Goal: Task Accomplishment & Management: Manage account settings

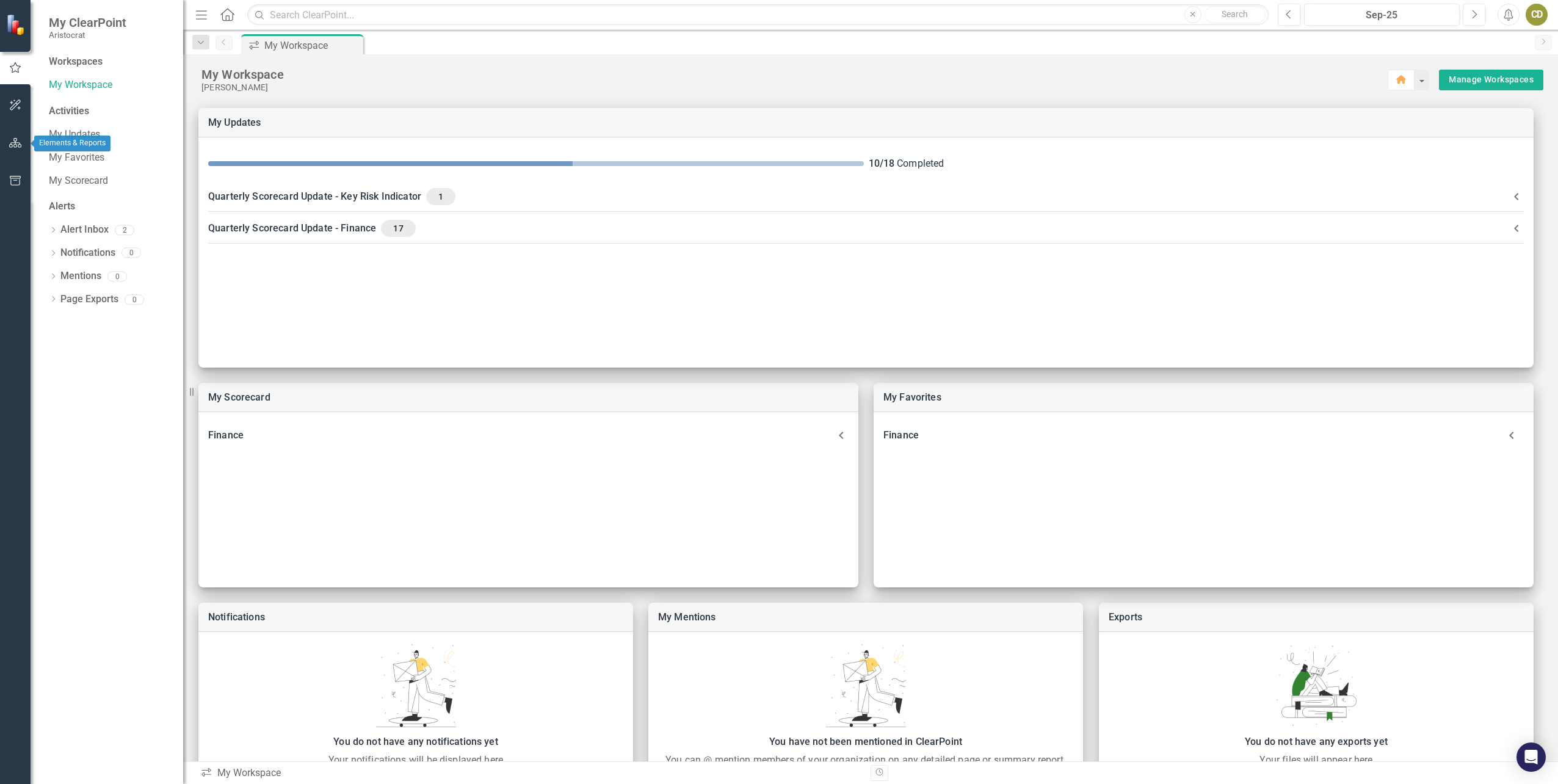
click at [4, 145] on button "button" at bounding box center [15, 143] width 27 height 26
click at [49, 127] on icon "Dropdown" at bounding box center [53, 129] width 8 height 7
click at [55, 147] on icon "Dropdown" at bounding box center [59, 150] width 9 height 8
click at [73, 243] on icon at bounding box center [72, 243] width 3 height 6
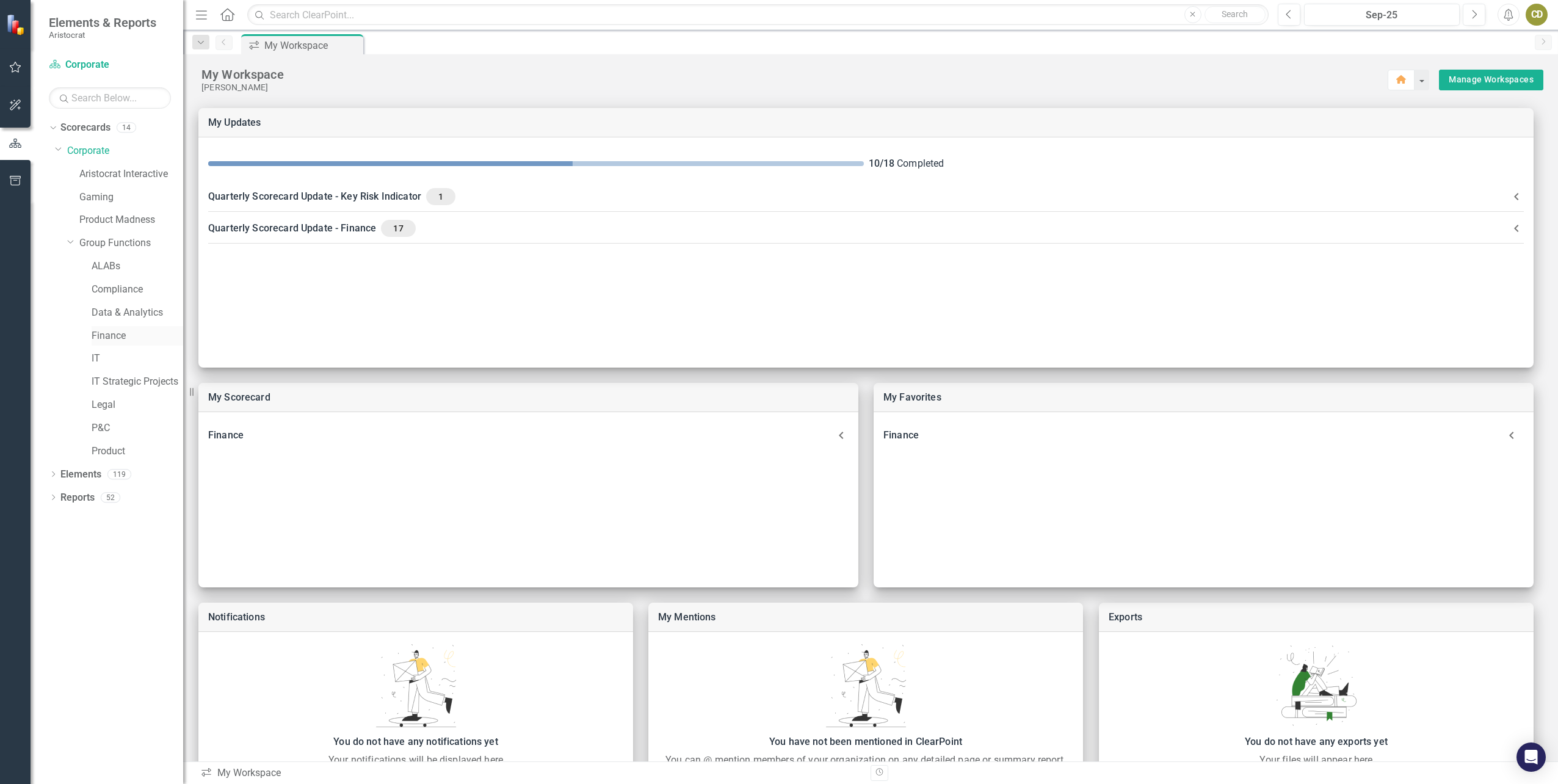
click at [107, 336] on link "Finance" at bounding box center [138, 336] width 92 height 14
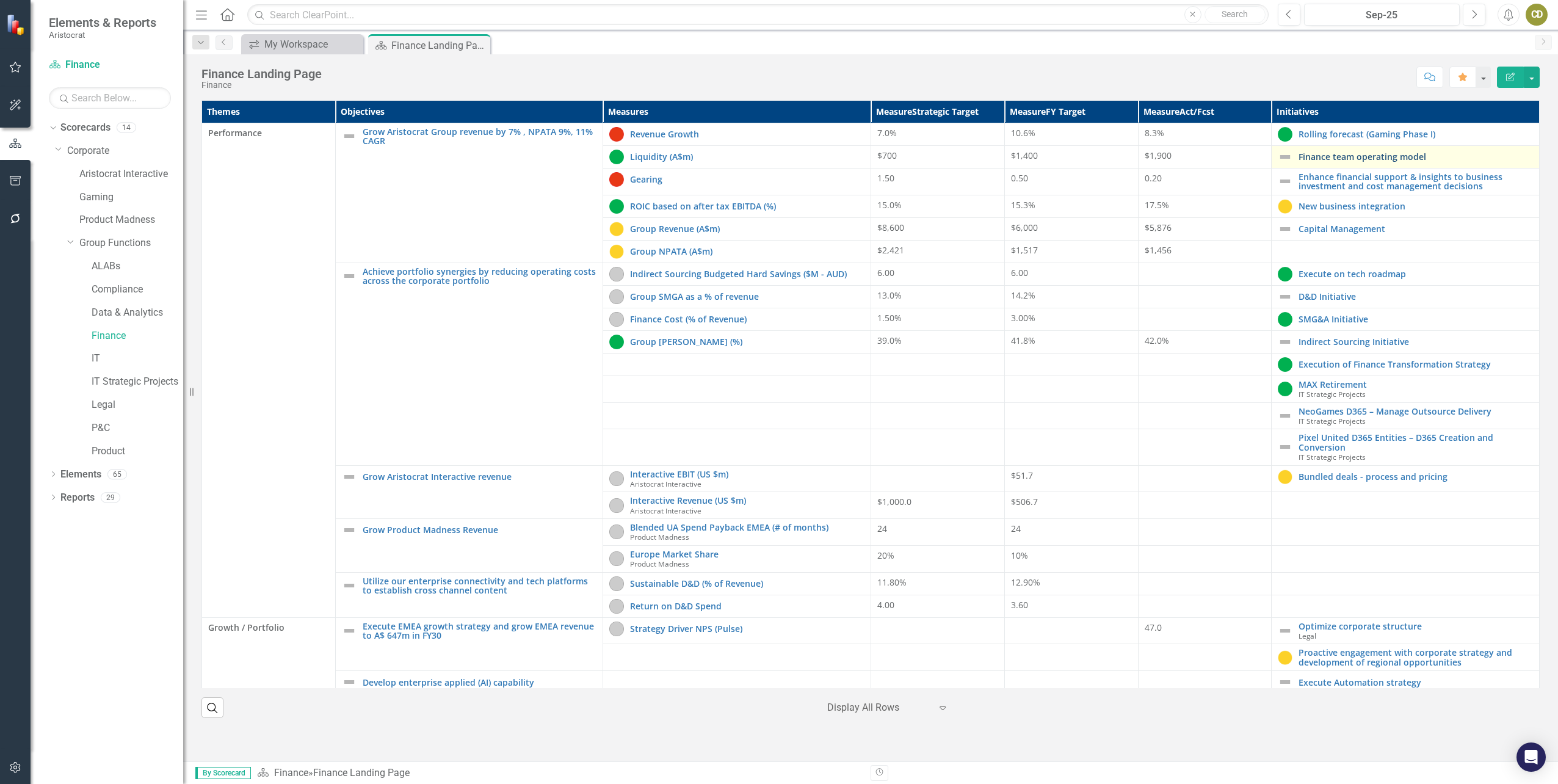
click at [1351, 157] on link "Finance team operating model" at bounding box center [1415, 156] width 235 height 9
click at [1385, 184] on link "Enhance financial support & insights to business investment and cost management…" at bounding box center [1415, 181] width 235 height 19
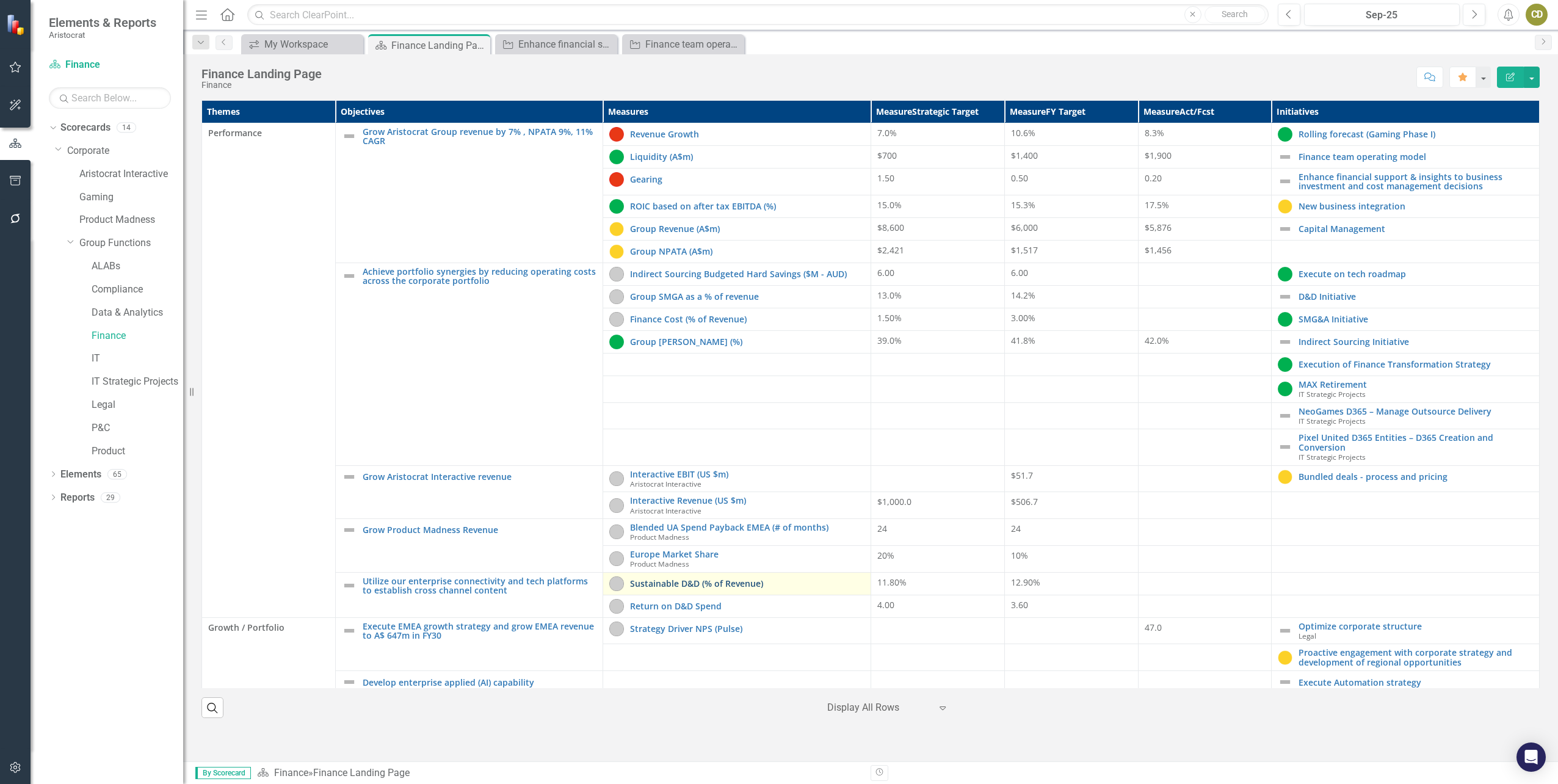
click at [681, 584] on link "Sustainable D&D (% of Revenue)" at bounding box center [747, 583] width 235 height 9
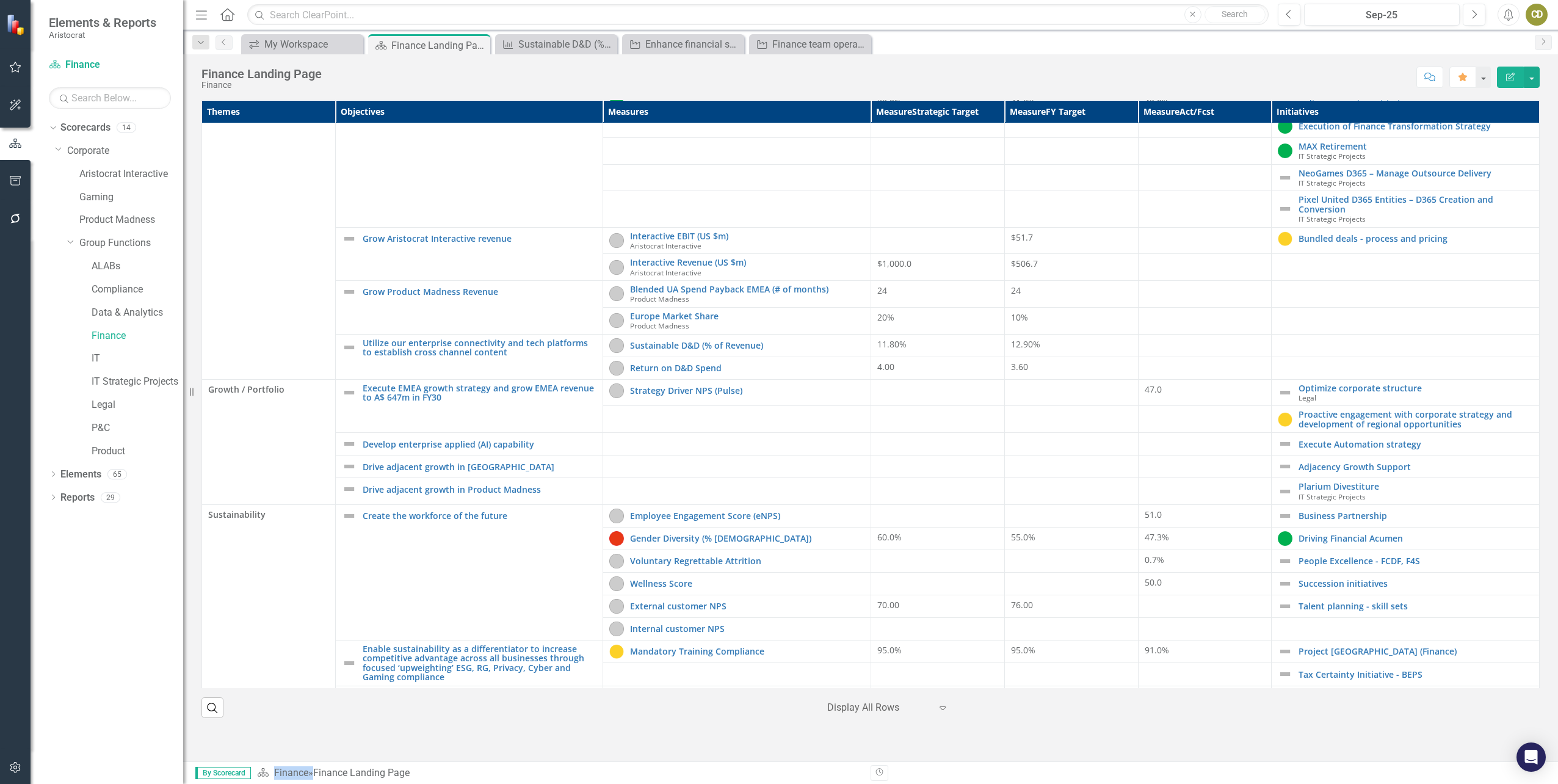
scroll to position [282, 0]
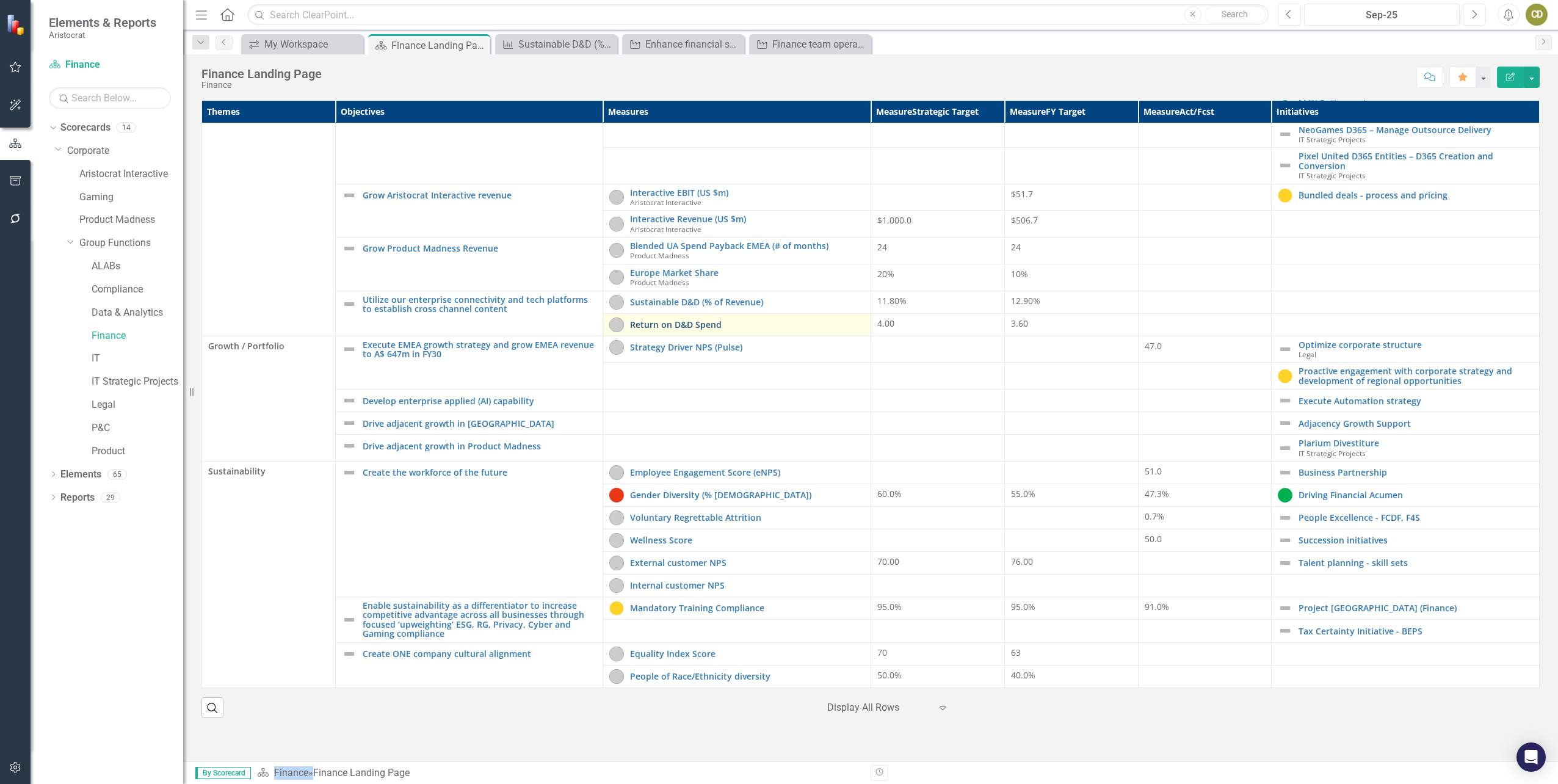
click at [683, 320] on link "Return on D&D Spend" at bounding box center [747, 324] width 235 height 9
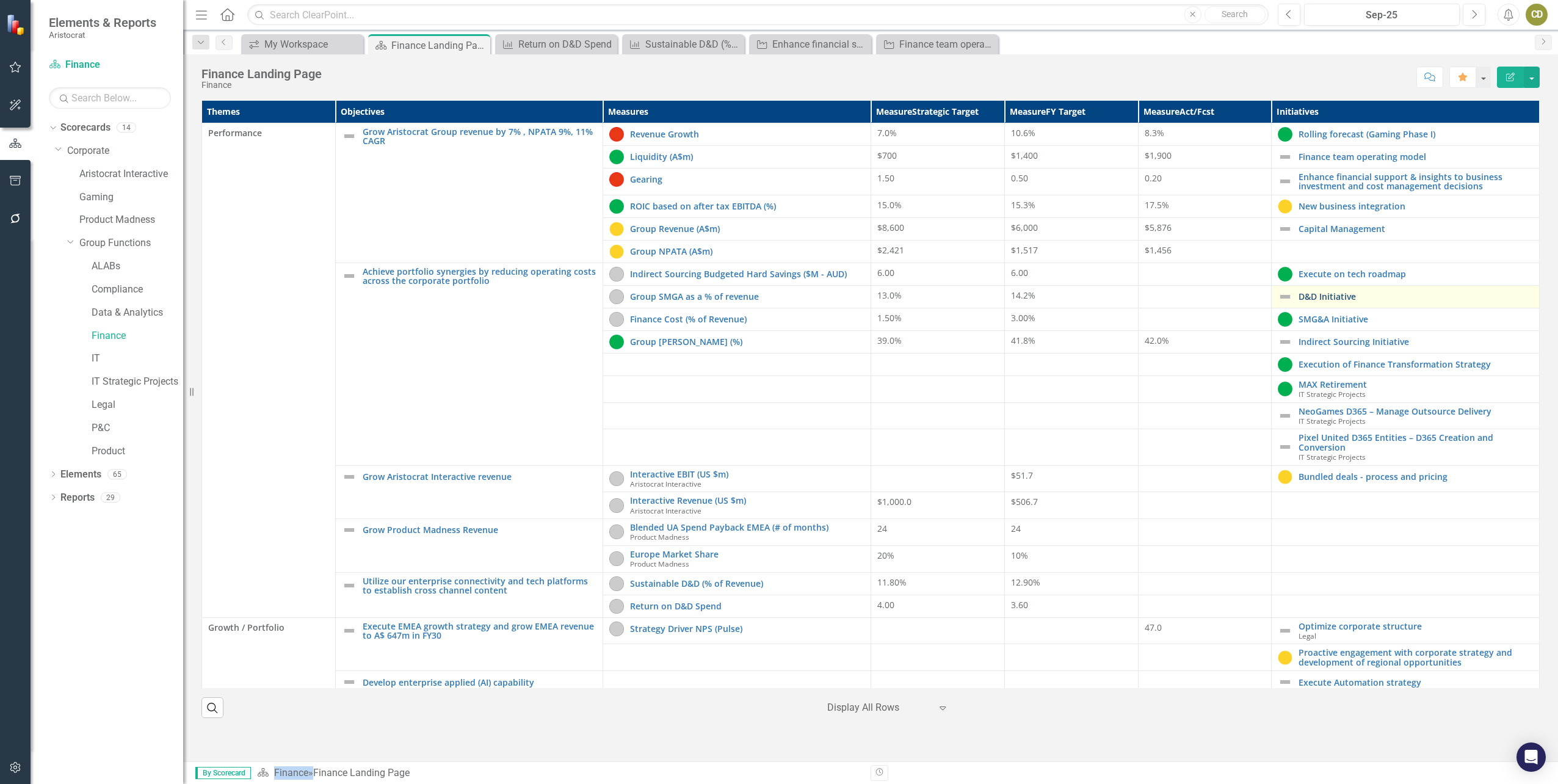
click at [1323, 296] on link "D&D Initiative" at bounding box center [1415, 296] width 235 height 9
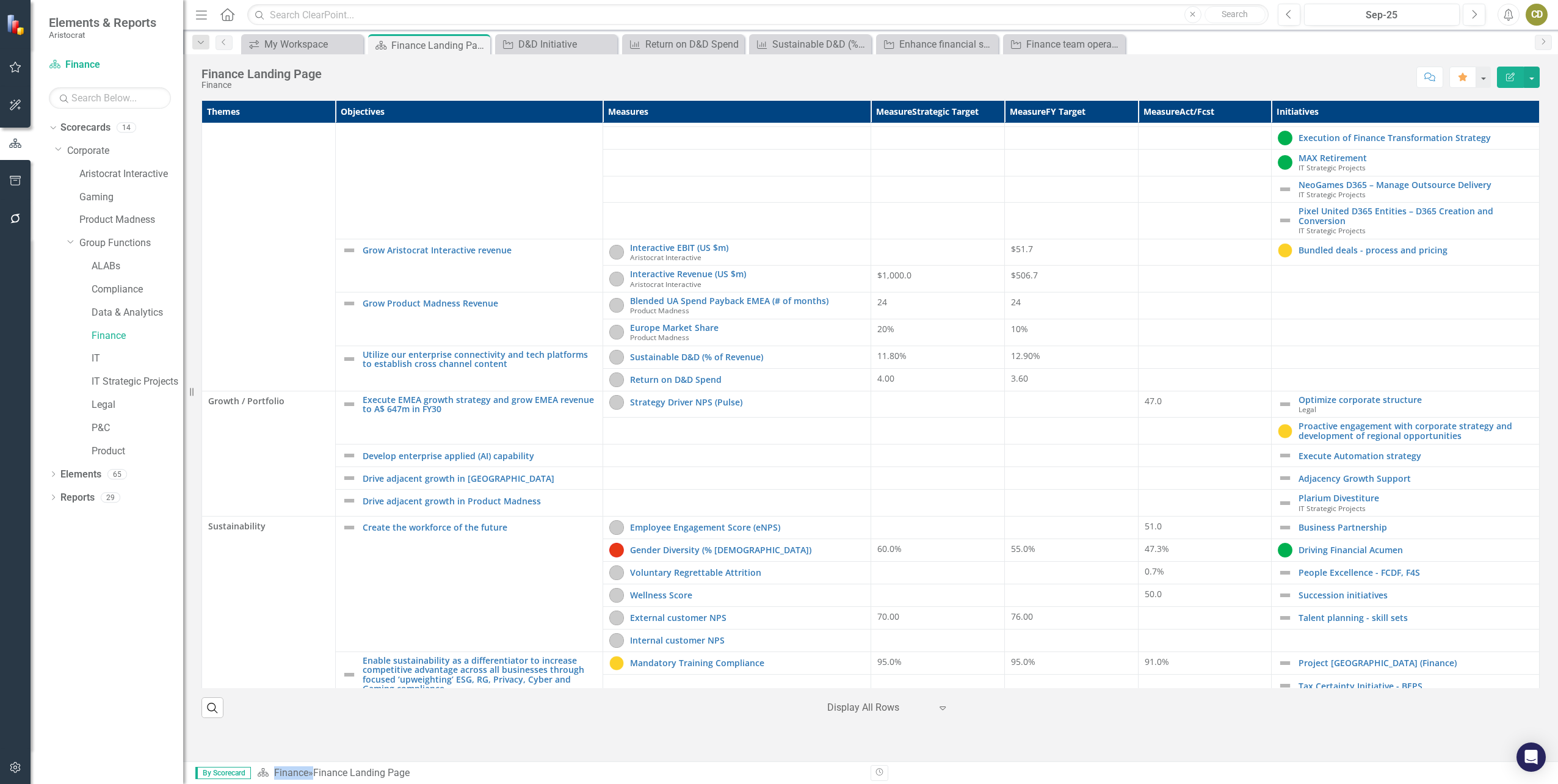
scroll to position [282, 0]
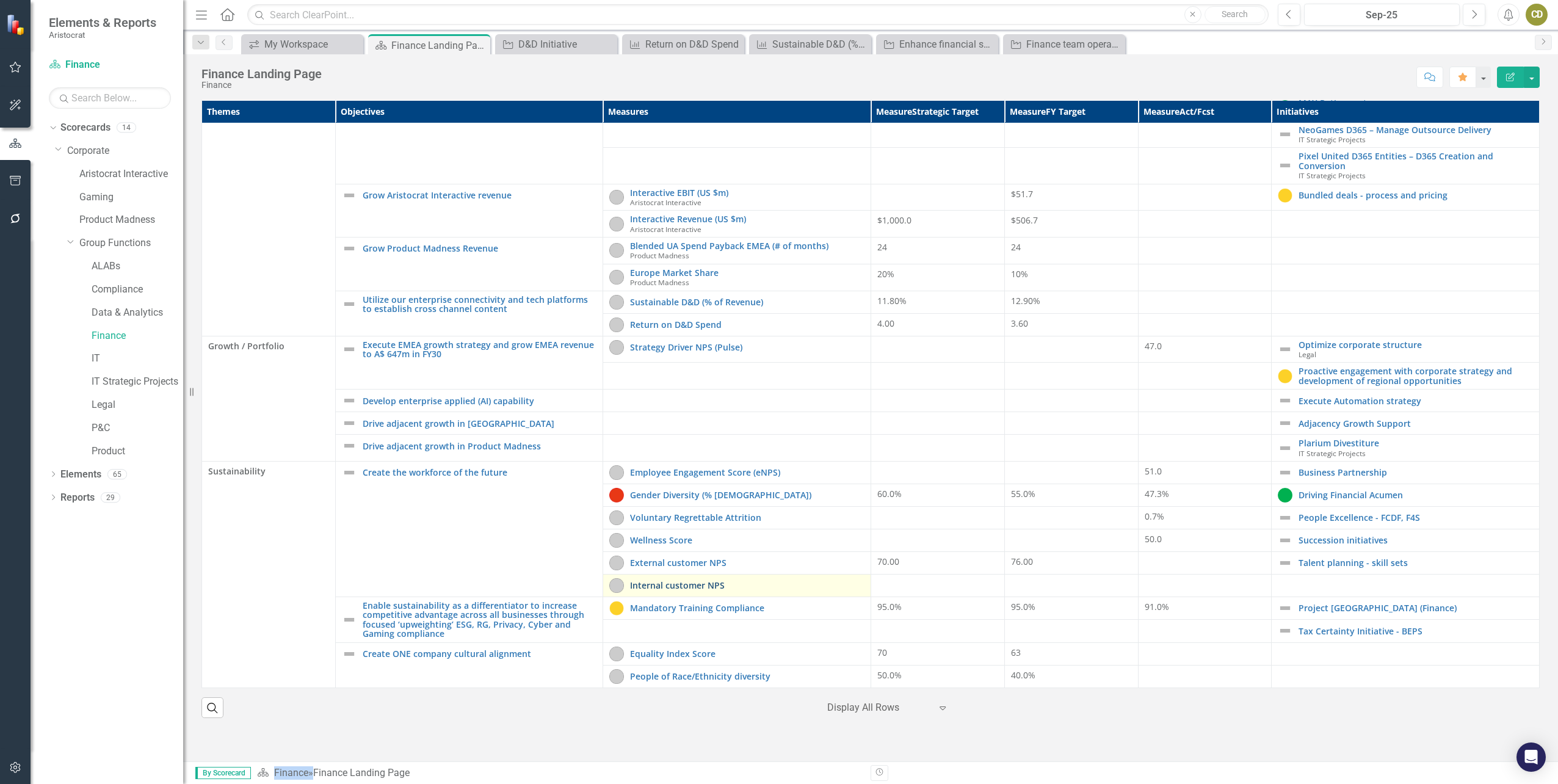
click at [687, 585] on link "Internal customer NPS" at bounding box center [747, 584] width 235 height 9
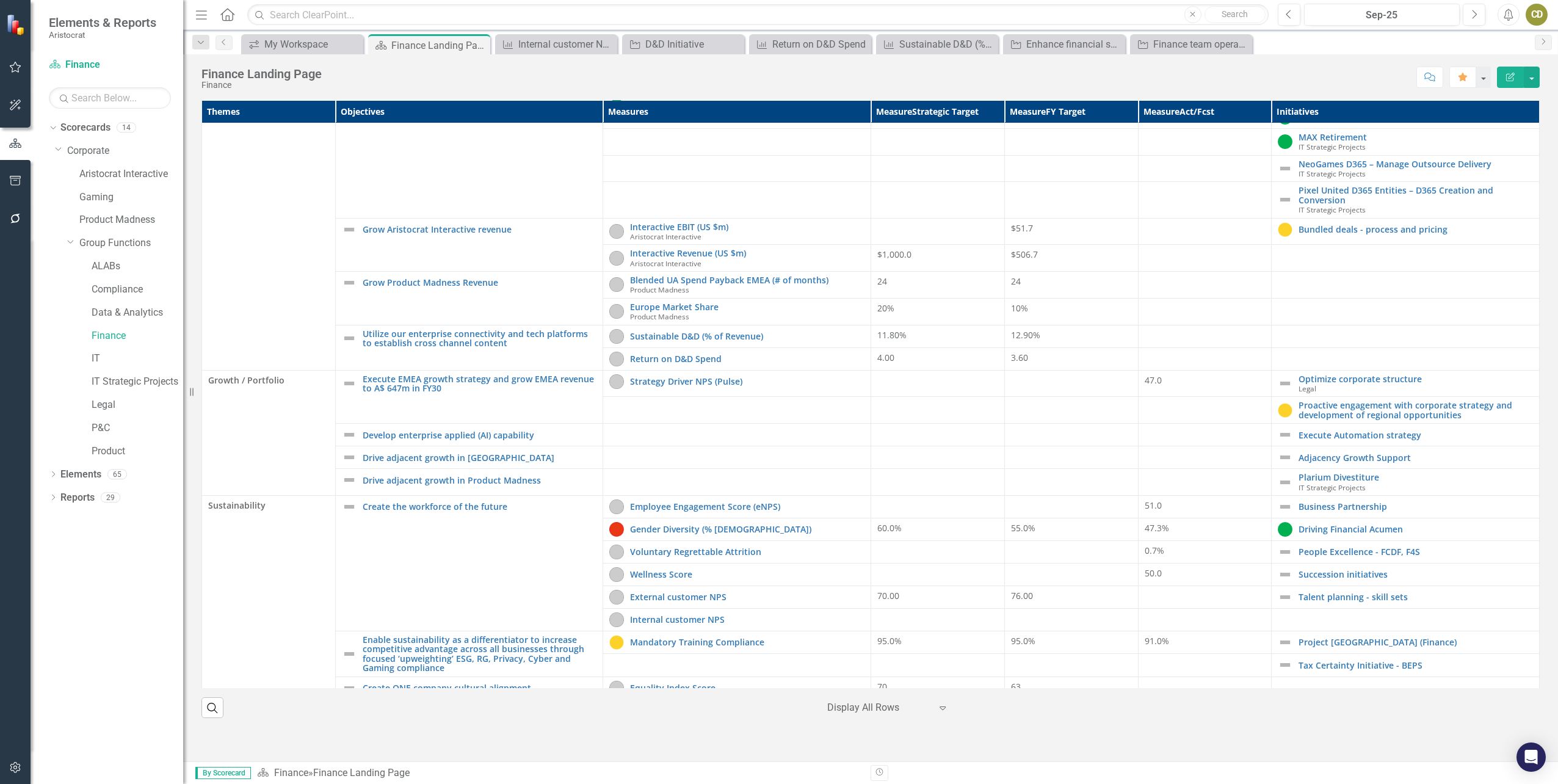
scroll to position [253, 0]
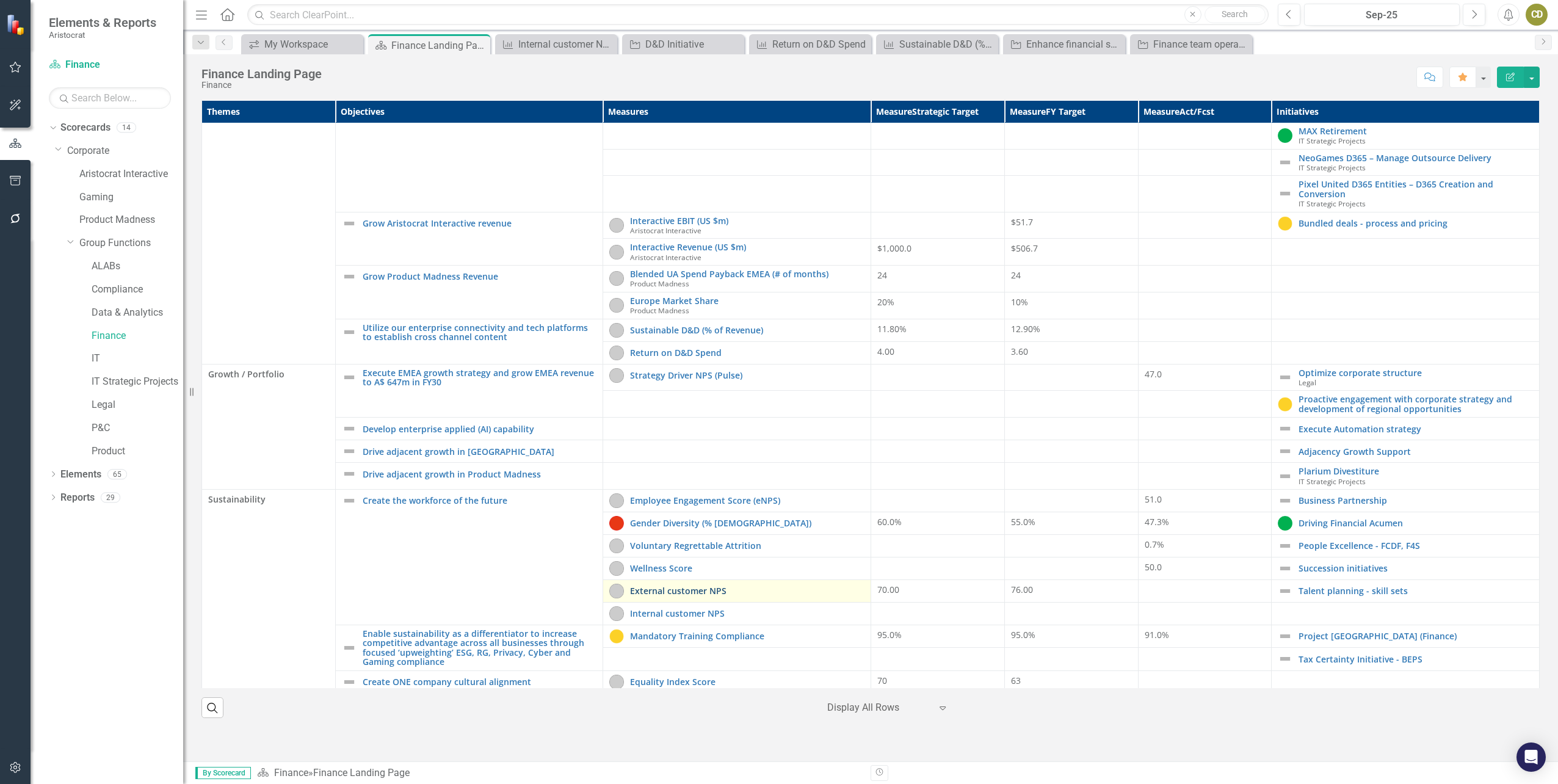
click at [671, 591] on link "External customer NPS" at bounding box center [747, 590] width 235 height 9
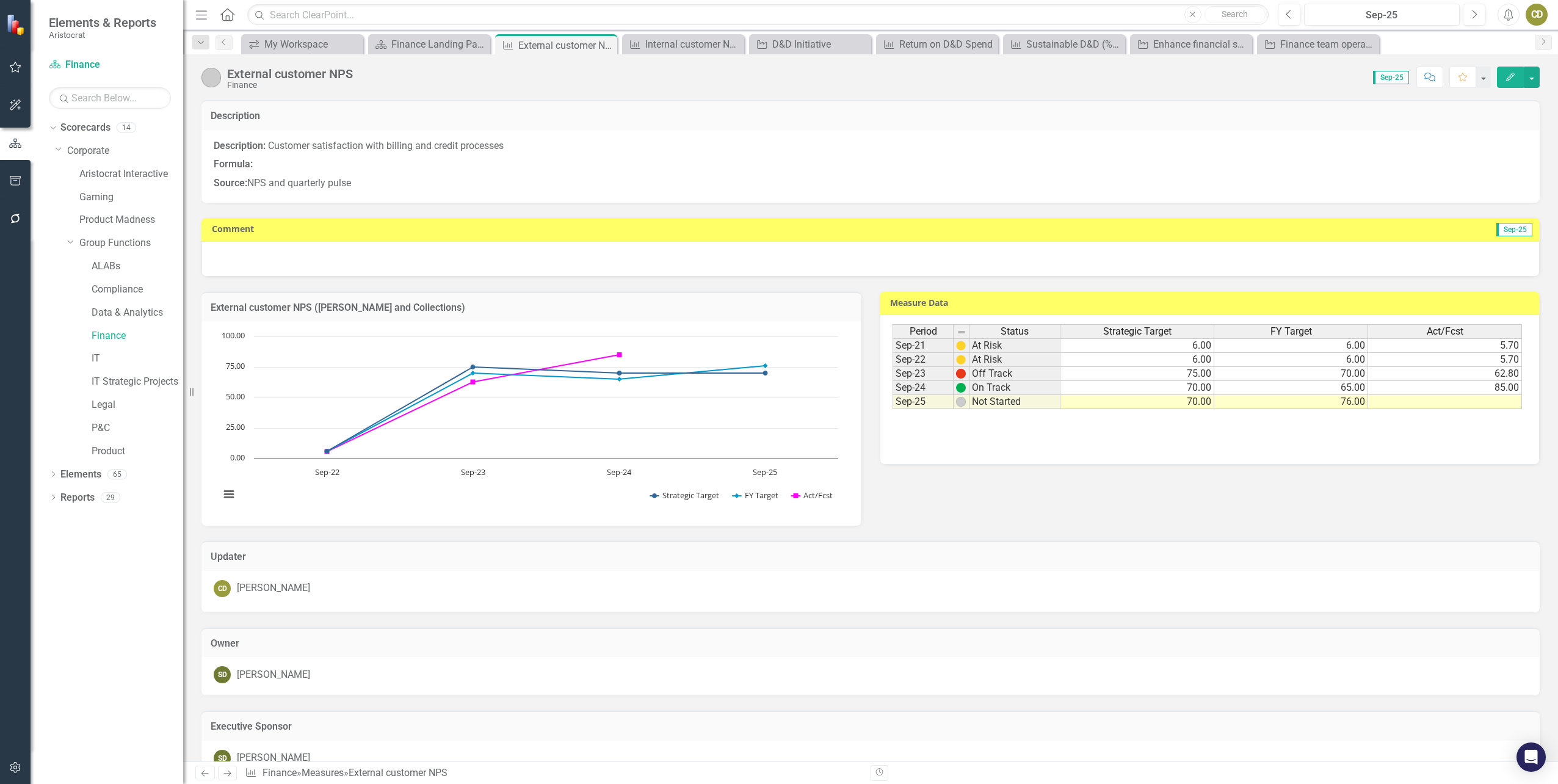
click at [1552, 66] on div "External customer NPS Finance Score: 0.00 Sep-25 Completed Comment Favorite Edit" at bounding box center [871, 72] width 1375 height 37
click at [1245, 45] on icon "Close" at bounding box center [1241, 45] width 13 height 10
click at [1244, 42] on icon at bounding box center [1241, 45] width 7 height 7
click at [1118, 44] on icon "Close" at bounding box center [1115, 45] width 13 height 10
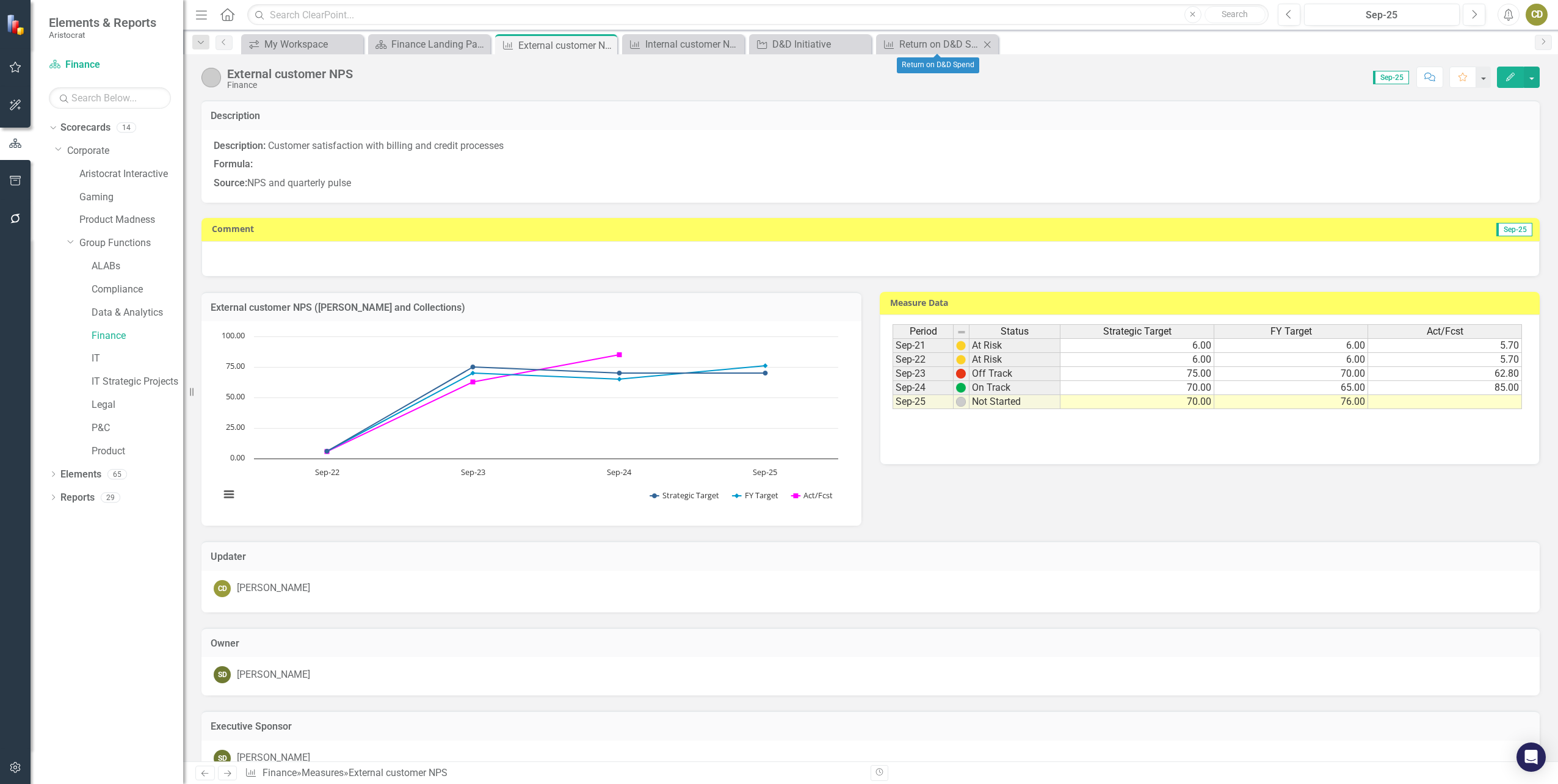
click at [986, 42] on icon at bounding box center [987, 45] width 7 height 7
click at [859, 44] on icon "Close" at bounding box center [861, 45] width 13 height 10
click at [734, 42] on icon "Close" at bounding box center [733, 45] width 13 height 10
click at [1290, 15] on icon "Previous" at bounding box center [1289, 15] width 7 height 11
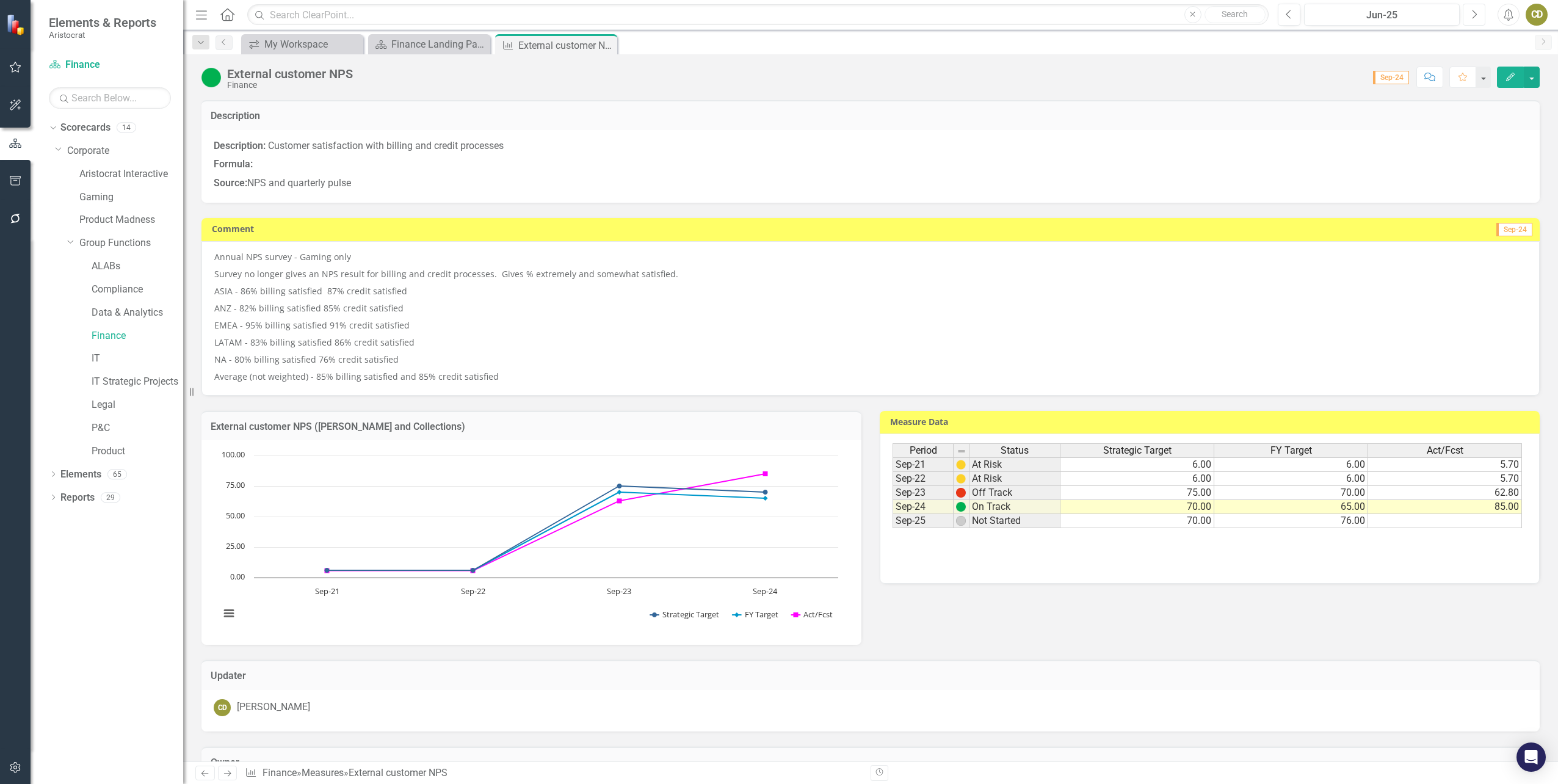
click at [1473, 17] on icon "Next" at bounding box center [1474, 15] width 7 height 11
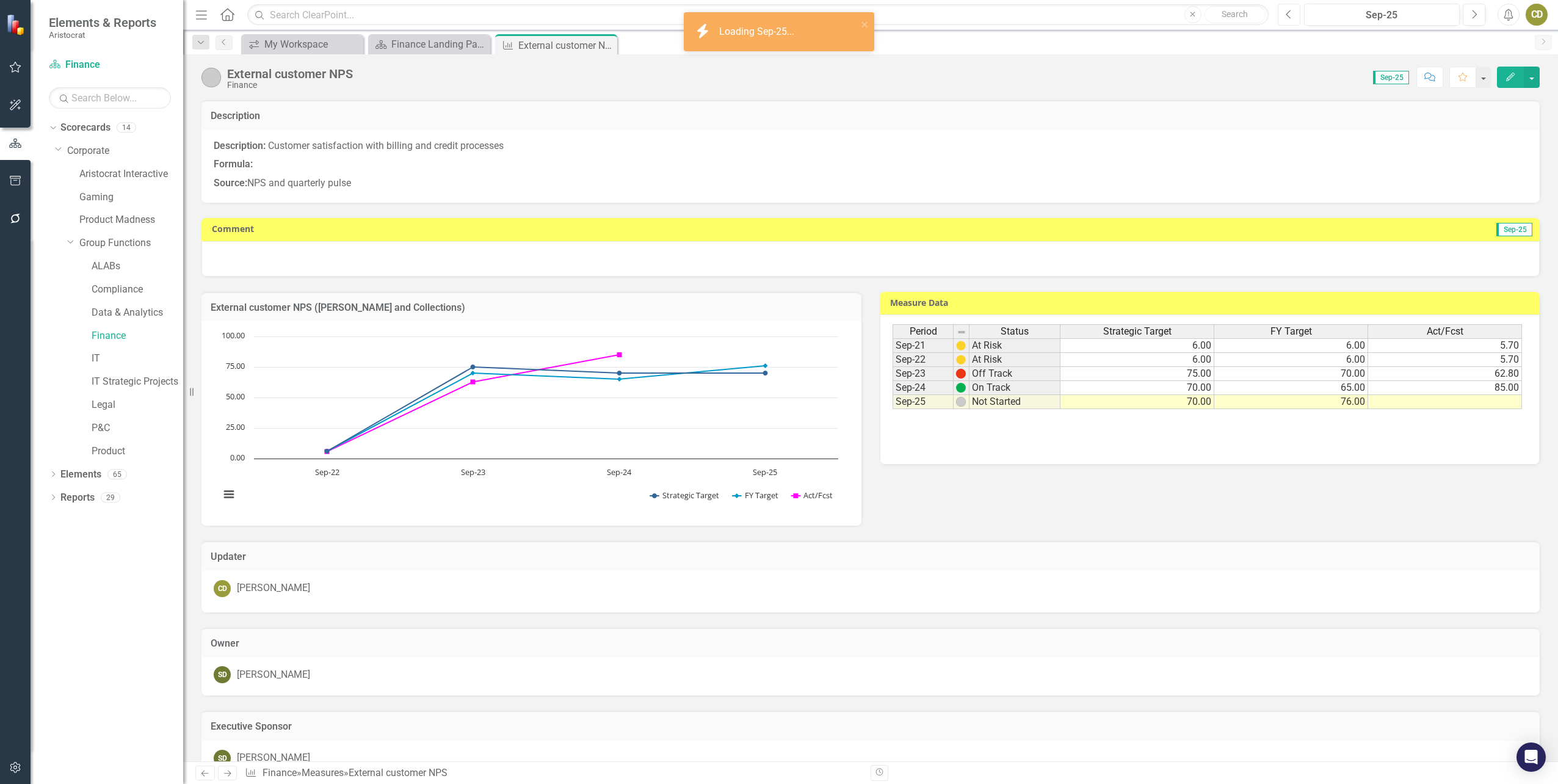
click at [1289, 15] on icon "Previous" at bounding box center [1289, 15] width 7 height 11
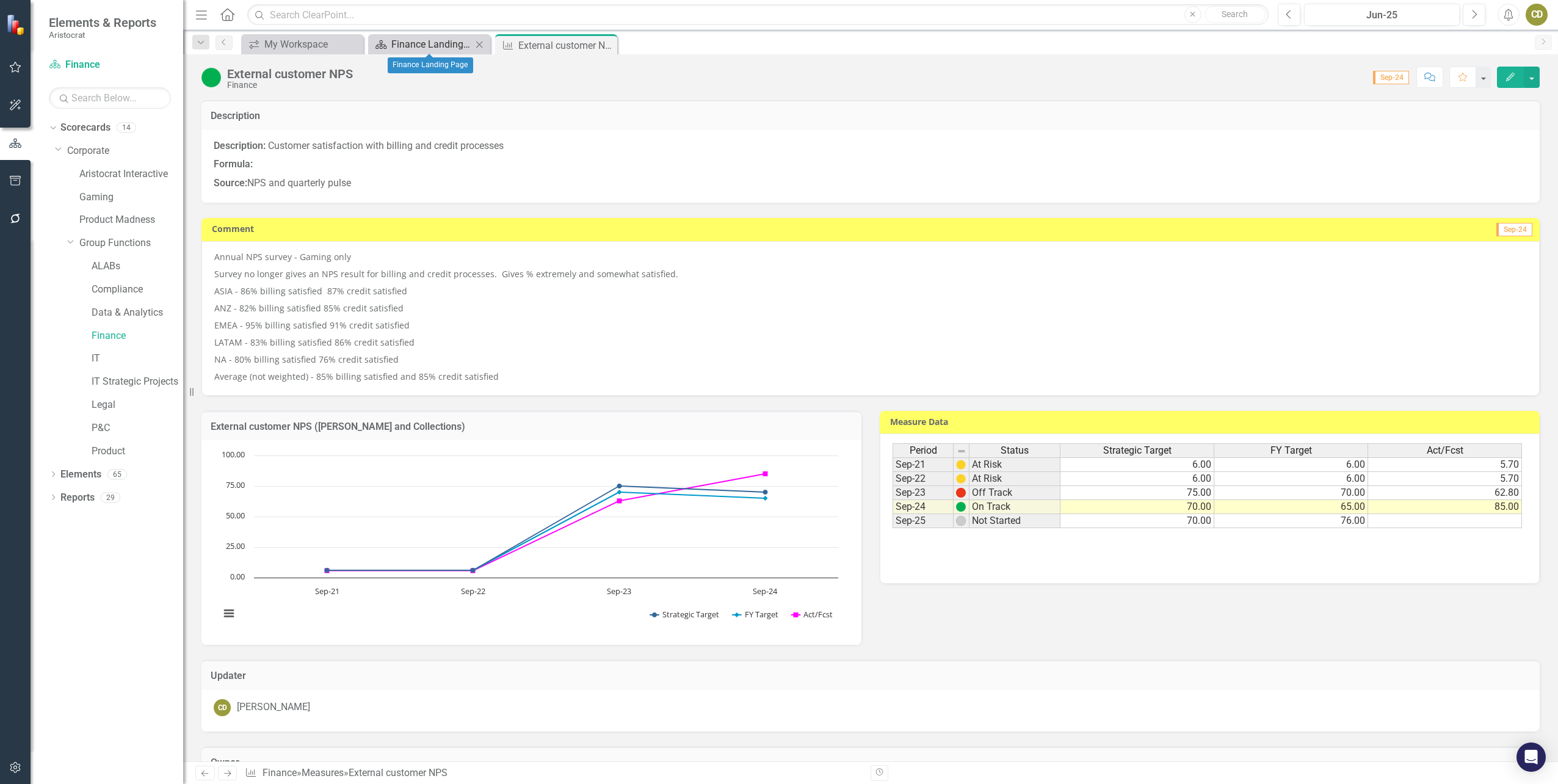
click at [432, 42] on div "Finance Landing Page" at bounding box center [431, 45] width 81 height 15
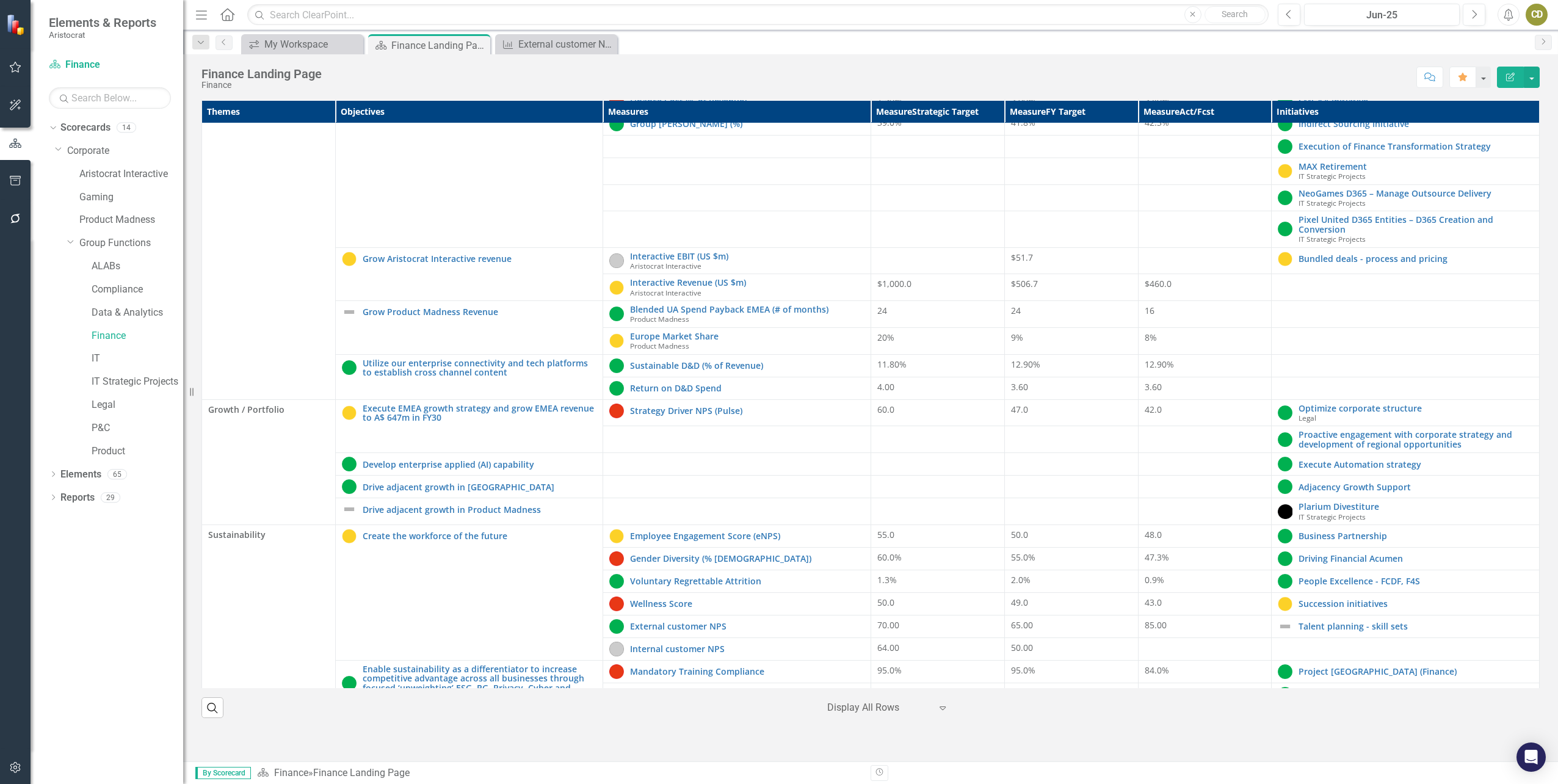
scroll to position [282, 0]
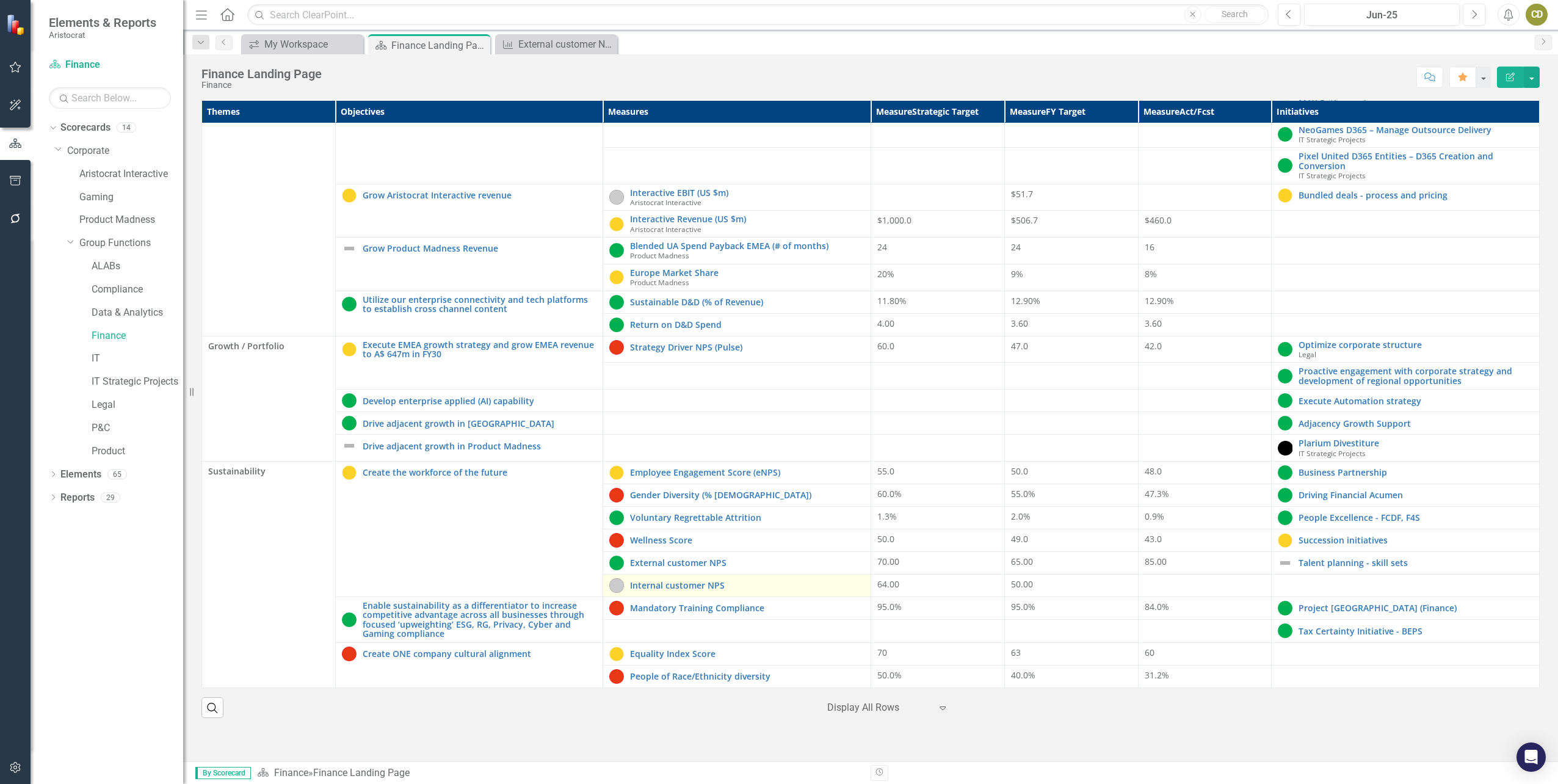
click at [695, 593] on td "Internal customer NPS Edit Edit Measure Link Open Element" at bounding box center [737, 585] width 268 height 22
click at [713, 583] on link "Internal customer NPS" at bounding box center [747, 584] width 235 height 9
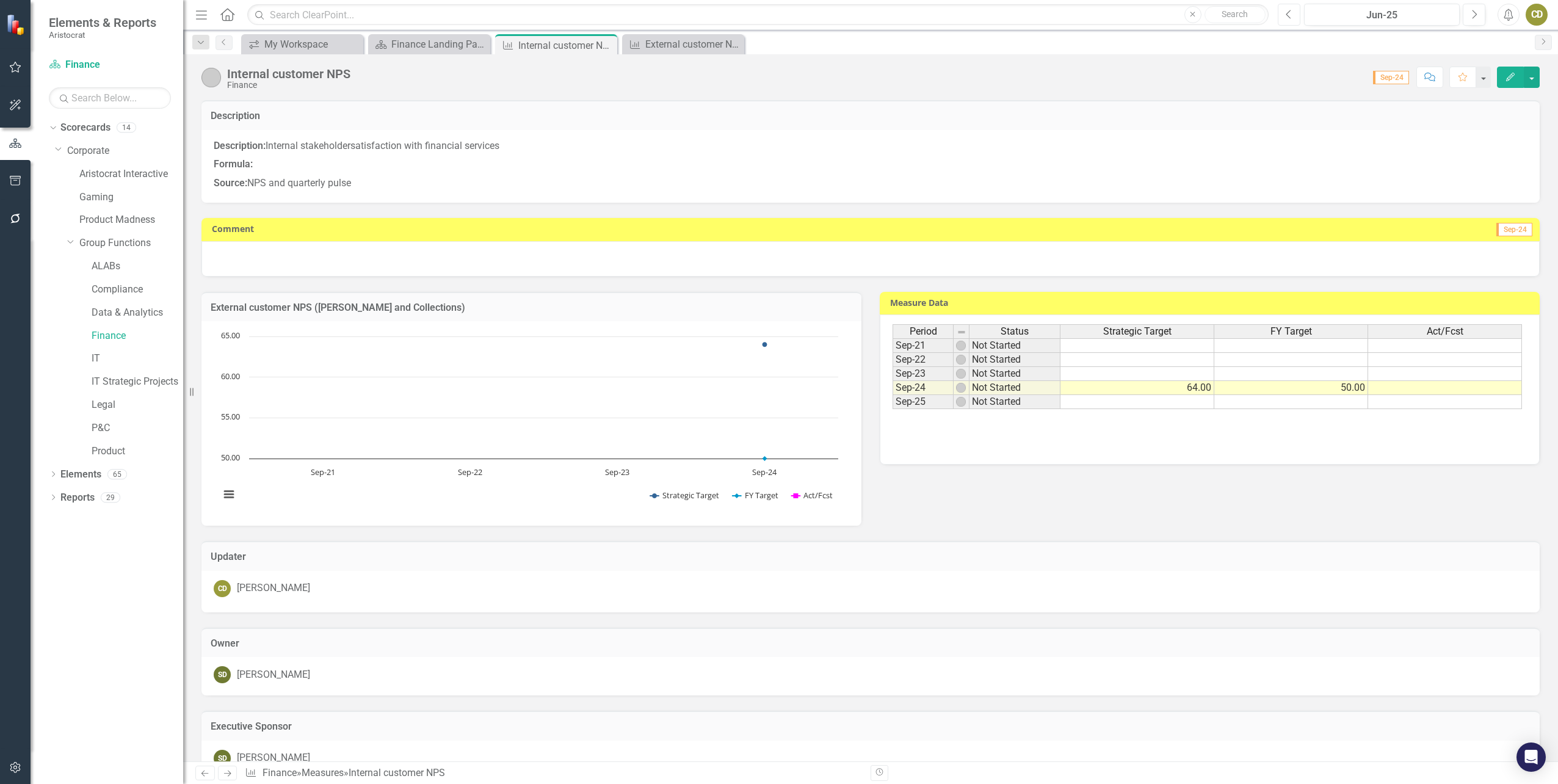
click at [1288, 17] on icon "Previous" at bounding box center [1289, 15] width 7 height 11
click at [1468, 15] on button "Next" at bounding box center [1474, 15] width 22 height 22
click at [783, 78] on div "Score: 0.00 Sep-24 Completed Comment Favorite Edit" at bounding box center [948, 77] width 1183 height 21
click at [306, 38] on div "My Workspace" at bounding box center [305, 45] width 81 height 15
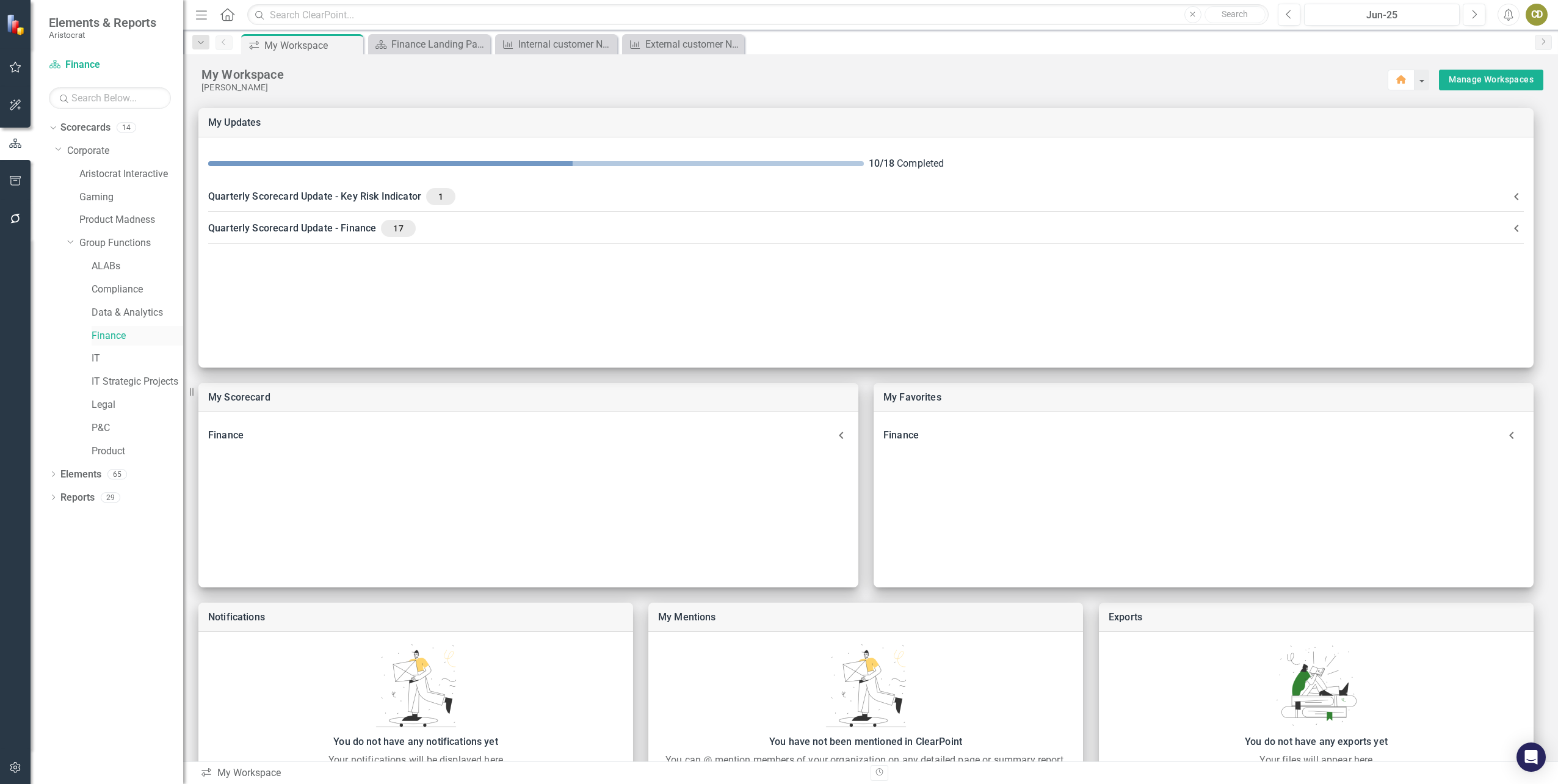
click at [99, 336] on link "Finance" at bounding box center [138, 336] width 92 height 14
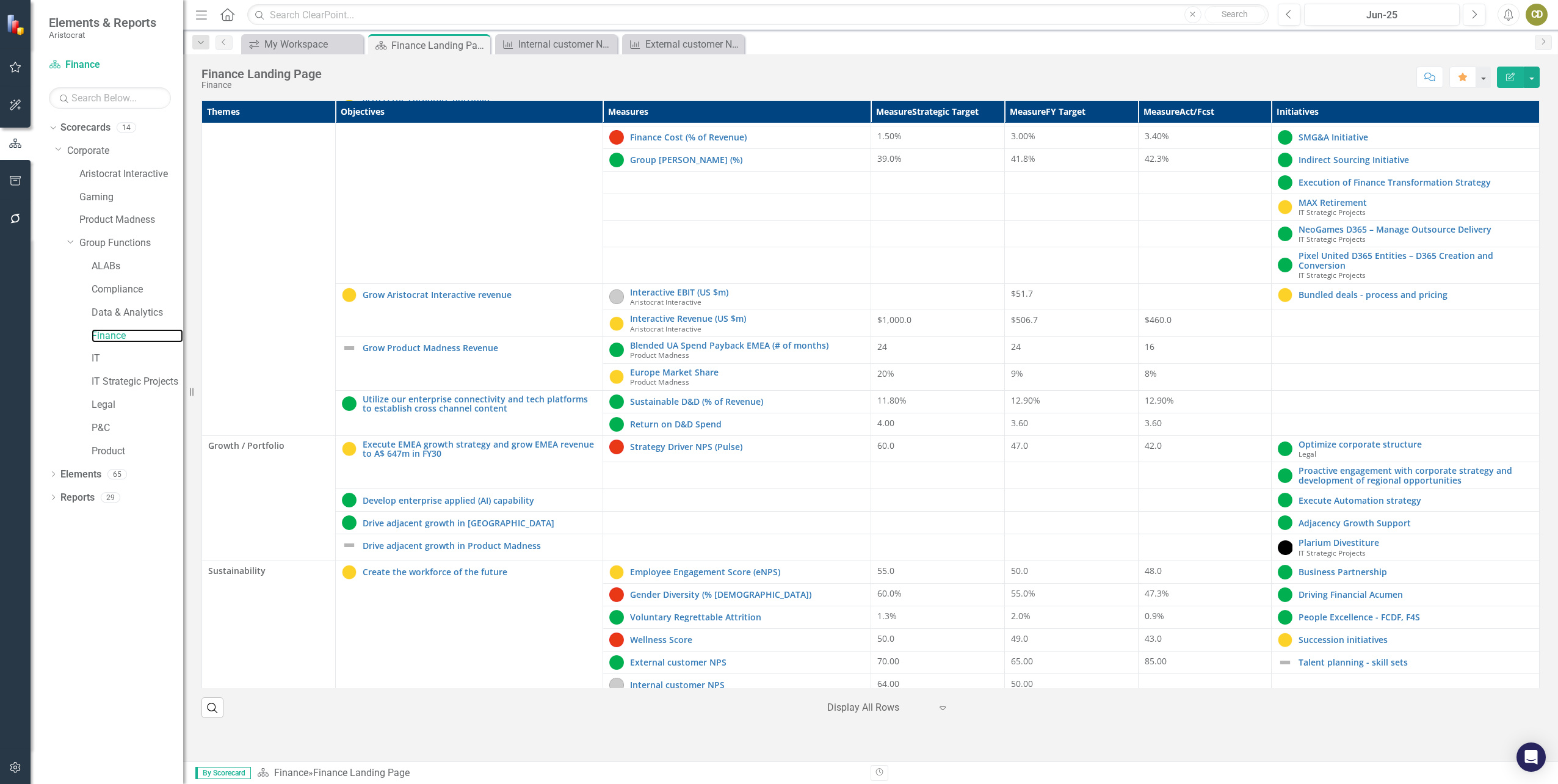
scroll to position [282, 0]
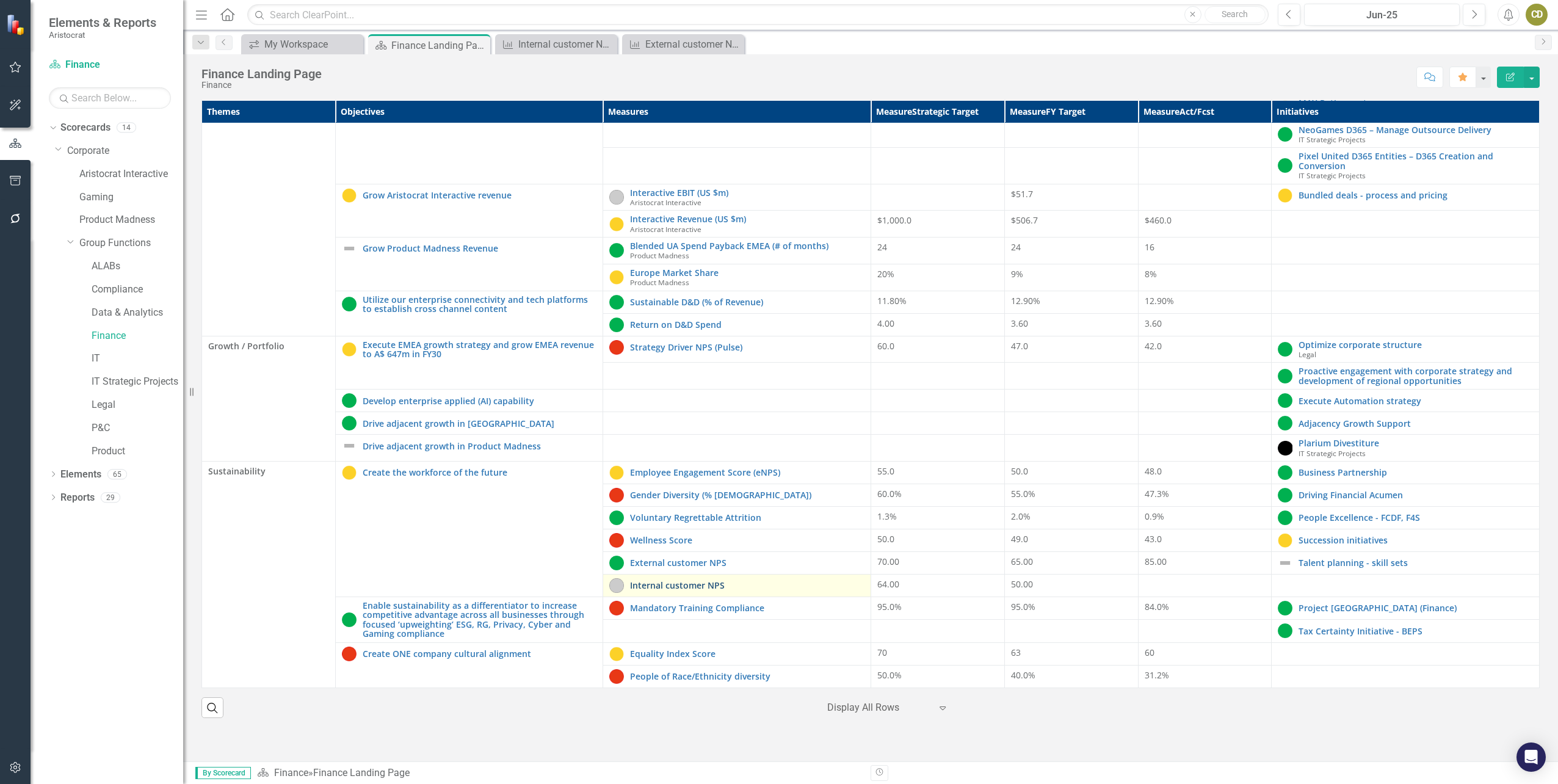
click at [700, 585] on link "Internal customer NPS" at bounding box center [747, 584] width 235 height 9
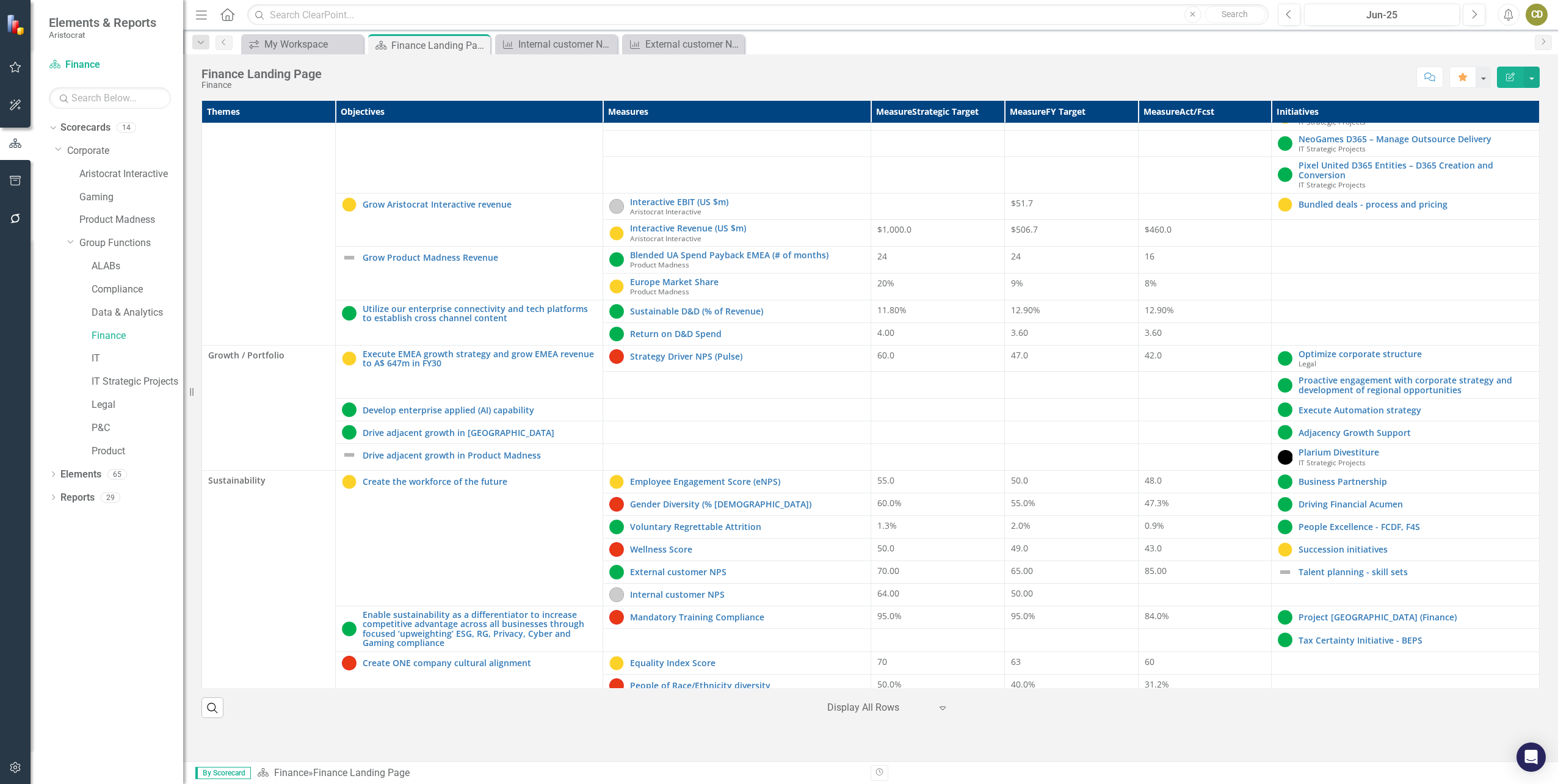
scroll to position [282, 0]
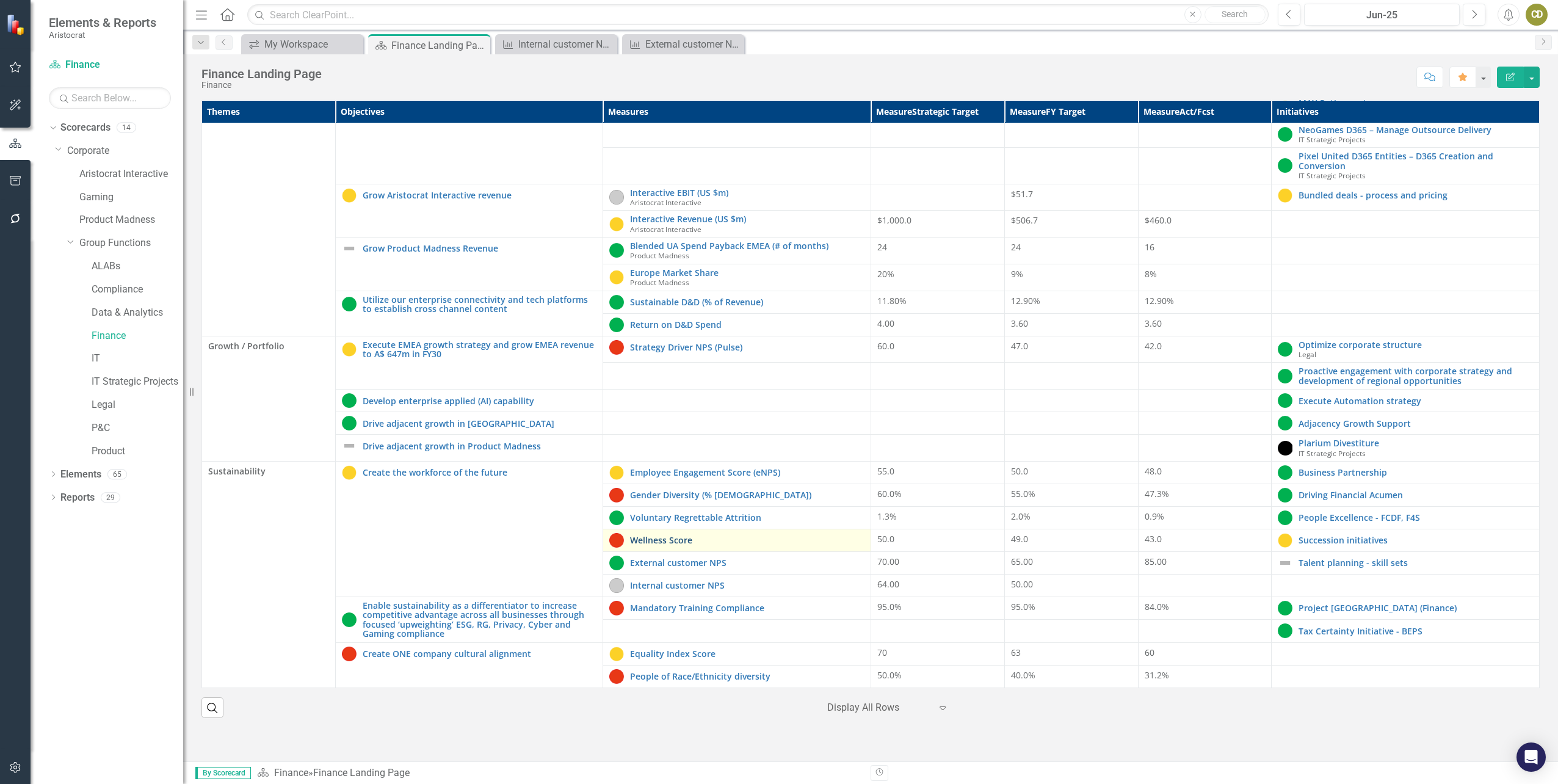
click at [675, 539] on link "Wellness Score" at bounding box center [747, 540] width 235 height 9
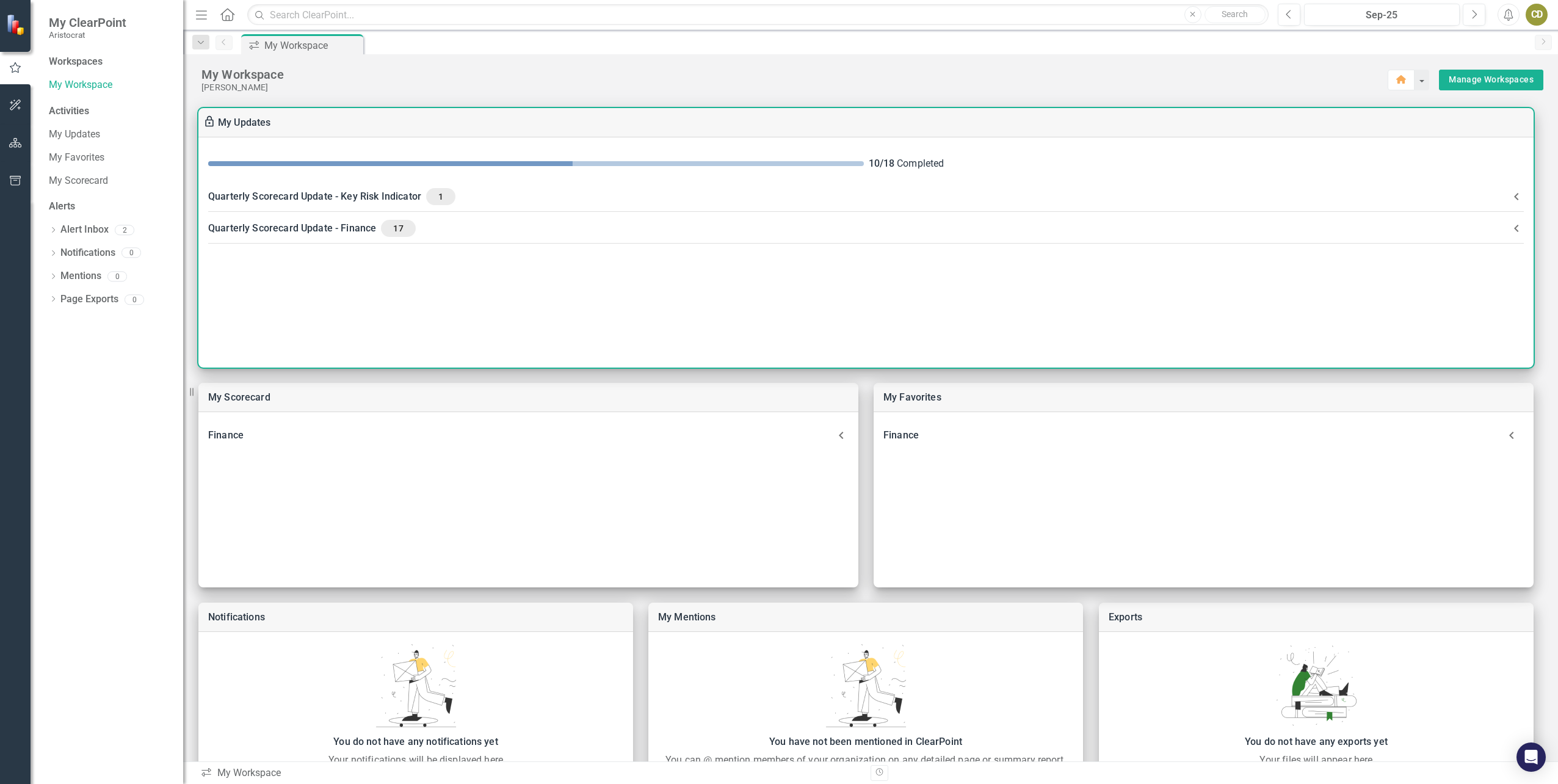
click at [270, 227] on div "Quarterly Scorecard Update - Finance 17" at bounding box center [859, 228] width 1301 height 17
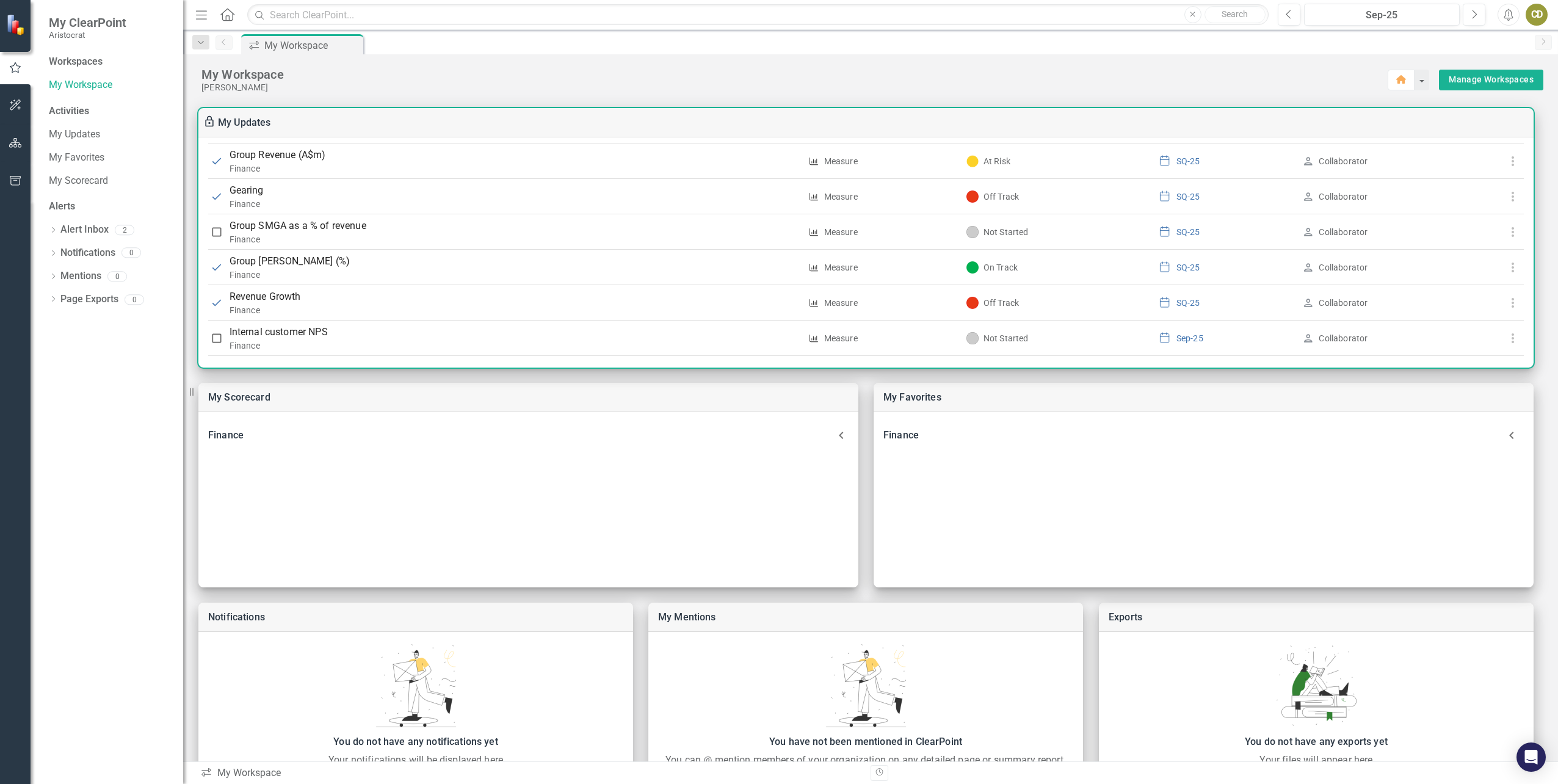
scroll to position [673, 0]
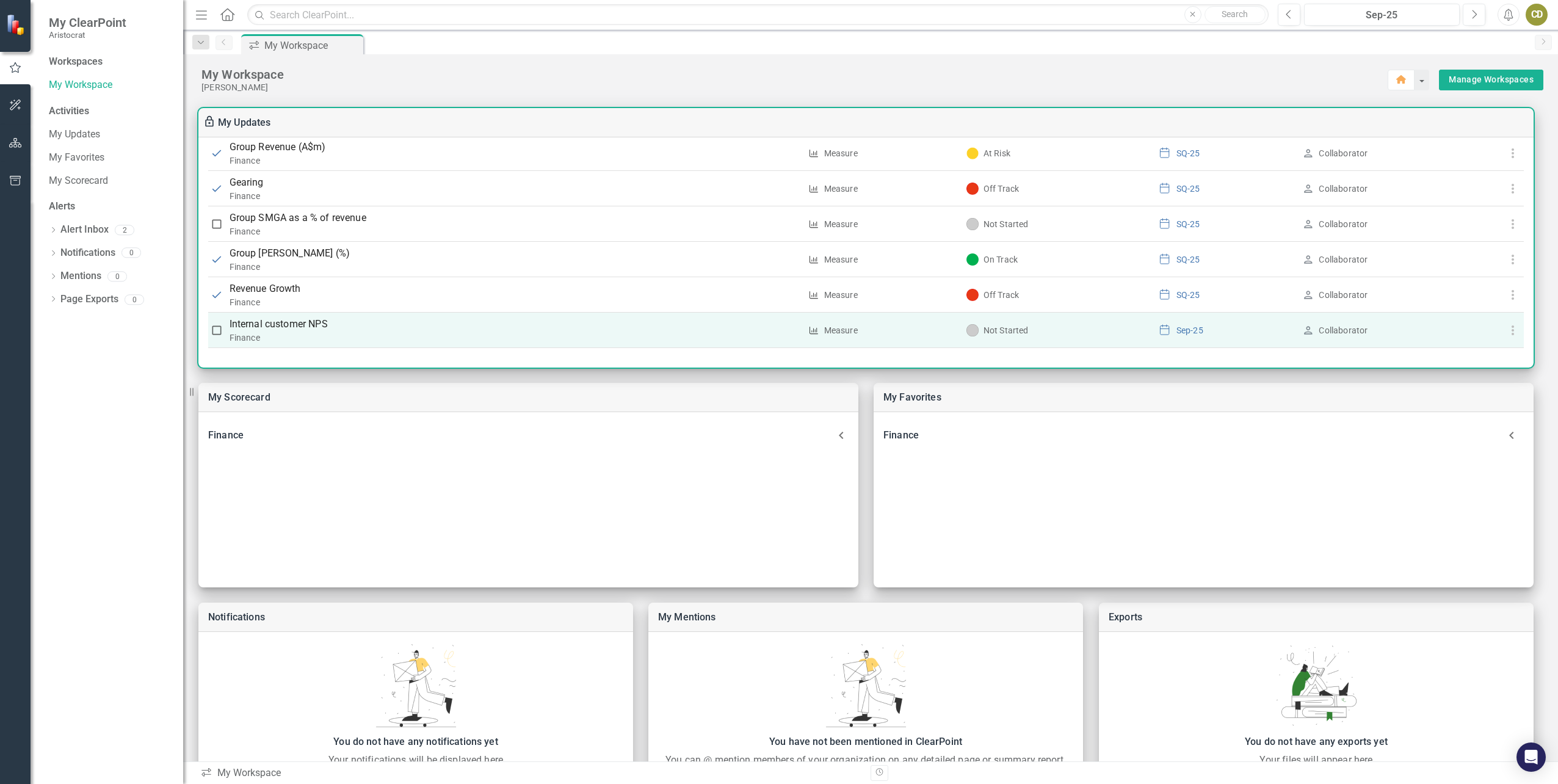
click at [296, 321] on p "Internal customer NPS" at bounding box center [515, 323] width 571 height 15
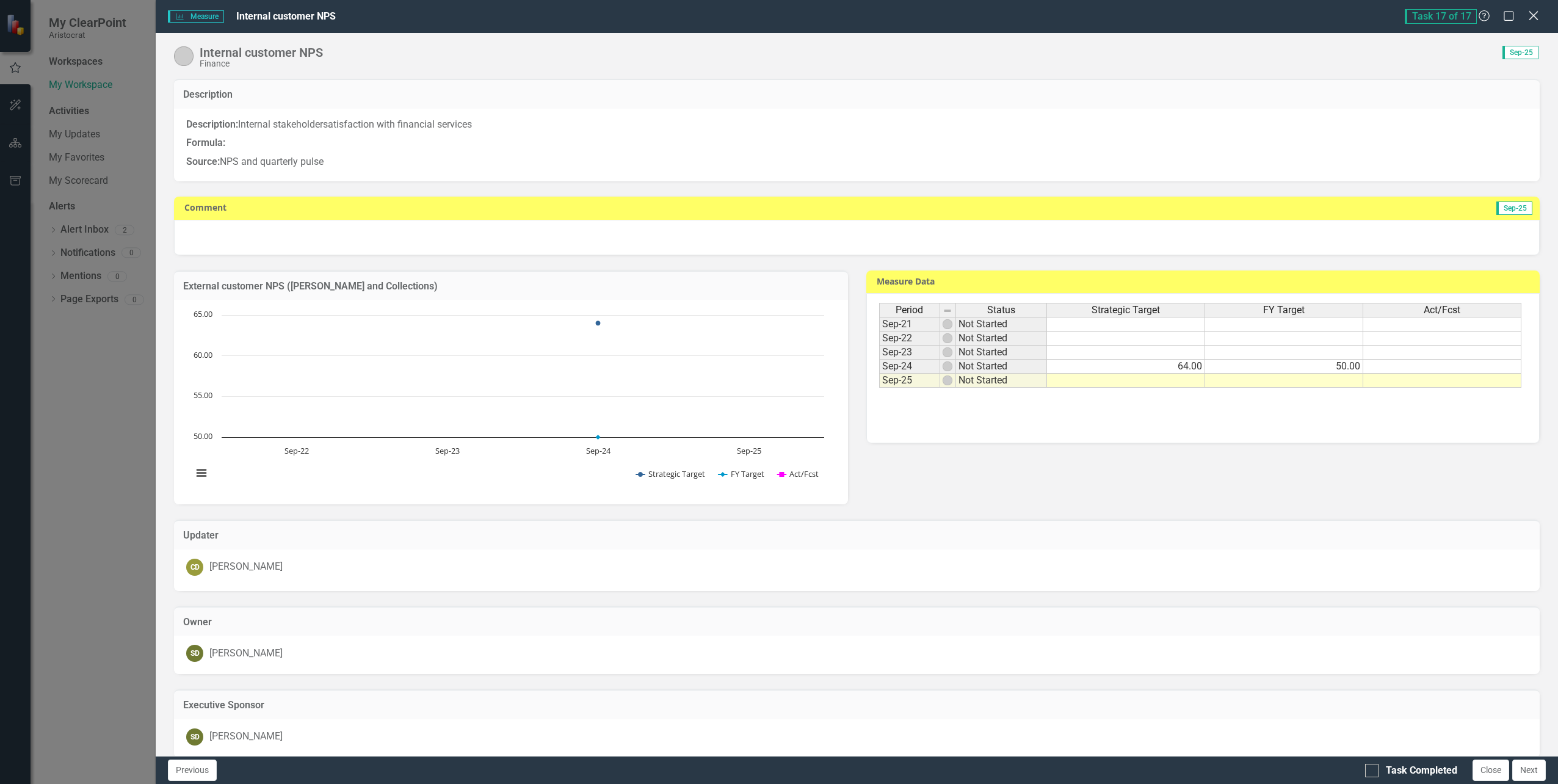
click at [1531, 21] on icon "Close" at bounding box center [1534, 15] width 15 height 12
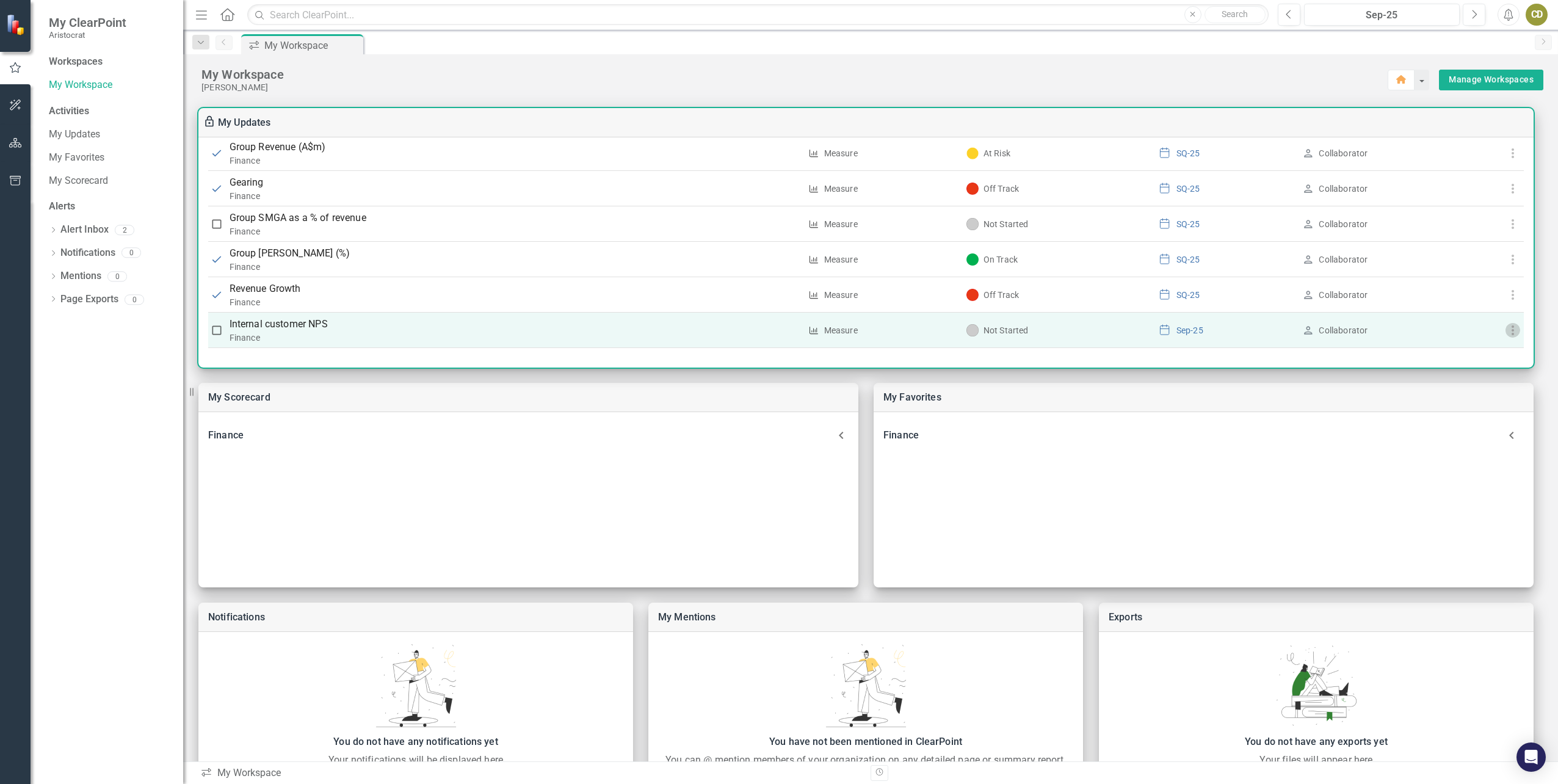
click at [1507, 332] on icon "button" at bounding box center [1513, 330] width 15 height 15
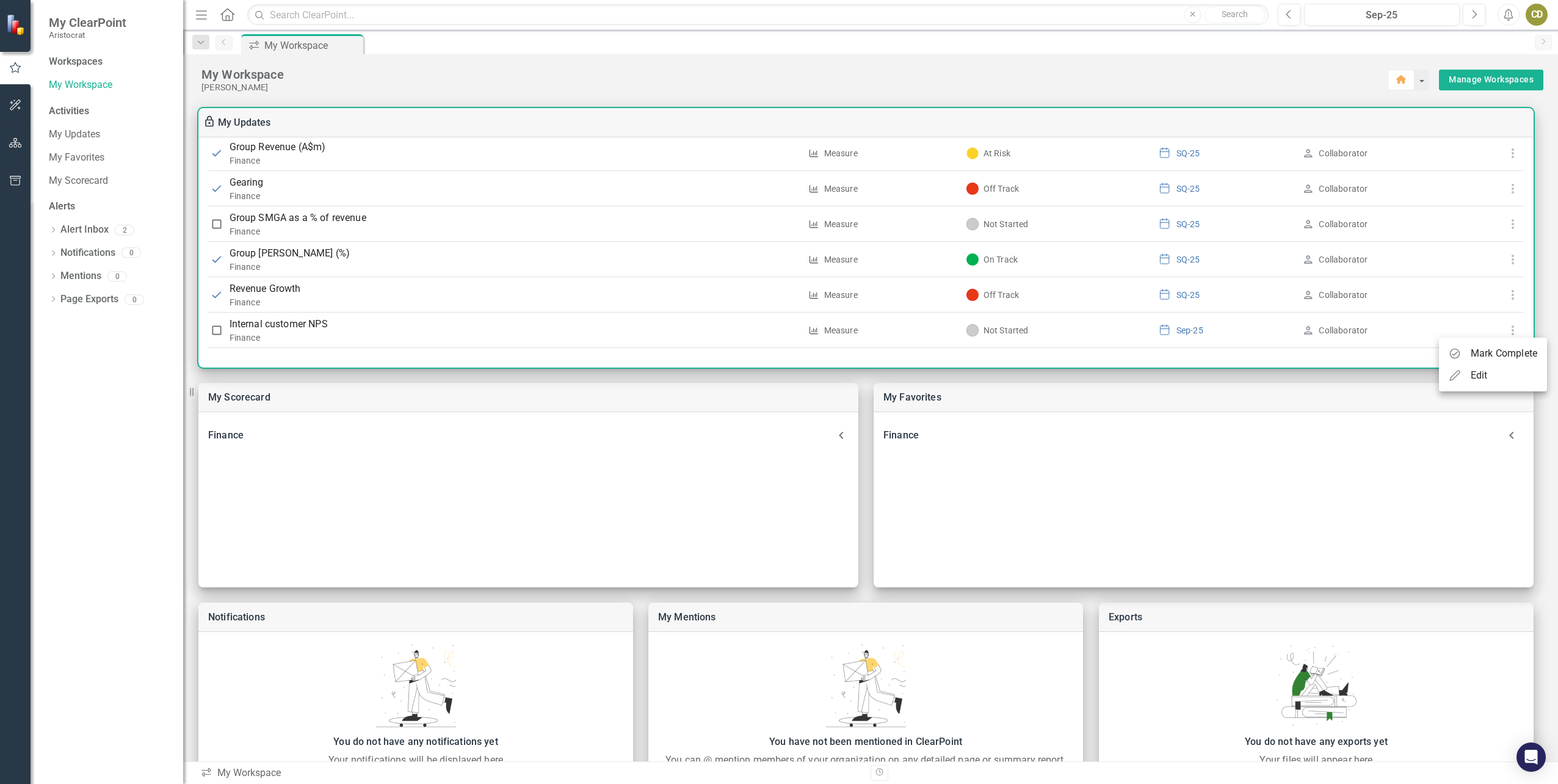
click at [526, 325] on div at bounding box center [779, 392] width 1558 height 784
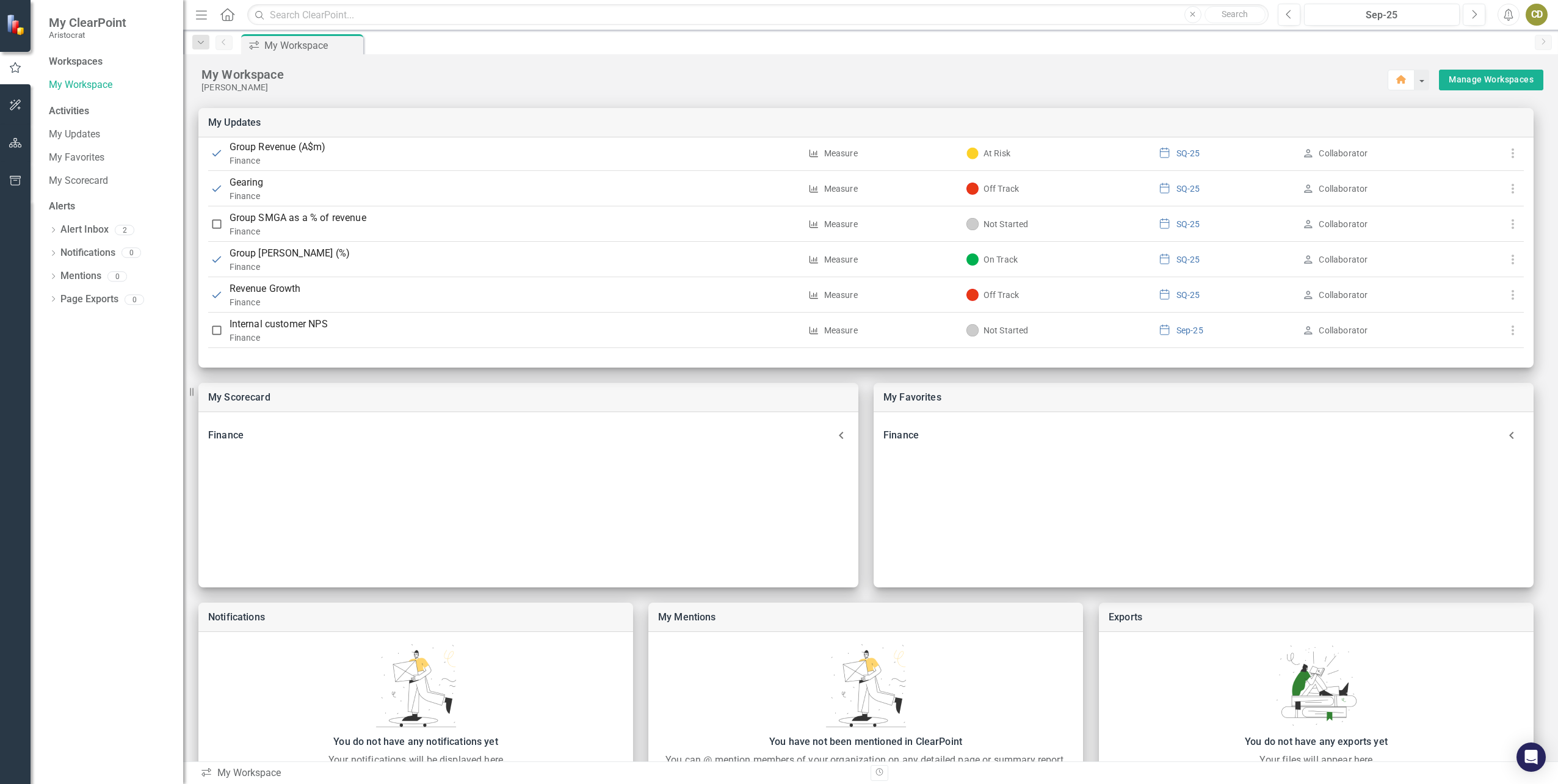
click at [1536, 328] on div "My Scorecard Finance Measure Revenue Growth Measure ROIC based on after tax EBI…" at bounding box center [871, 457] width 1375 height 730
drag, startPoint x: 1536, startPoint y: 328, endPoint x: 1536, endPoint y: 370, distance: 42.0
click at [1536, 370] on div "My Scorecard Finance Measure Revenue Growth Measure ROIC based on after tax EBI…" at bounding box center [871, 457] width 1375 height 730
drag, startPoint x: 1536, startPoint y: 370, endPoint x: 1534, endPoint y: 328, distance: 42.0
click at [1534, 328] on div "My Scorecard Finance Measure Revenue Growth Measure ROIC based on after tax EBI…" at bounding box center [871, 457] width 1375 height 730
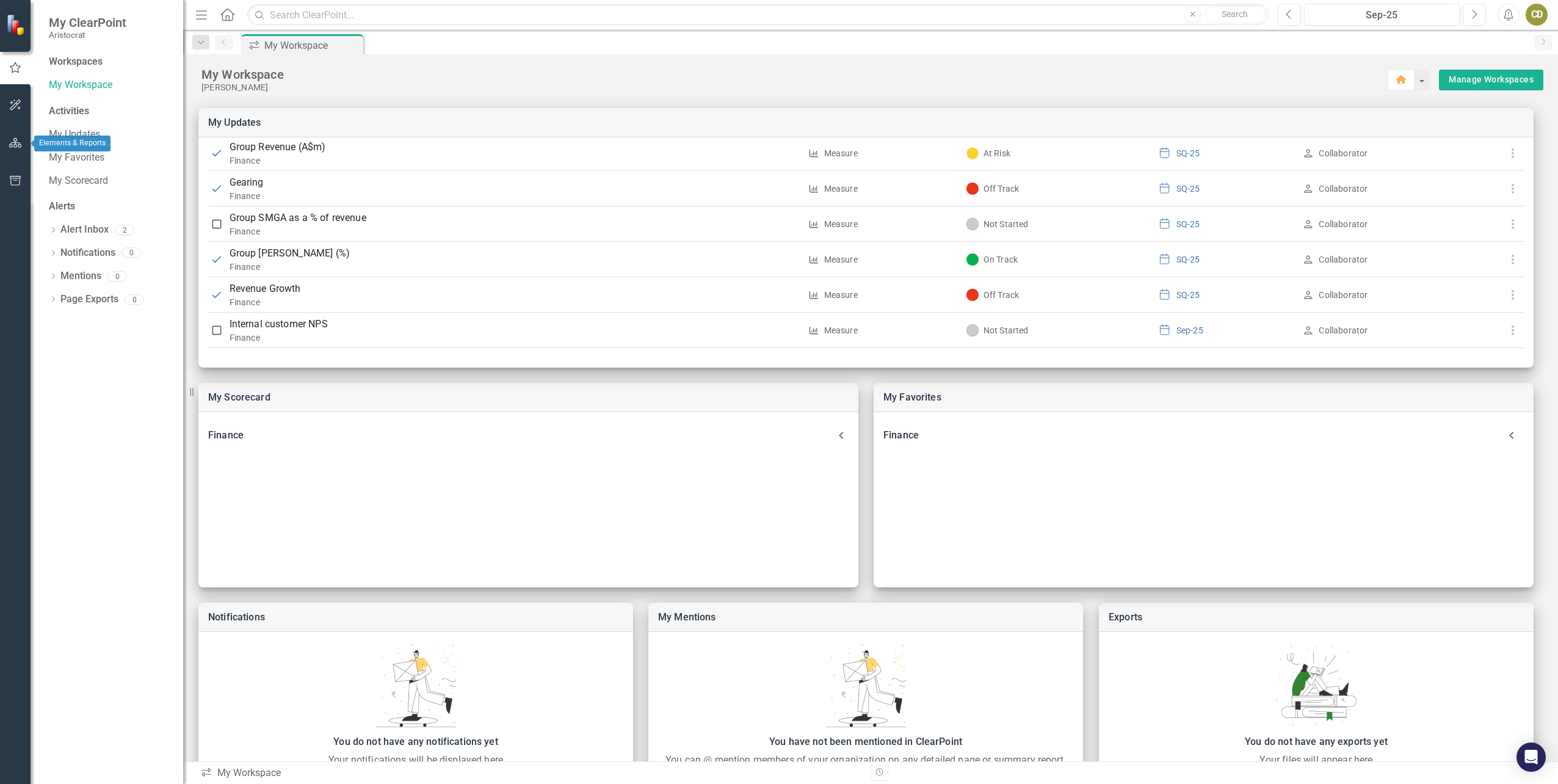
click at [17, 138] on icon "button" at bounding box center [15, 143] width 13 height 10
click at [50, 129] on icon "Dropdown" at bounding box center [53, 129] width 8 height 7
click at [57, 152] on icon "Dropdown" at bounding box center [59, 150] width 9 height 8
click at [74, 245] on icon "Dropdown" at bounding box center [72, 243] width 9 height 8
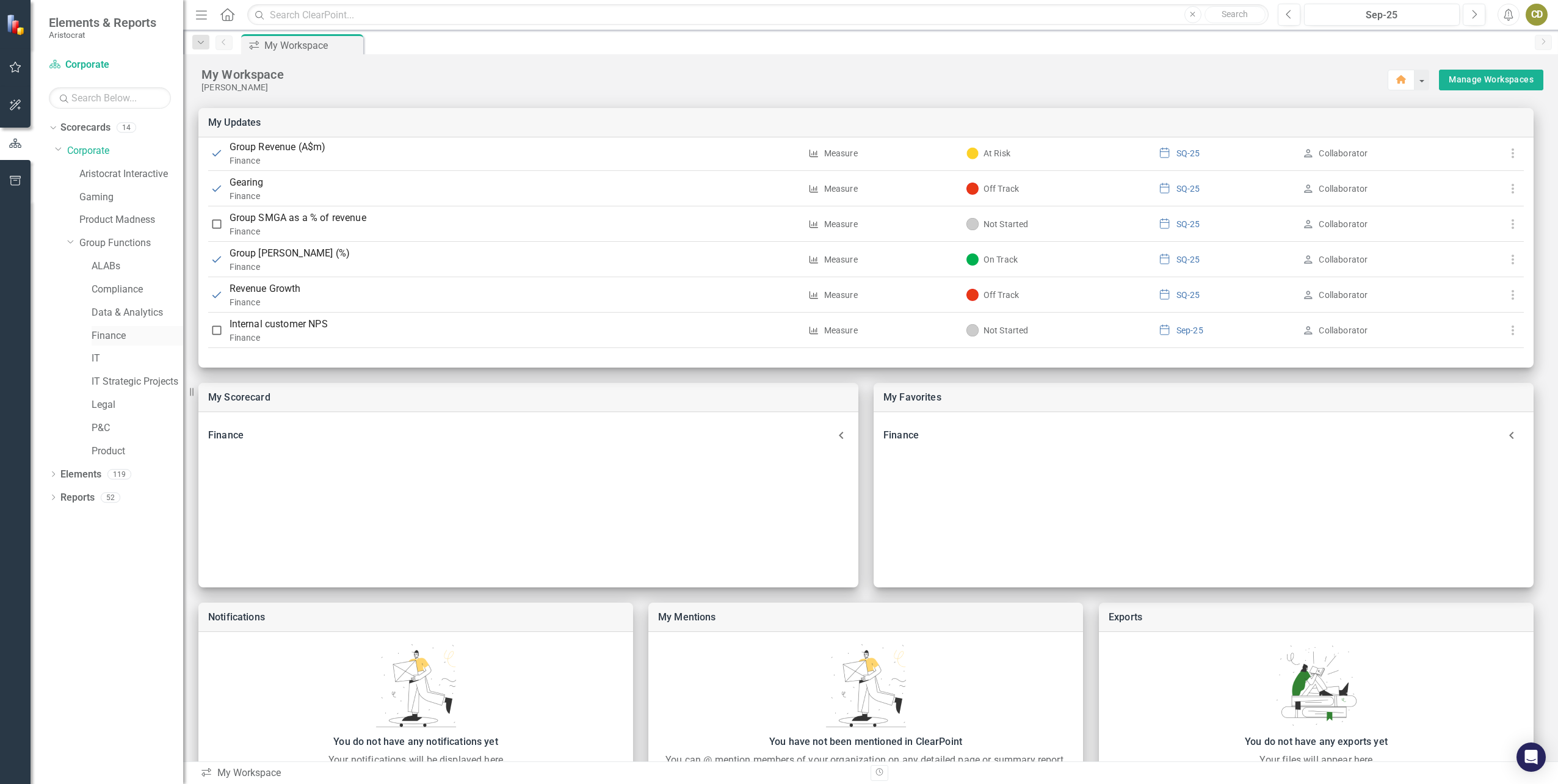
click at [97, 334] on link "Finance" at bounding box center [138, 336] width 92 height 14
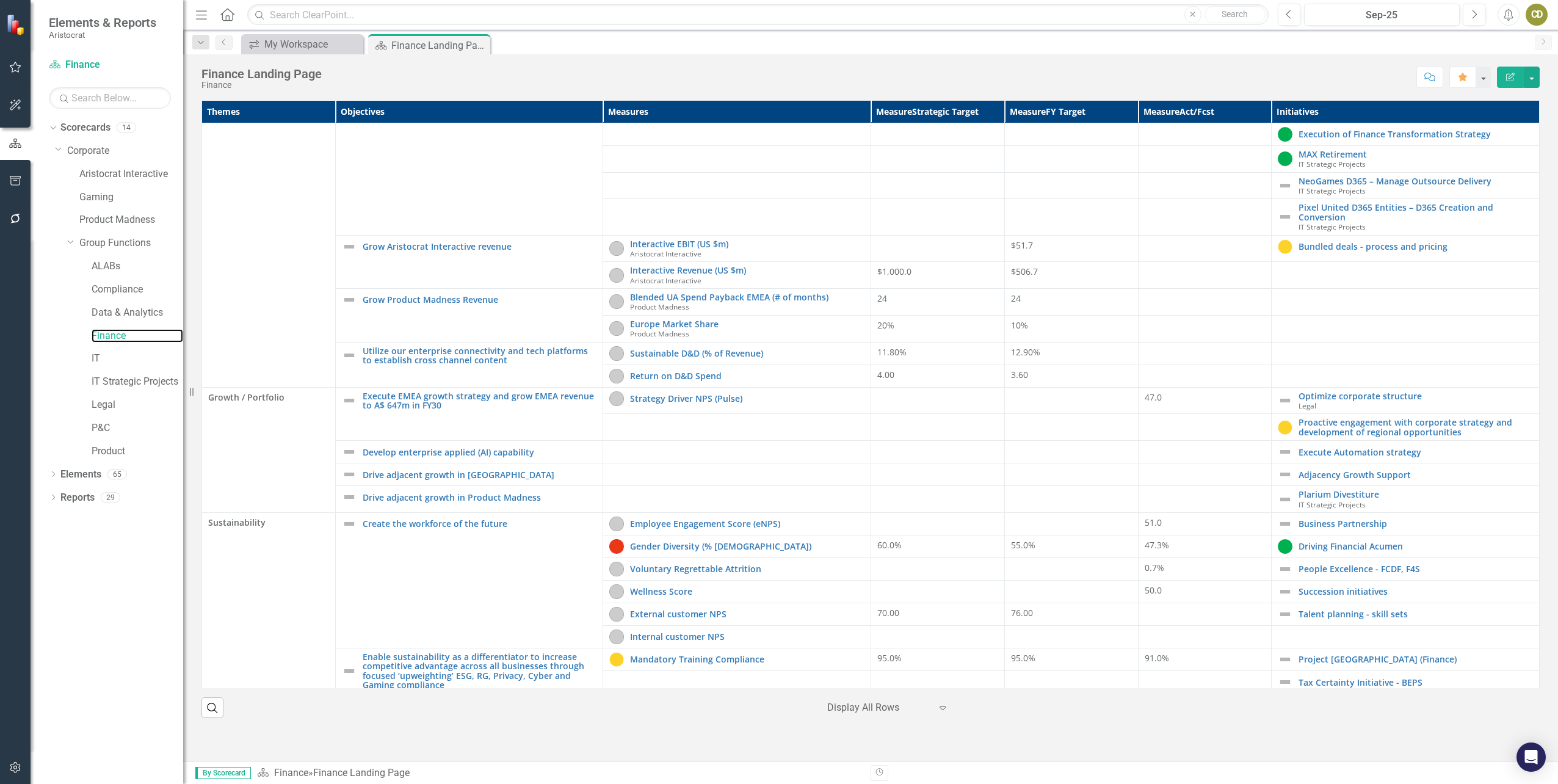
scroll to position [282, 0]
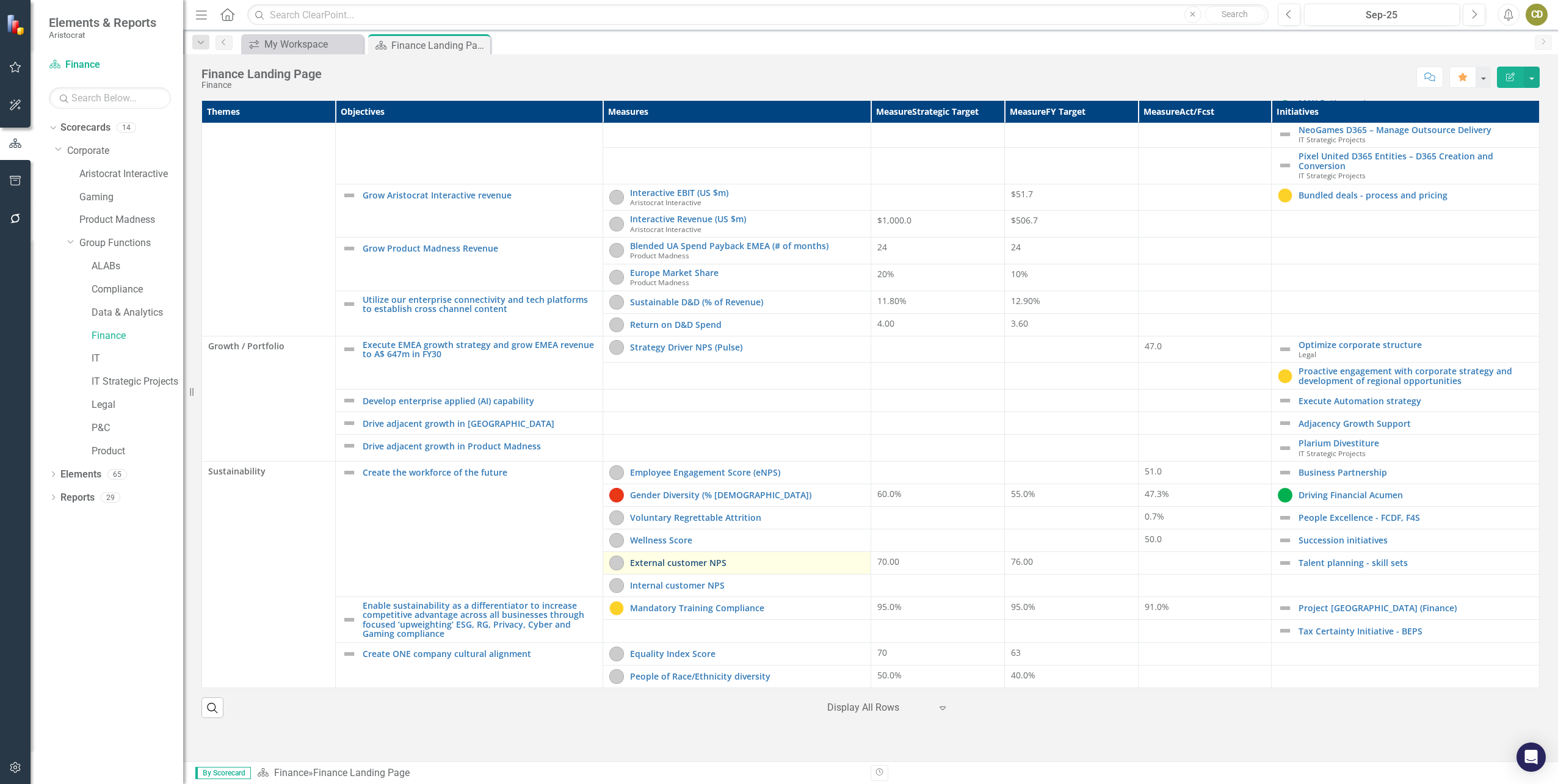
click at [646, 561] on link "External customer NPS" at bounding box center [747, 562] width 235 height 9
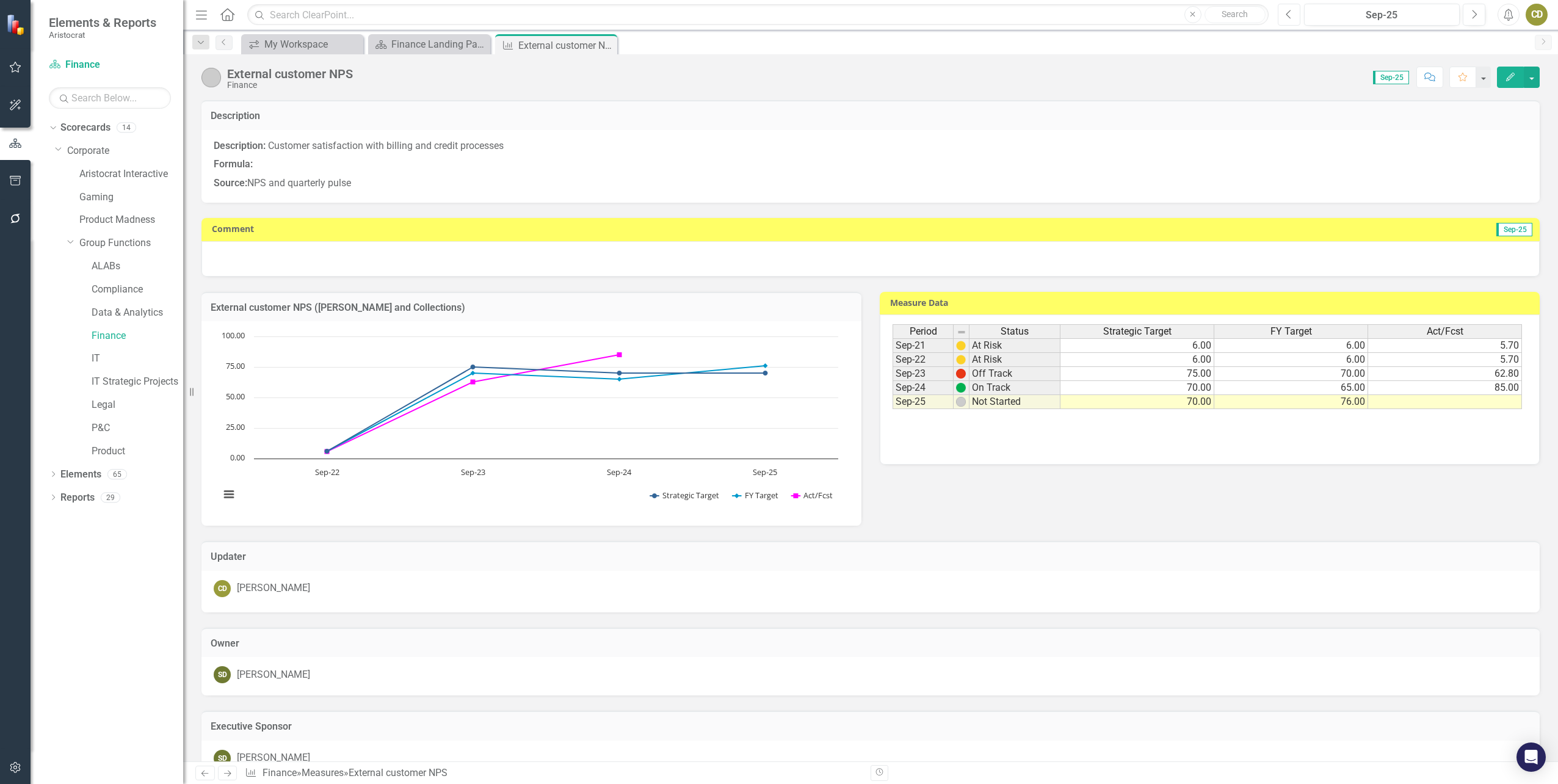
click at [1282, 11] on button "Previous" at bounding box center [1289, 15] width 22 height 22
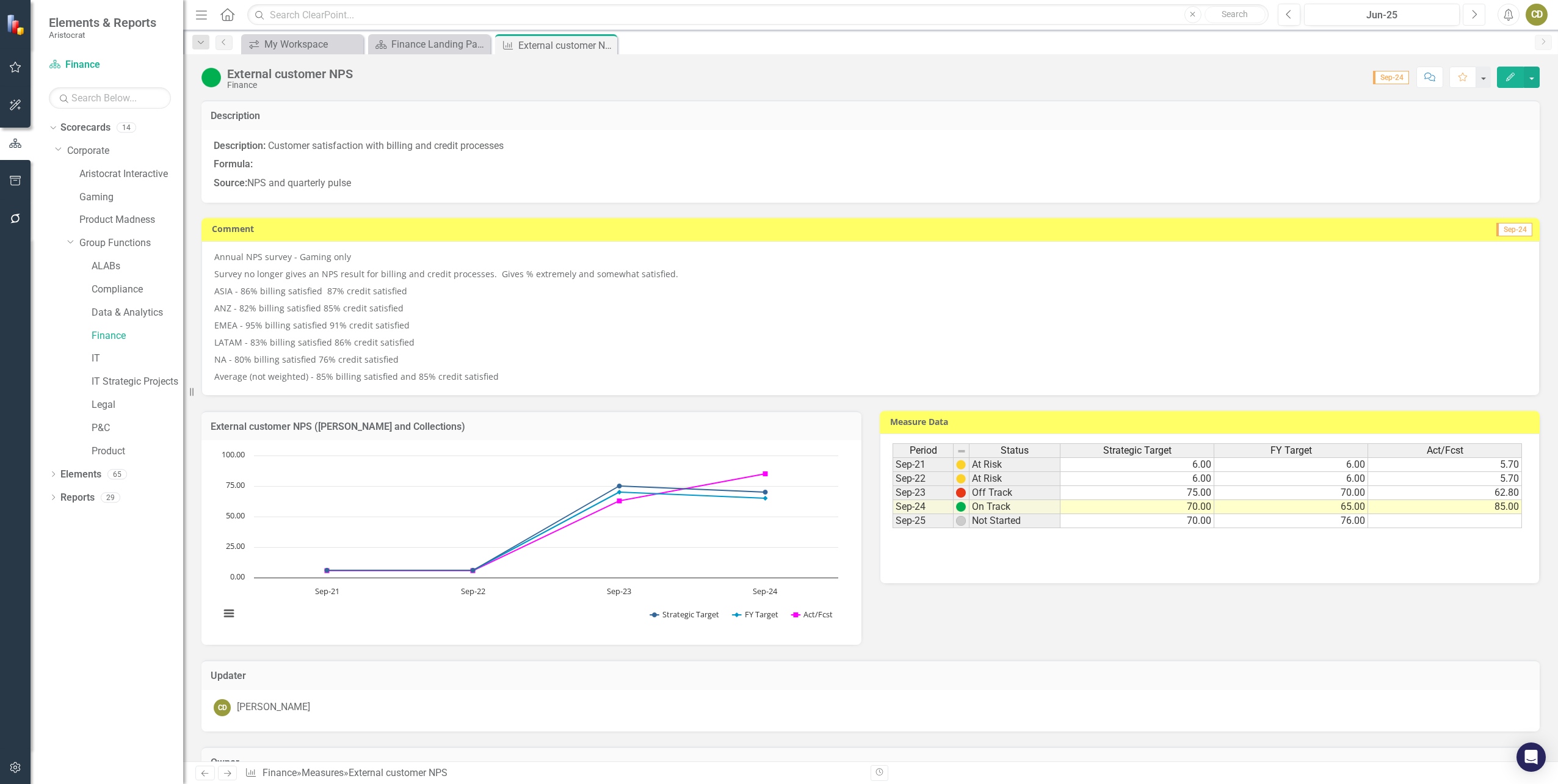
click at [1474, 15] on icon "Next" at bounding box center [1474, 15] width 7 height 11
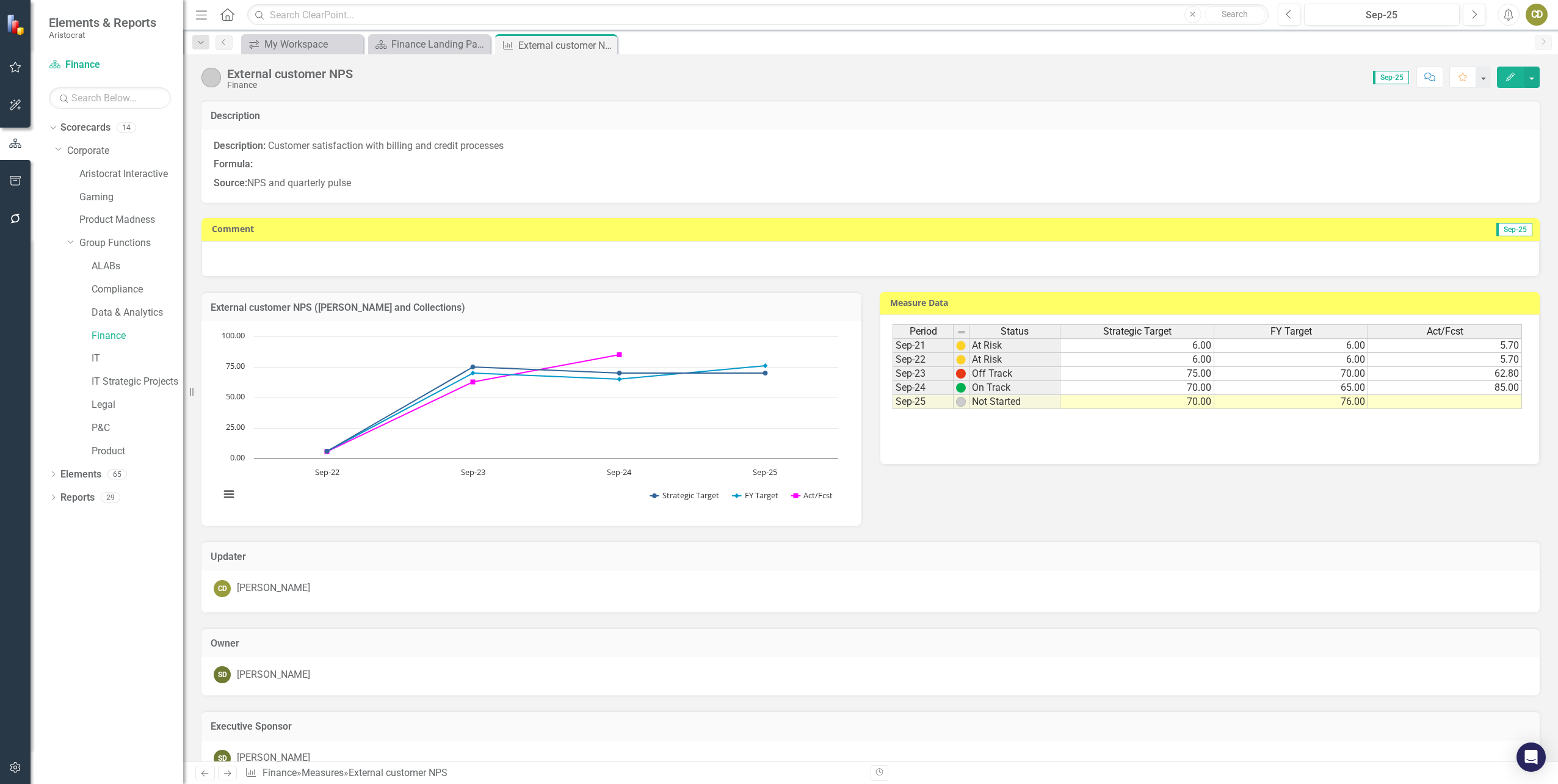
click at [1502, 403] on td at bounding box center [1445, 402] width 154 height 14
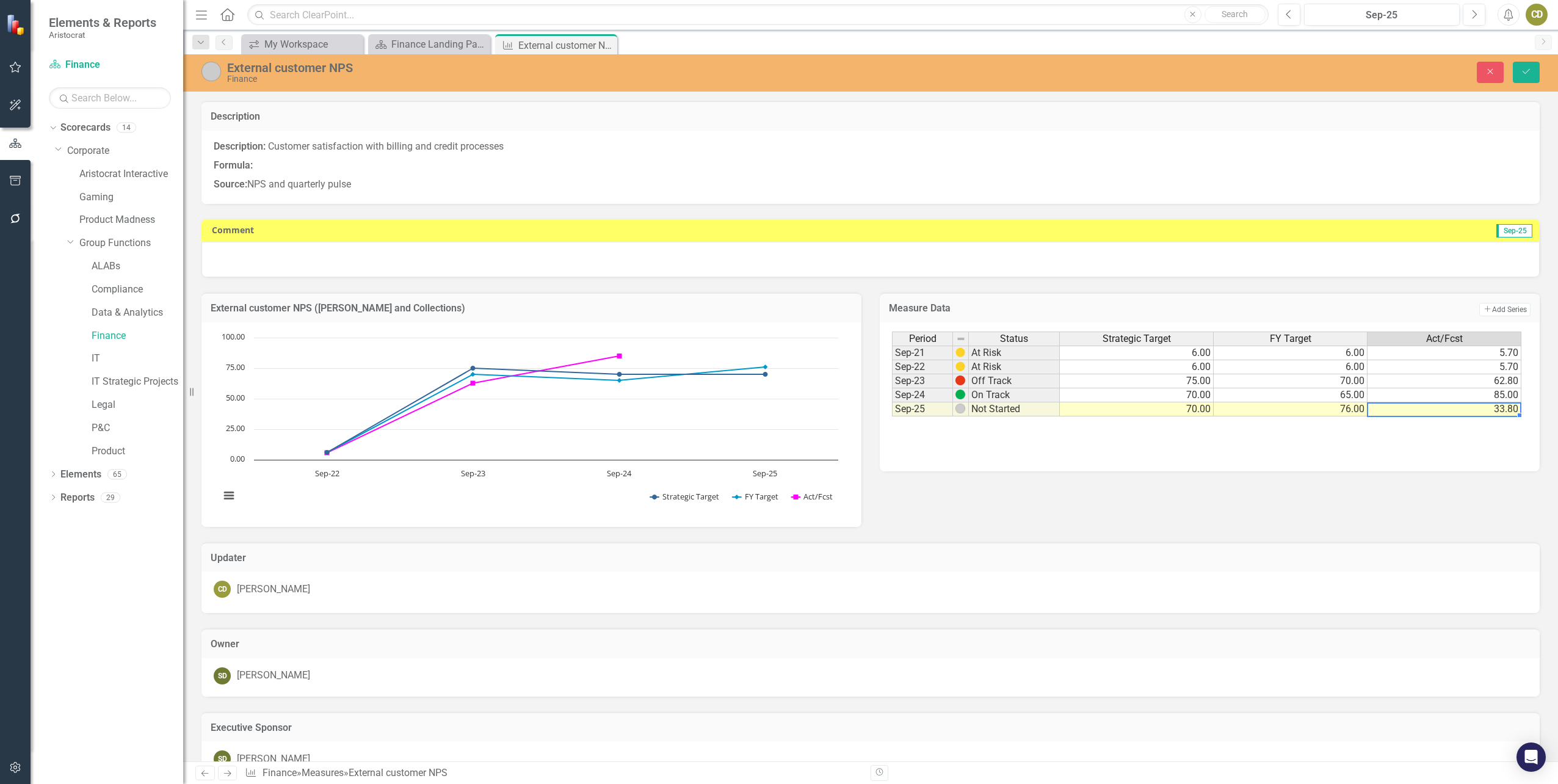
type textarea "33.8"
click at [217, 253] on div at bounding box center [871, 259] width 1338 height 35
click at [232, 251] on div at bounding box center [871, 259] width 1338 height 35
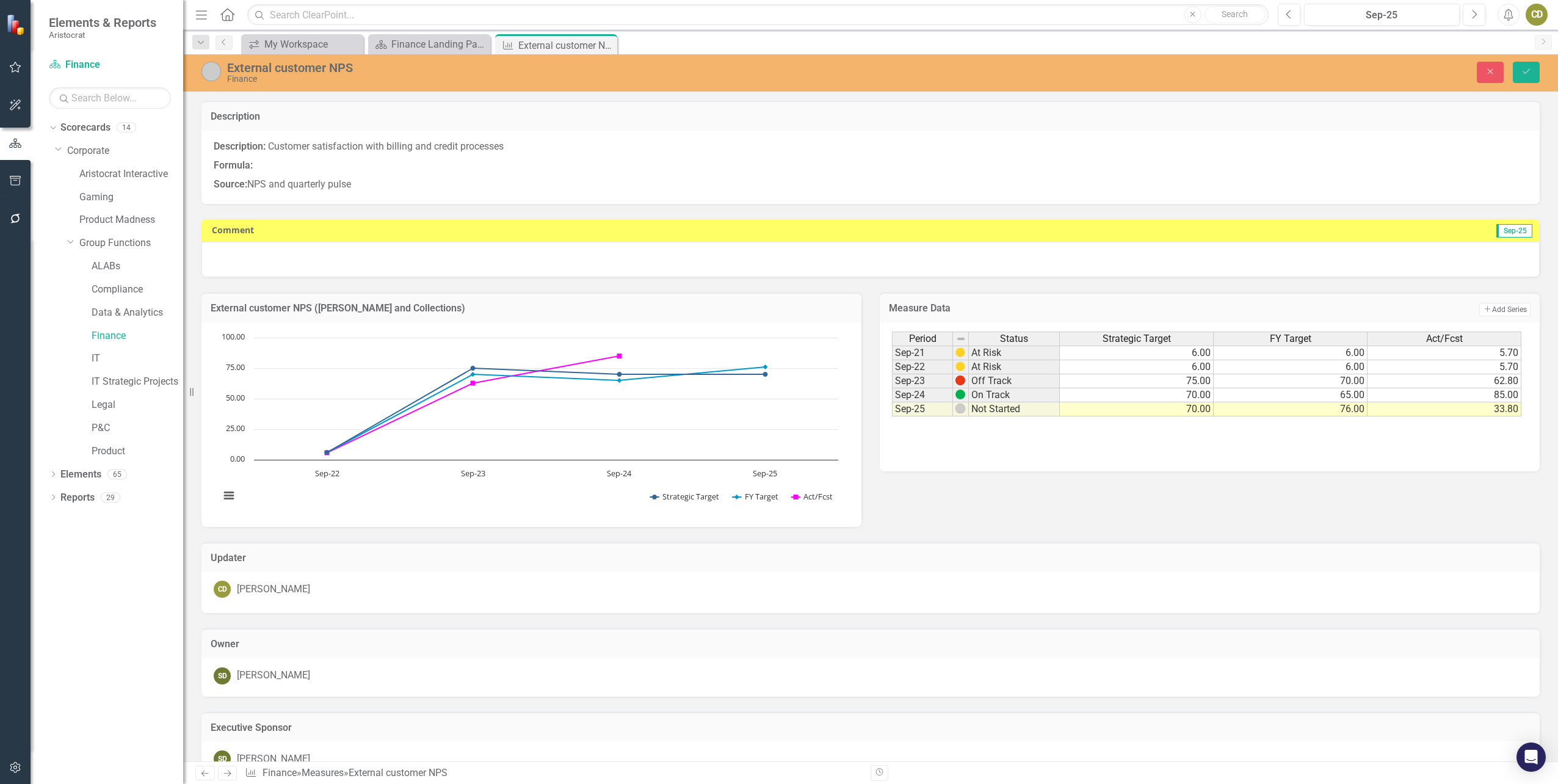
click at [232, 251] on div at bounding box center [871, 259] width 1338 height 35
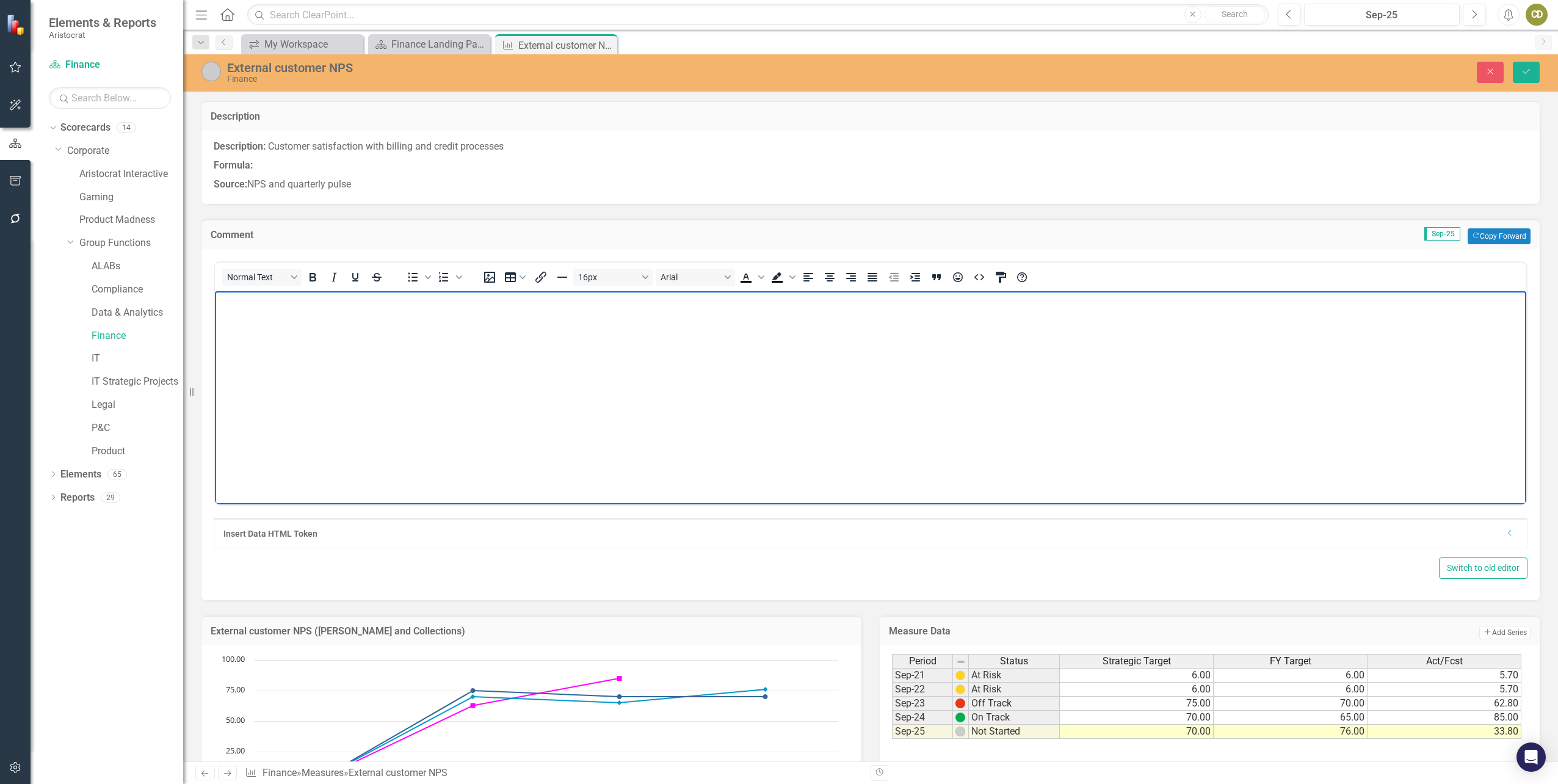
click at [237, 294] on p "Rich Text Area. Press ALT-0 for help." at bounding box center [871, 301] width 1305 height 15
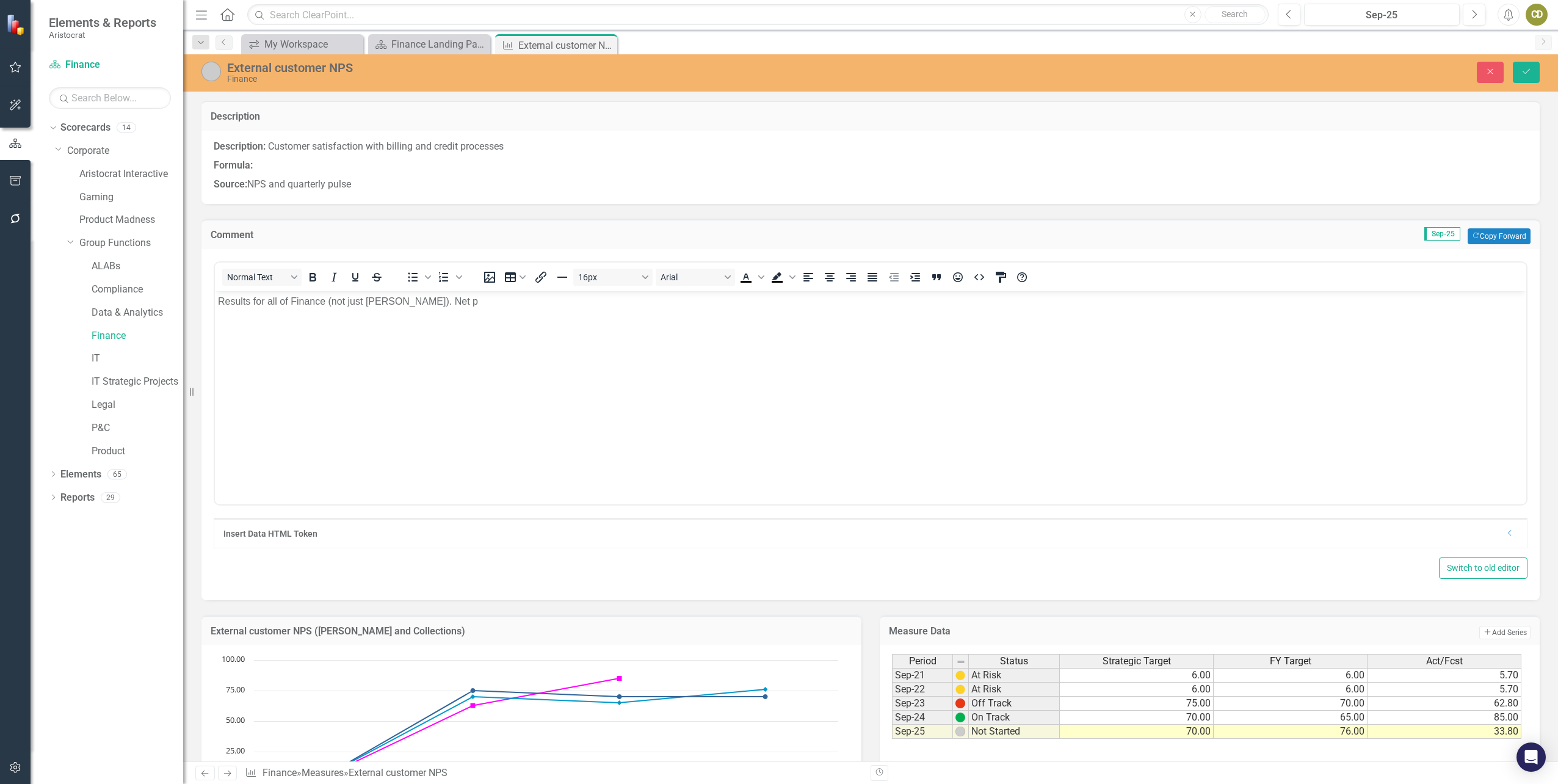
drag, startPoint x: 426, startPoint y: 605, endPoint x: 217, endPoint y: 306, distance: 364.8
click at [224, 301] on p "Results for all of Finance (not just [PERSON_NAME]). Net p" at bounding box center [871, 301] width 1305 height 15
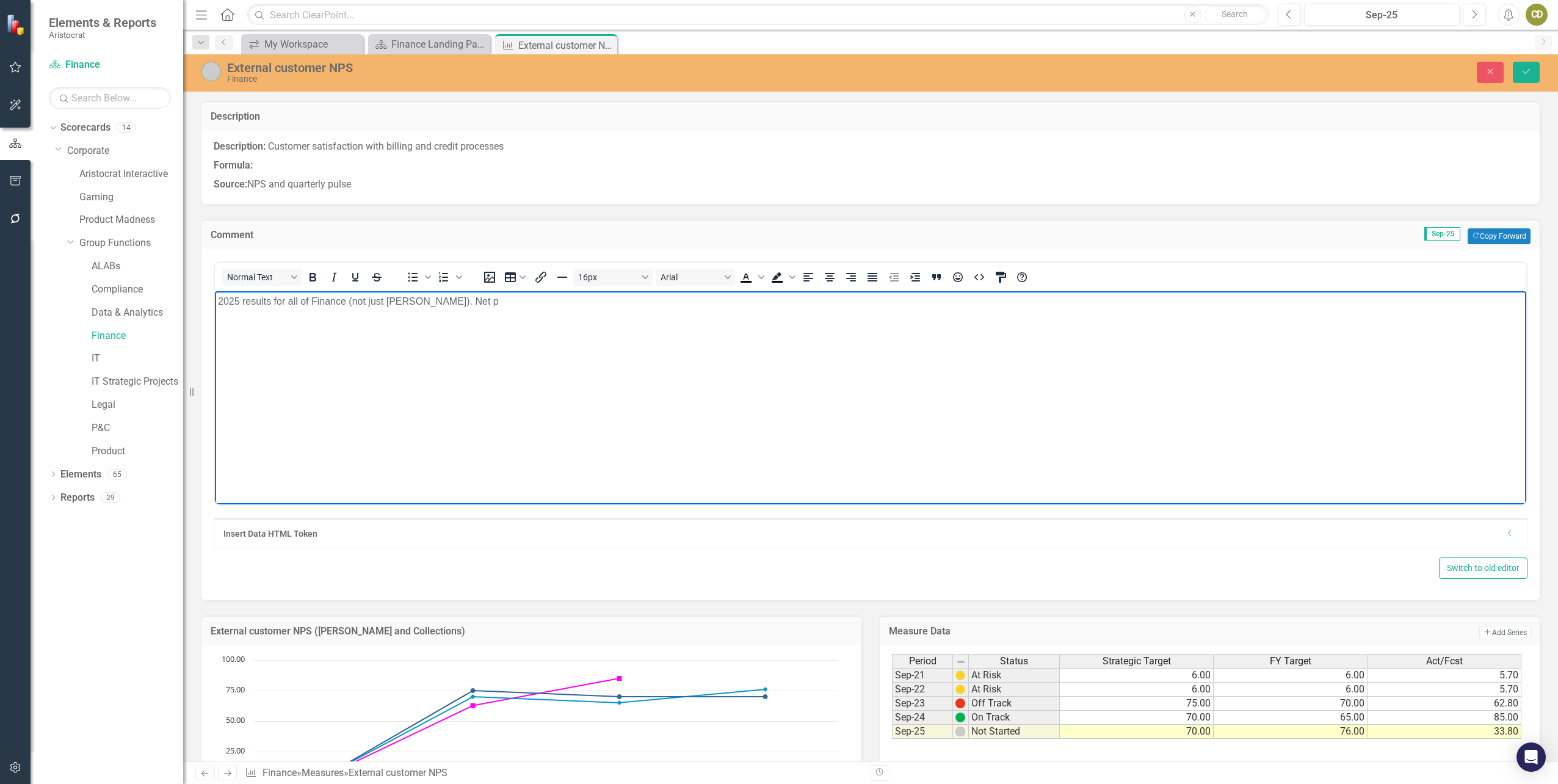
click at [437, 300] on p "2025 results for all of Finance (not just [PERSON_NAME]). Net p" at bounding box center [871, 301] width 1305 height 15
click at [228, 317] on body "2025 results for all of Finance (not just [PERSON_NAME]). Net promoter score wa…" at bounding box center [871, 382] width 1312 height 183
click at [674, 300] on p "2025 results for all of Finance (not just [PERSON_NAME]). Net promoter score wa…" at bounding box center [871, 301] width 1305 height 15
click at [228, 331] on img "Rich Text Area. Press ALT-0 for help." at bounding box center [223, 326] width 10 height 10
drag, startPoint x: 793, startPoint y: 502, endPoint x: 725, endPoint y: 456, distance: 82.1
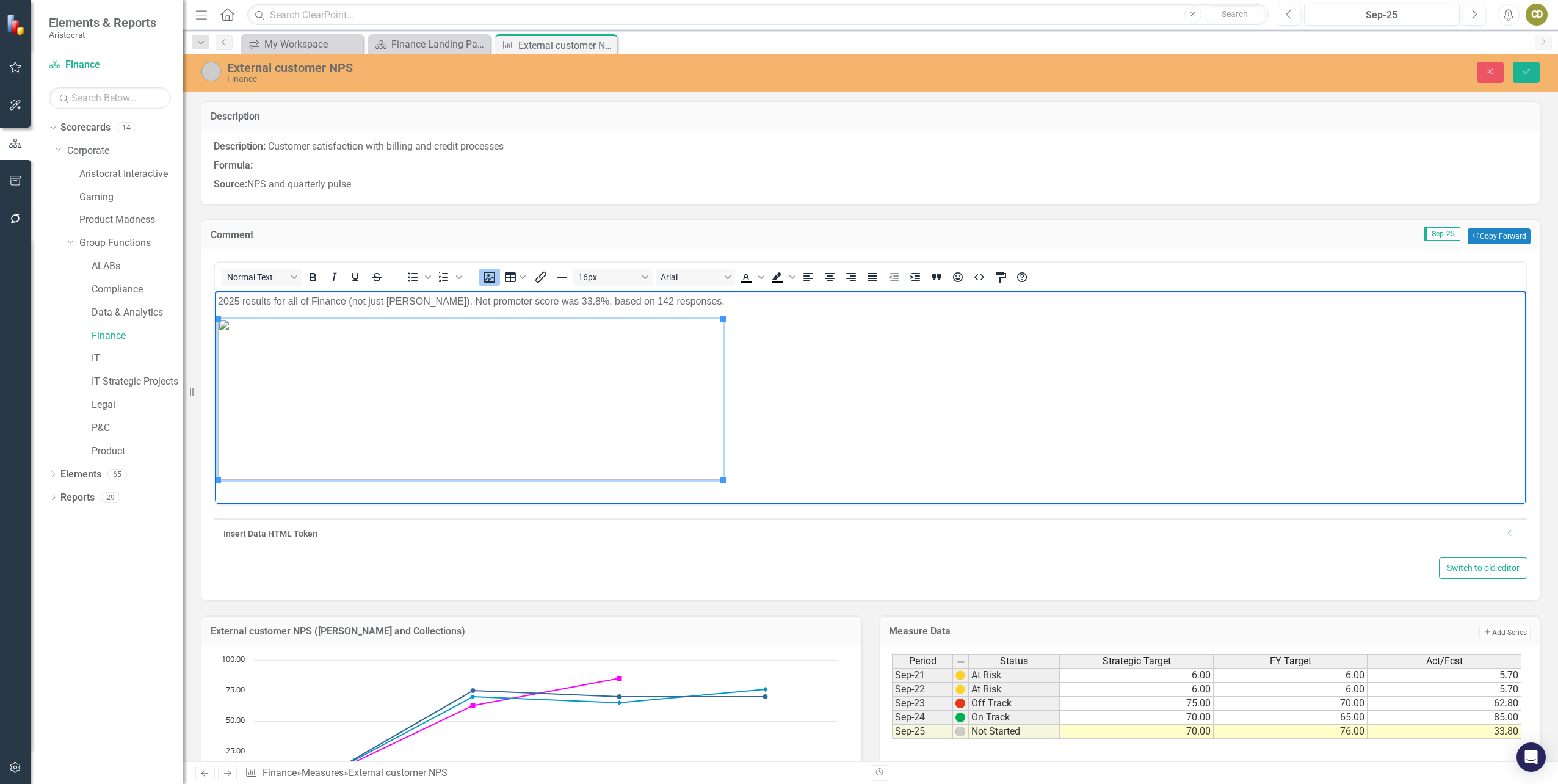
click at [748, 479] on p "Rich Text Area. Press ALT-0 for help." at bounding box center [871, 399] width 1305 height 161
click at [663, 426] on img "Rich Text Area. Press ALT-0 for help." at bounding box center [470, 399] width 506 height 161
click at [720, 479] on img "Rich Text Area. Press ALT-0 for help." at bounding box center [470, 399] width 506 height 161
drag, startPoint x: 723, startPoint y: 481, endPoint x: 694, endPoint y: 467, distance: 32.2
click at [665, 302] on p "2025 results for all of Finance (not just [PERSON_NAME]). Net promoter score wa…" at bounding box center [871, 301] width 1305 height 15
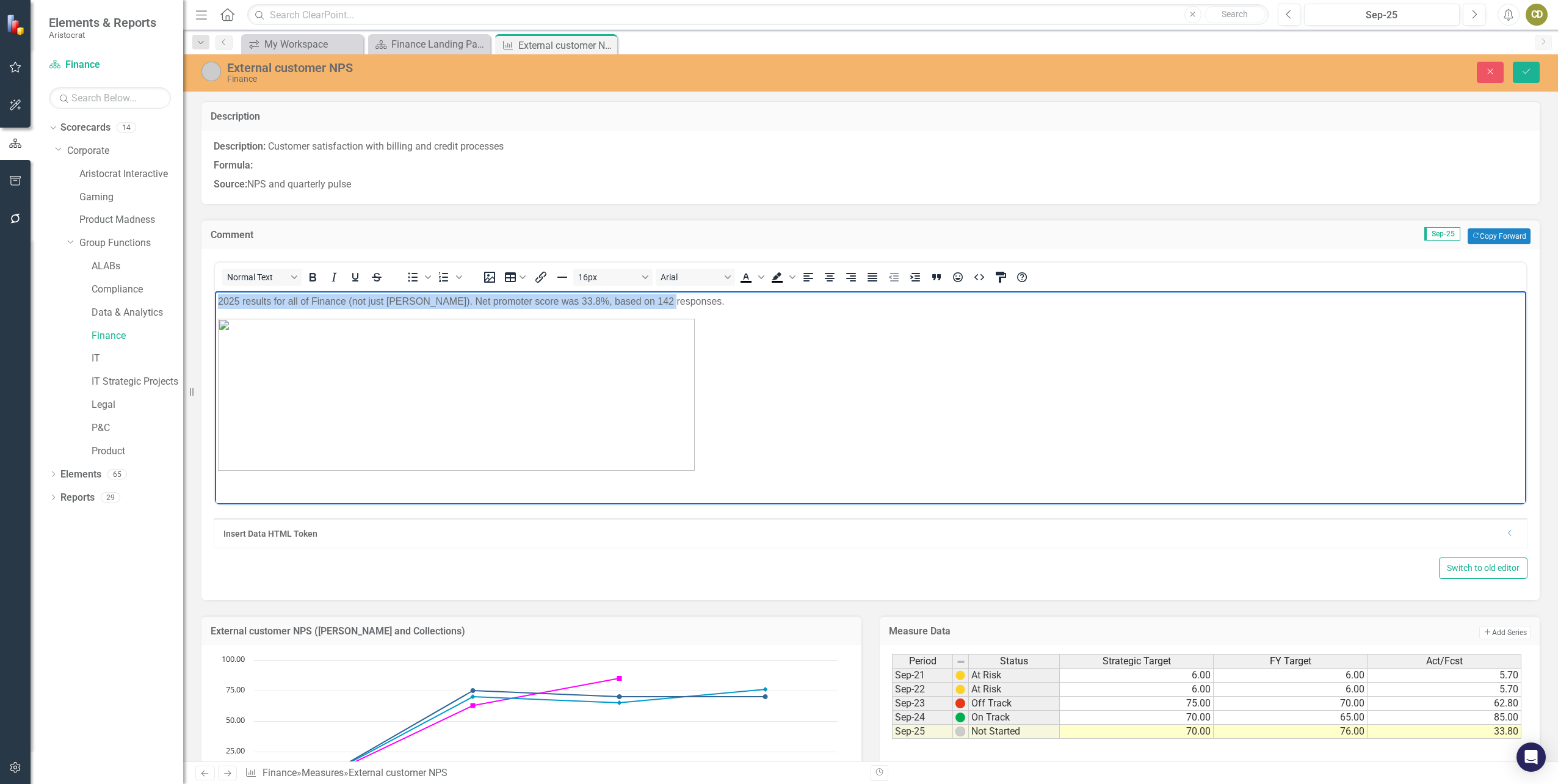
drag, startPoint x: 665, startPoint y: 302, endPoint x: 204, endPoint y: 296, distance: 461.0
click at [215, 296] on html "2025 results for all of Finance (not just [PERSON_NAME]). Net promoter score wa…" at bounding box center [871, 387] width 1312 height 192
click at [311, 273] on icon "Bold" at bounding box center [313, 277] width 7 height 8
click at [445, 369] on img "Rich Text Area. Press ALT-0 for help." at bounding box center [456, 394] width 477 height 152
click at [802, 398] on p "Rich Text Area. Press ALT-0 for help." at bounding box center [871, 394] width 1305 height 152
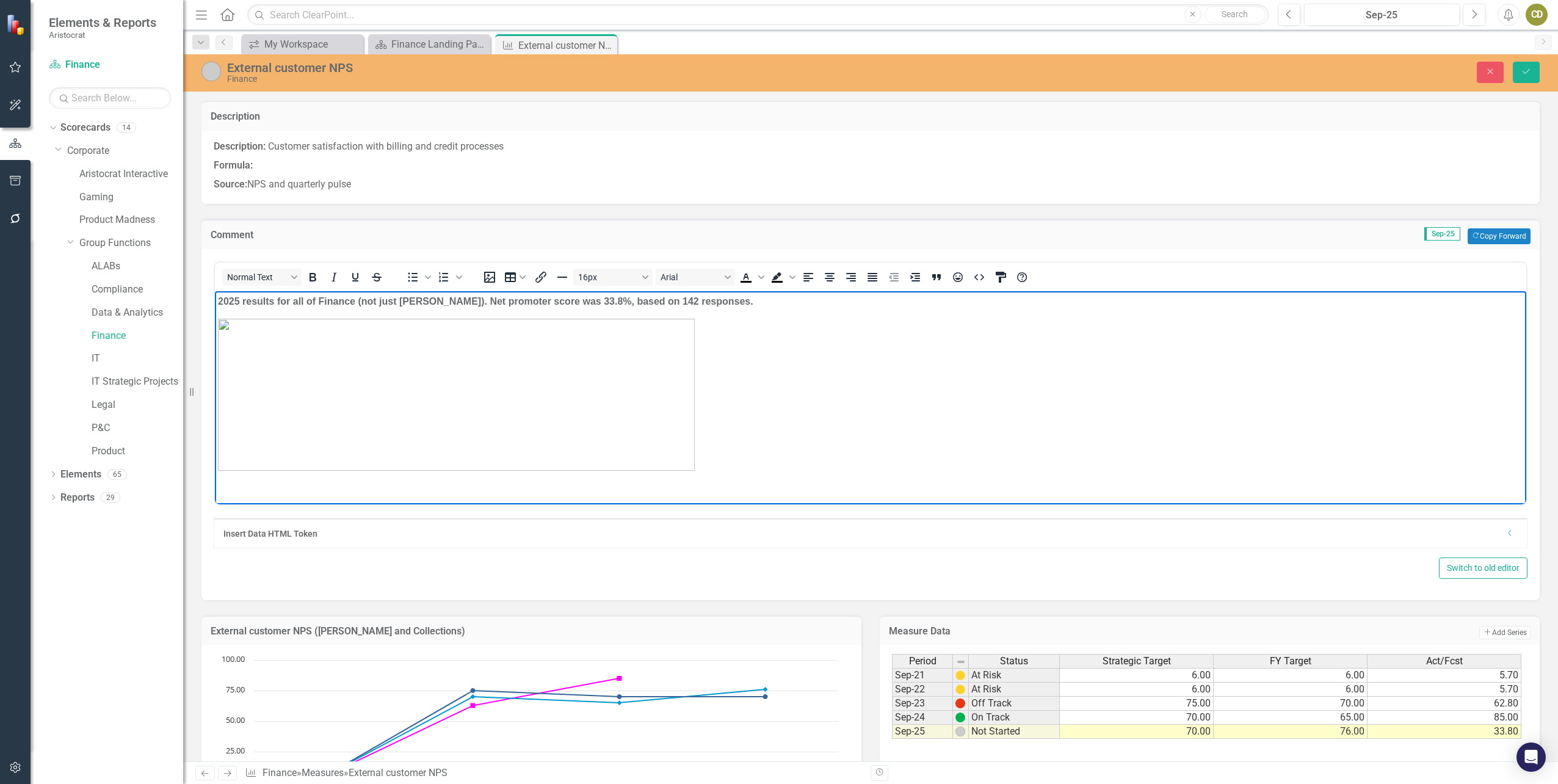
click at [706, 470] on body "2025 results for all of Finance (not just [PERSON_NAME]). Net promoter score wa…" at bounding box center [871, 387] width 1312 height 192
click at [686, 473] on body "2025 results for all of Finance (not just [PERSON_NAME]). Net promoter score wa…" at bounding box center [871, 387] width 1312 height 192
click at [266, 483] on html "2025 results for all of Finance (not just [PERSON_NAME]). Net promoter score wa…" at bounding box center [871, 387] width 1312 height 192
click at [780, 469] on p "Rich Text Area. Press ALT-0 for help." at bounding box center [871, 394] width 1305 height 152
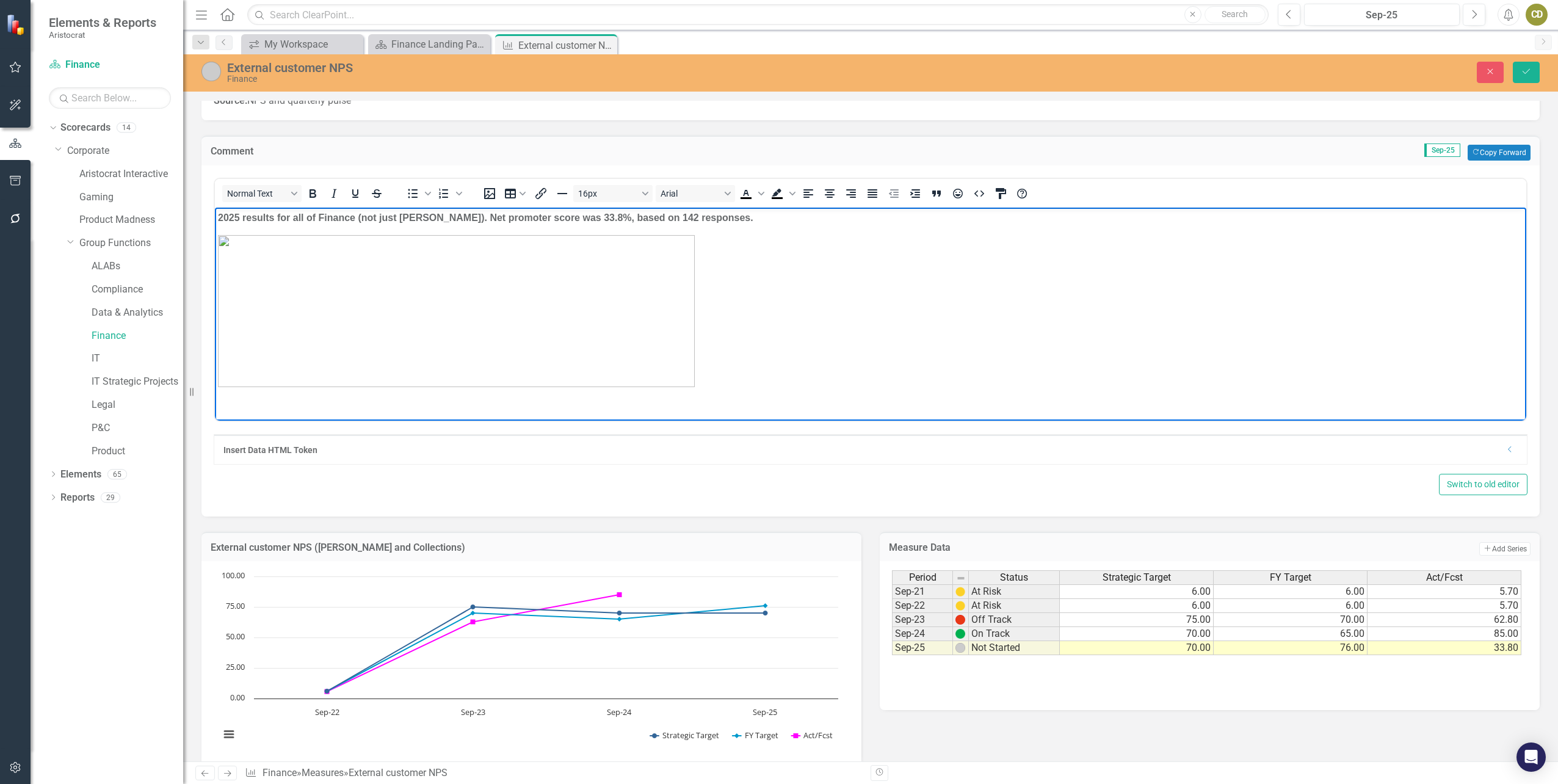
scroll to position [84, 0]
click at [664, 371] on img "Rich Text Area. Press ALT-0 for help." at bounding box center [456, 310] width 477 height 152
click at [710, 388] on body "2025 results for all of Finance (not just [PERSON_NAME]). Net promoter score wa…" at bounding box center [871, 303] width 1312 height 192
click at [223, 399] on html "2025 results for all of Finance (not just [PERSON_NAME]). Net promoter score wa…" at bounding box center [871, 303] width 1312 height 192
click at [487, 192] on icon "Insert image" at bounding box center [489, 193] width 15 height 15
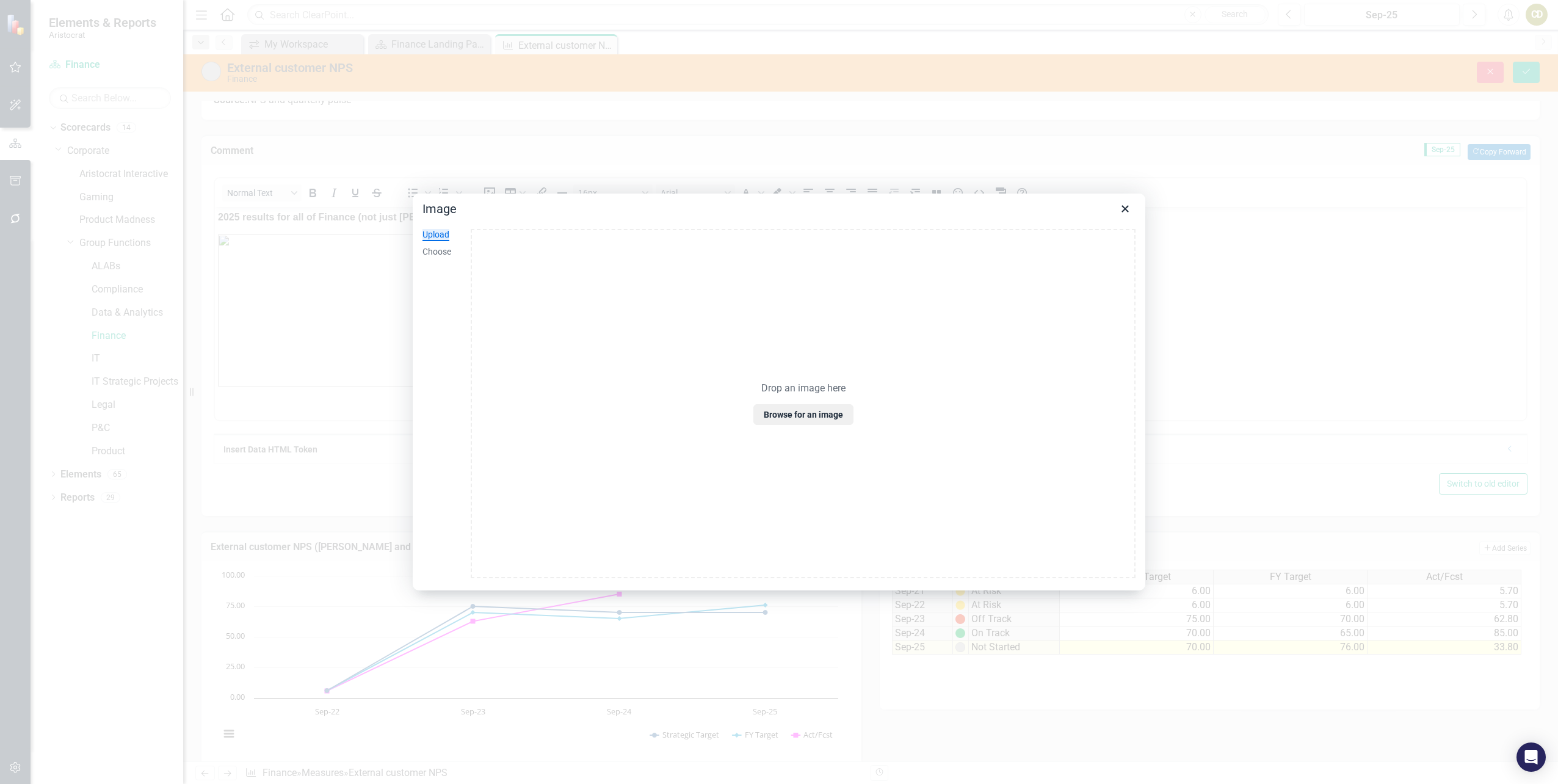
click at [793, 373] on div "Drop an image here Browse for an image" at bounding box center [804, 403] width 665 height 349
click at [1127, 207] on icon "Close" at bounding box center [1125, 209] width 7 height 7
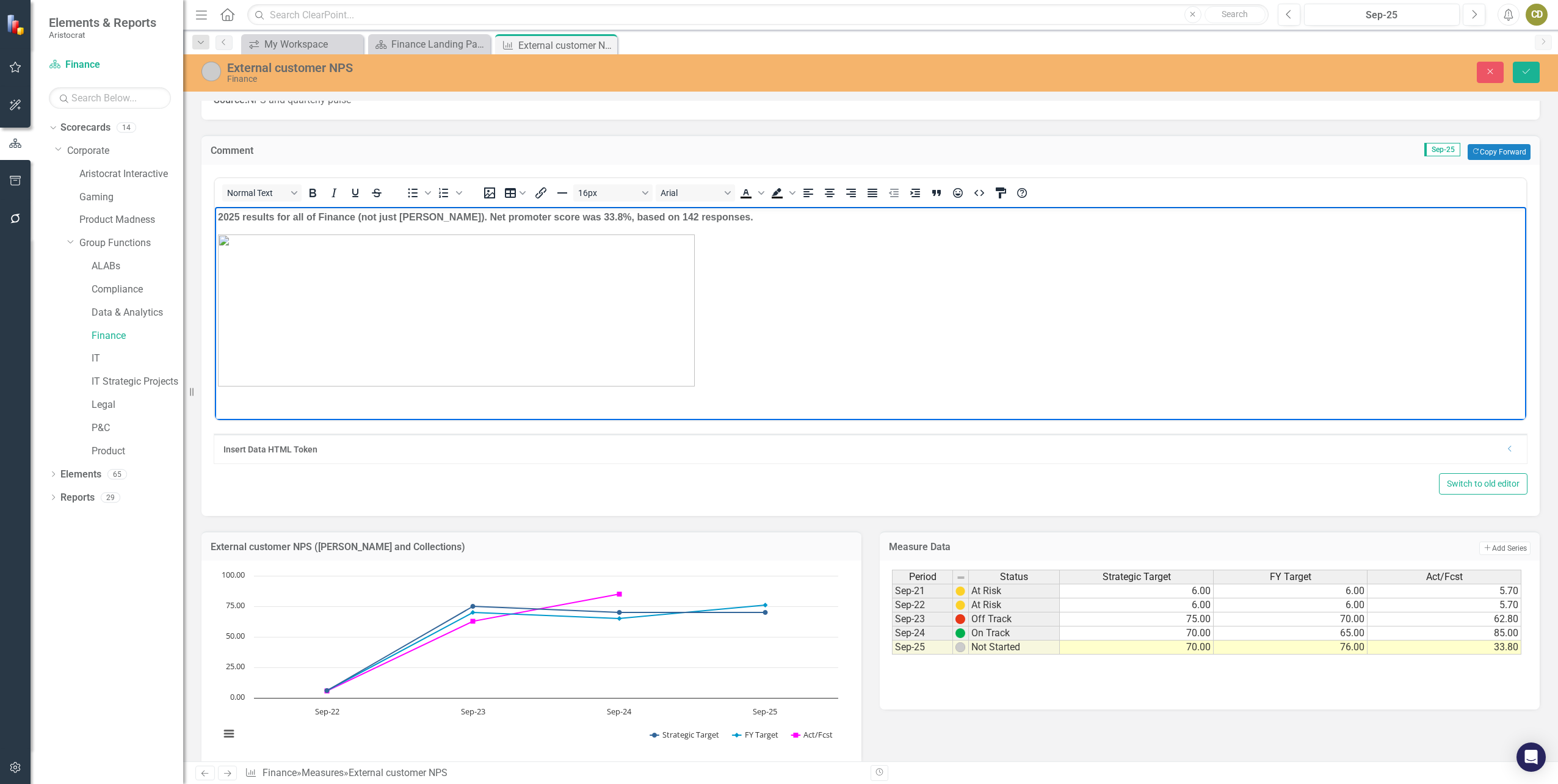
click at [235, 399] on html "2025 results for all of Finance (not just [PERSON_NAME]). Net promoter score wa…" at bounding box center [871, 303] width 1312 height 192
click at [705, 346] on img "Rich Text Area. Press ALT-0 for help." at bounding box center [466, 310] width 477 height 152
click at [705, 269] on img "Rich Text Area. Press ALT-0 for help." at bounding box center [466, 310] width 477 height 152
click at [228, 315] on img "Rich Text Area. Press ALT-0 for help." at bounding box center [223, 310] width 10 height 10
click at [980, 336] on p "Rich Text Area. Press ALT-0 for help." at bounding box center [871, 310] width 1305 height 152
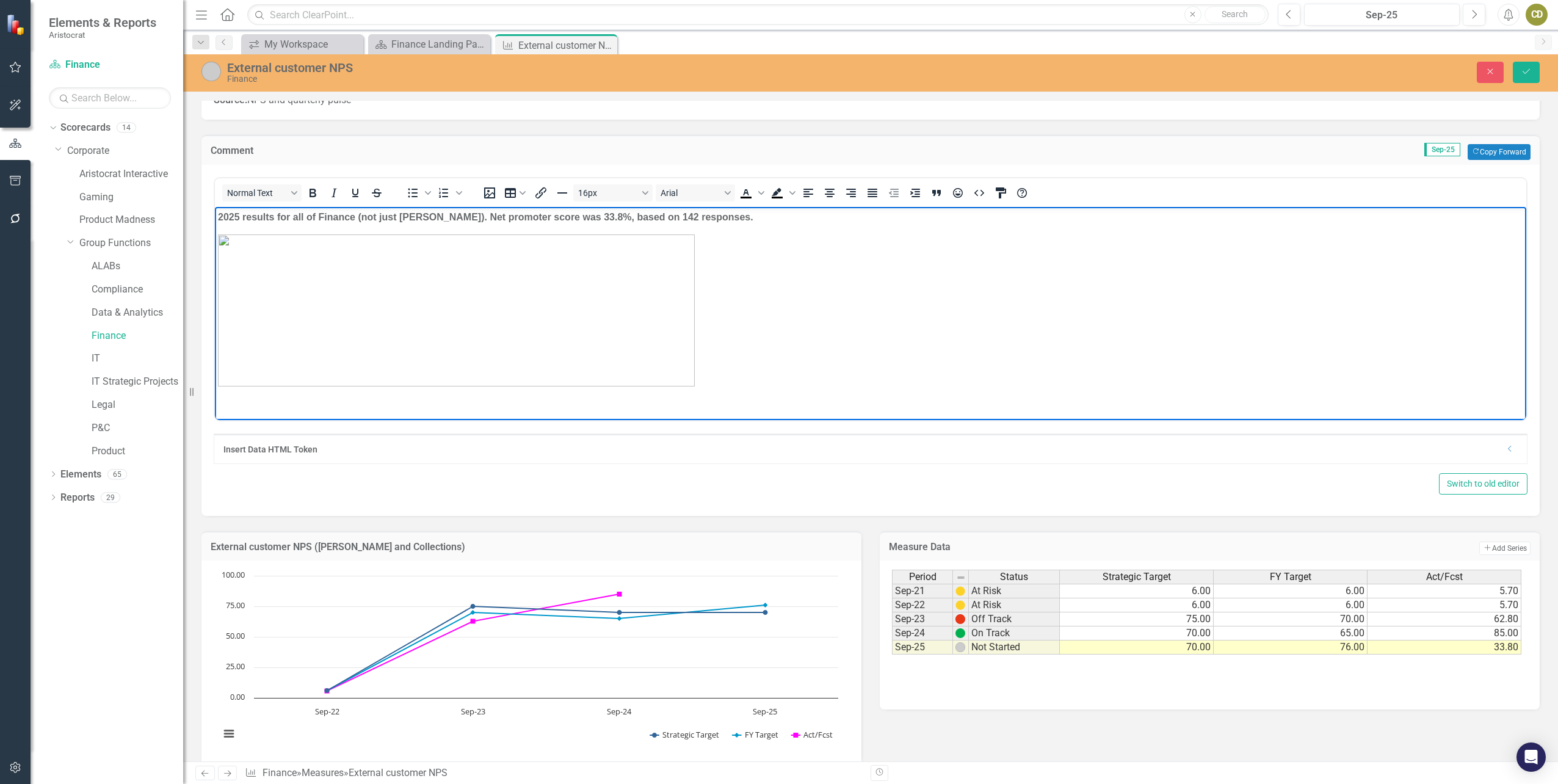
click at [912, 317] on p "Rich Text Area. Press ALT-0 for help." at bounding box center [871, 310] width 1305 height 152
click at [1317, 301] on p "Rich Text Area. Press ALT-0 for help." at bounding box center [871, 310] width 1305 height 152
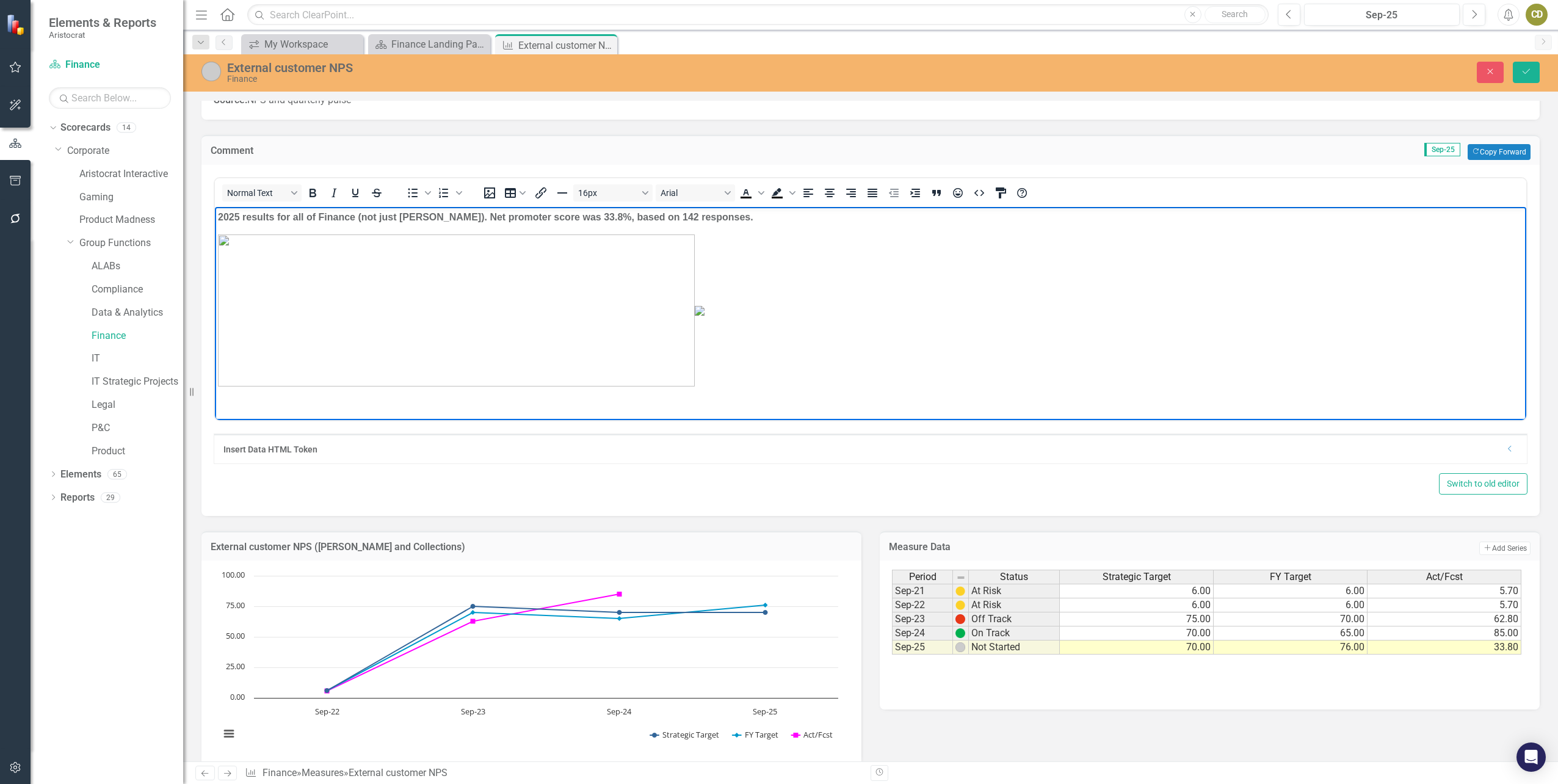
click at [705, 315] on img "Rich Text Area. Press ALT-0 for help." at bounding box center [700, 310] width 10 height 10
drag, startPoint x: 1512, startPoint y: 348, endPoint x: 1736, endPoint y: 590, distance: 329.8
drag, startPoint x: 1152, startPoint y: 405, endPoint x: 1111, endPoint y: 363, distance: 58.7
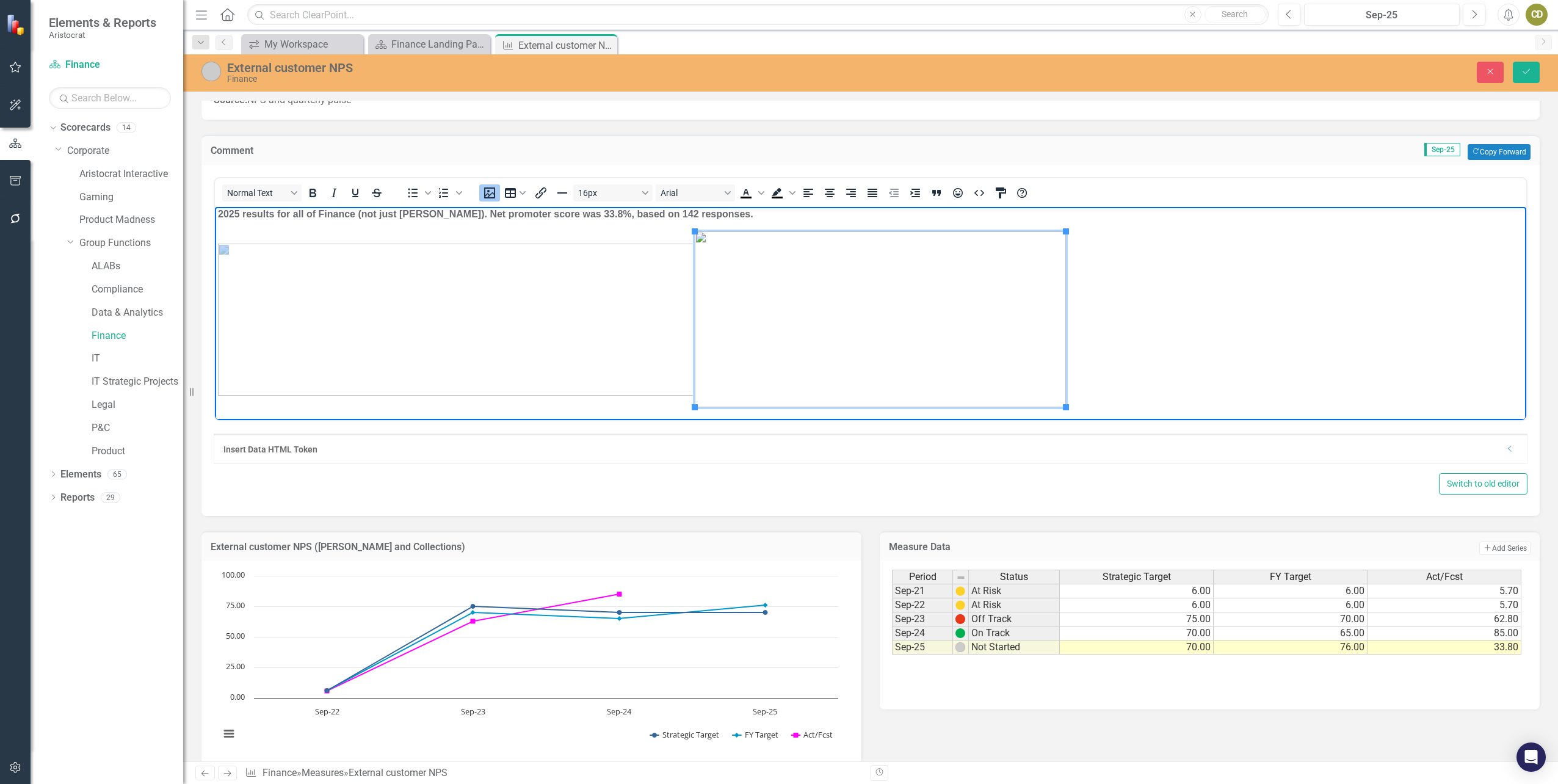
click at [1202, 296] on p "Rich Text Area. Press ALT-0 for help." at bounding box center [871, 319] width 1305 height 176
drag, startPoint x: 699, startPoint y: 215, endPoint x: 186, endPoint y: 199, distance: 513.2
click at [215, 207] on html "2025 results for all of Finance (not just [PERSON_NAME]). Net promoter score wa…" at bounding box center [871, 314] width 1312 height 216
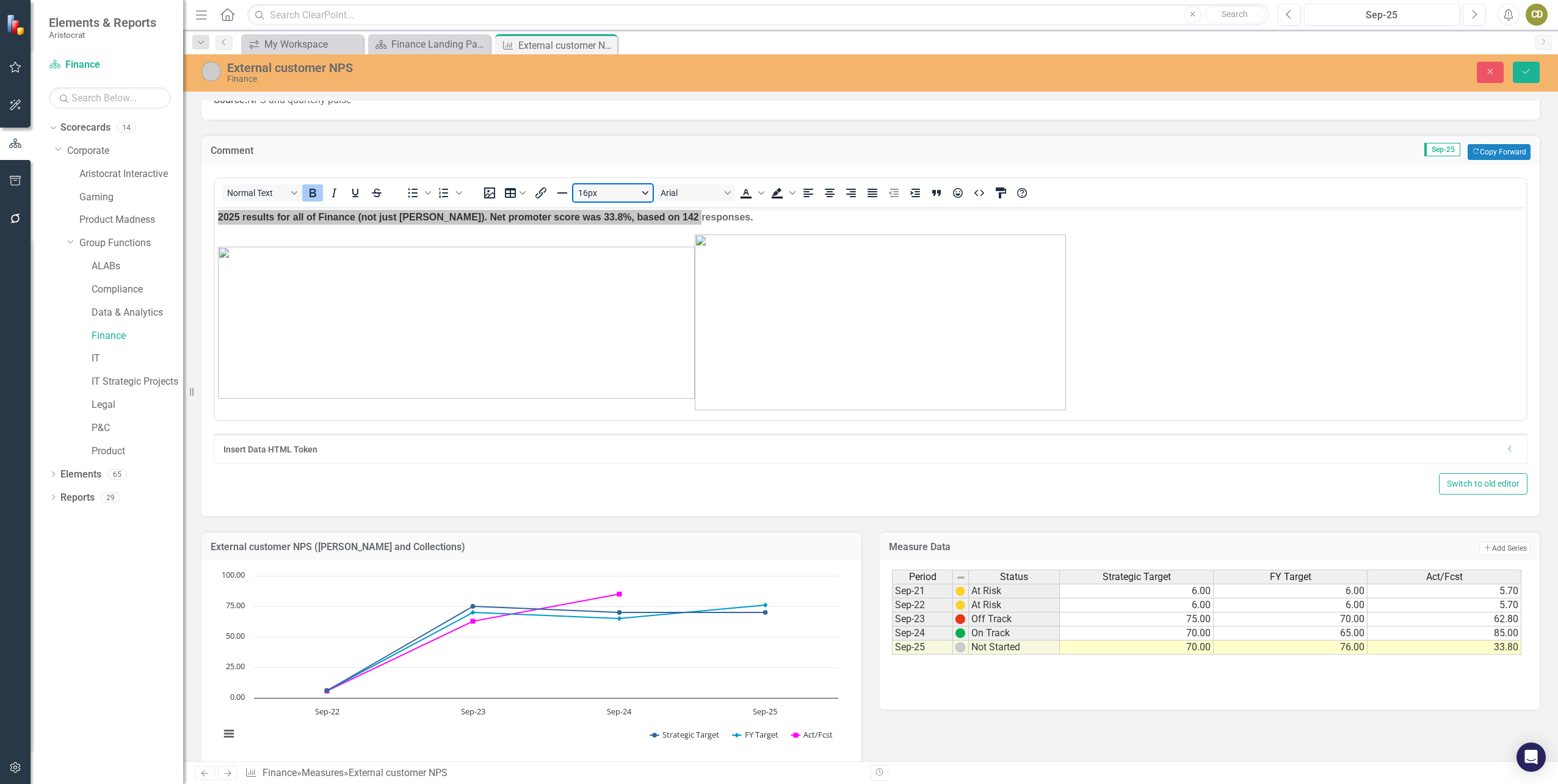
click at [647, 190] on button "16px" at bounding box center [613, 193] width 79 height 17
click at [606, 293] on div "18px" at bounding box center [607, 292] width 47 height 15
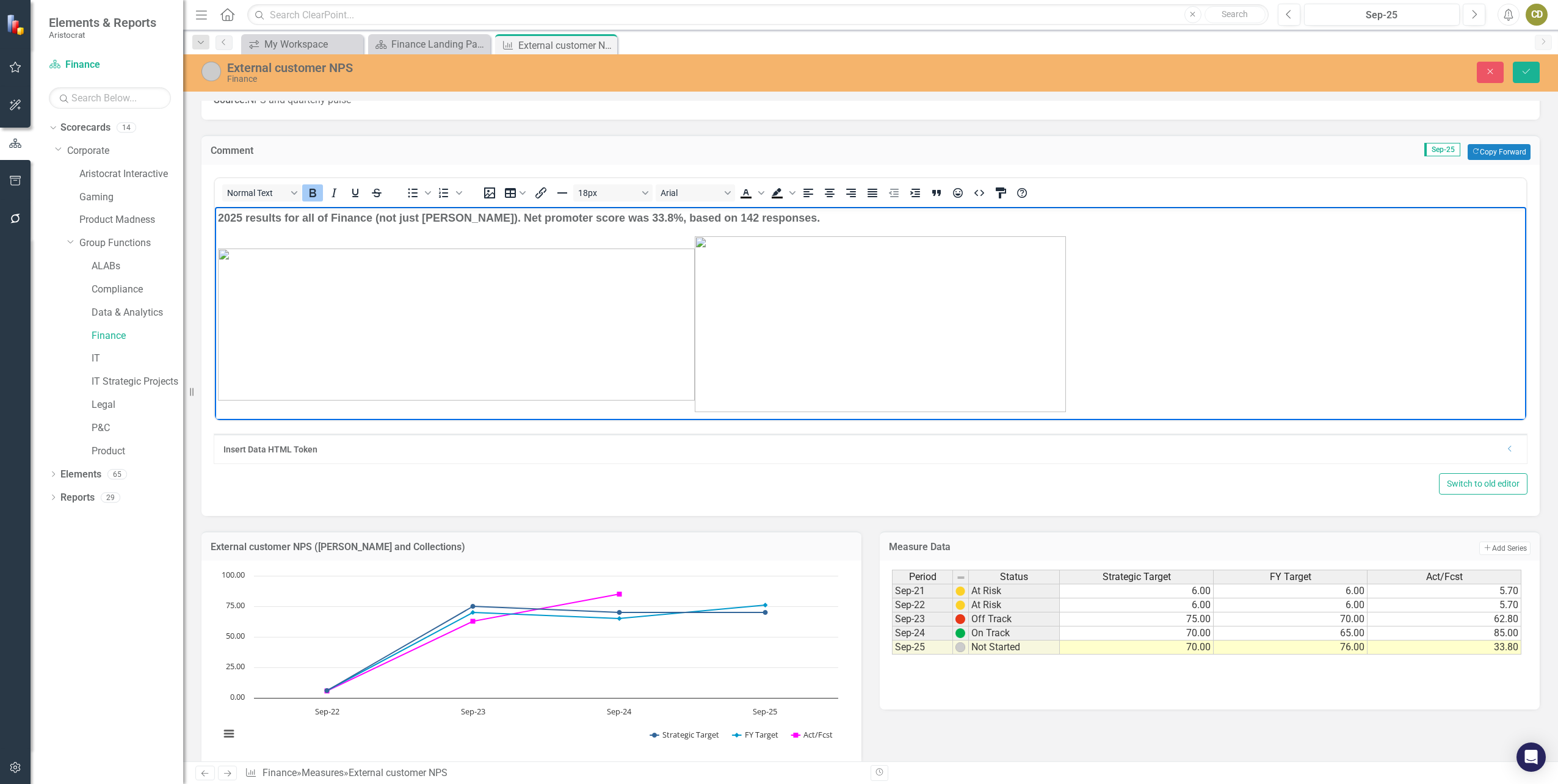
click at [1248, 277] on p "Rich Text Area. Press ALT-0 for help." at bounding box center [871, 323] width 1305 height 176
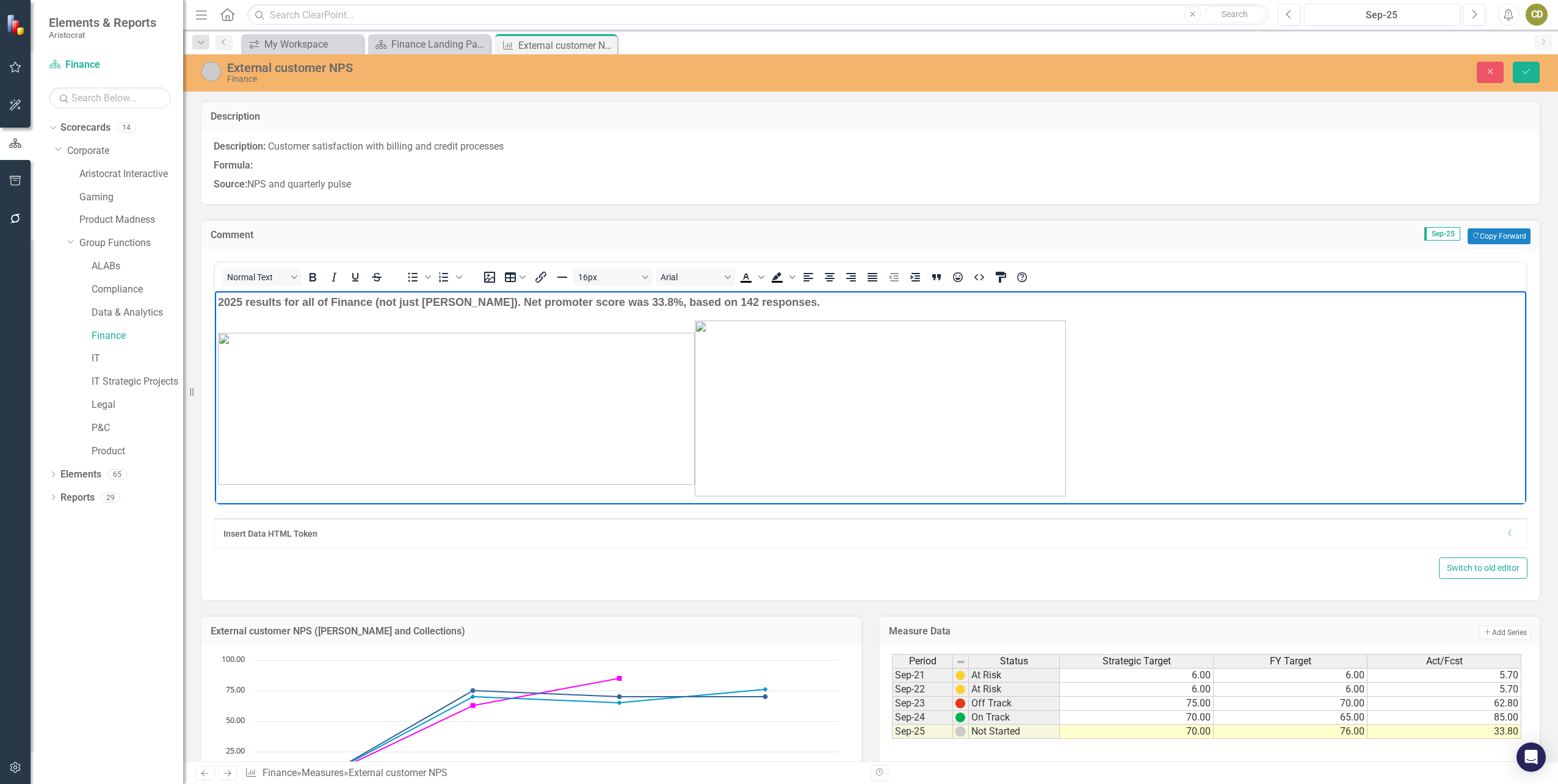
click at [208, 77] on img at bounding box center [212, 72] width 19 height 19
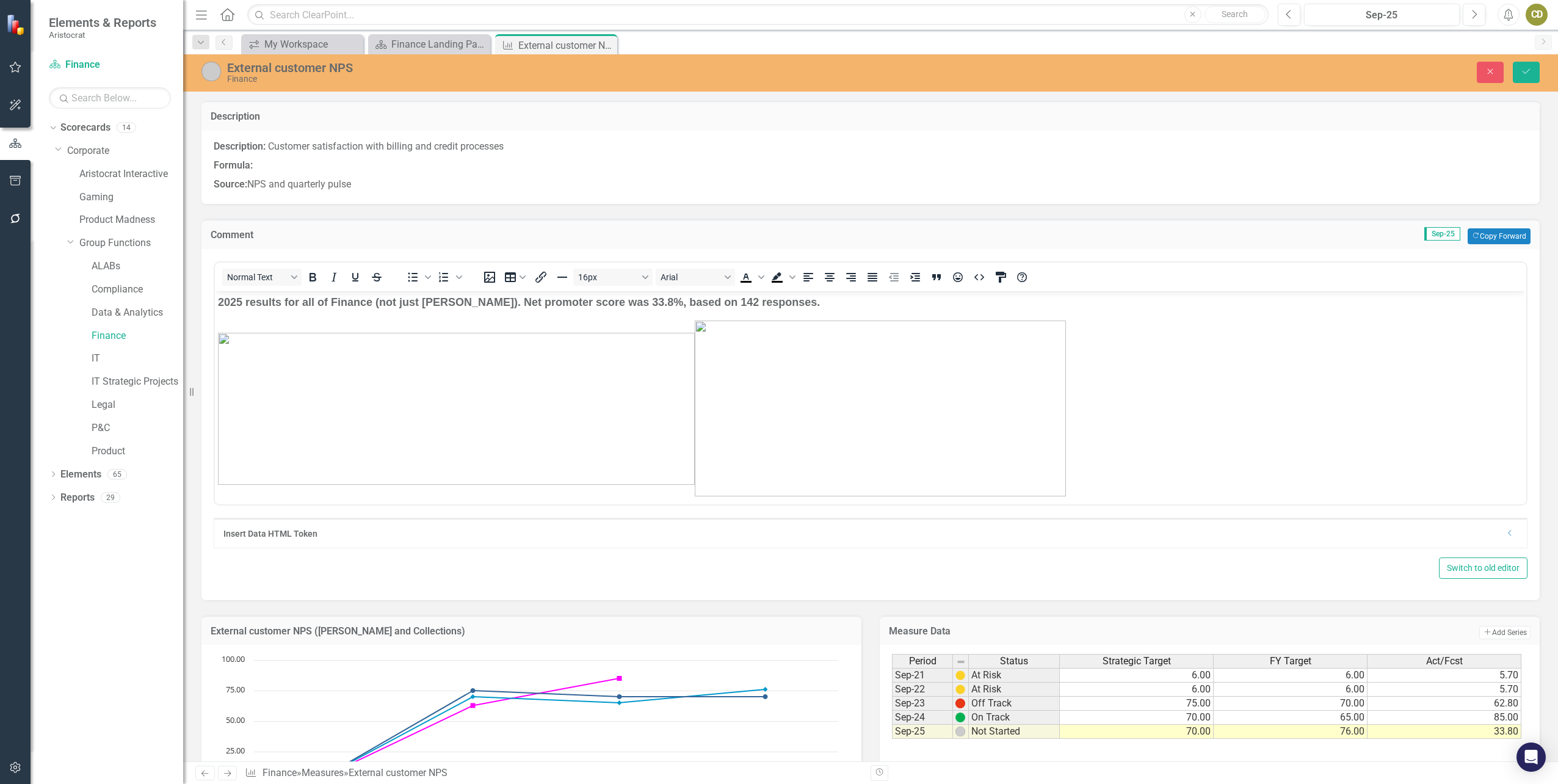
click at [211, 74] on img at bounding box center [212, 72] width 19 height 19
click at [212, 73] on img at bounding box center [212, 72] width 19 height 19
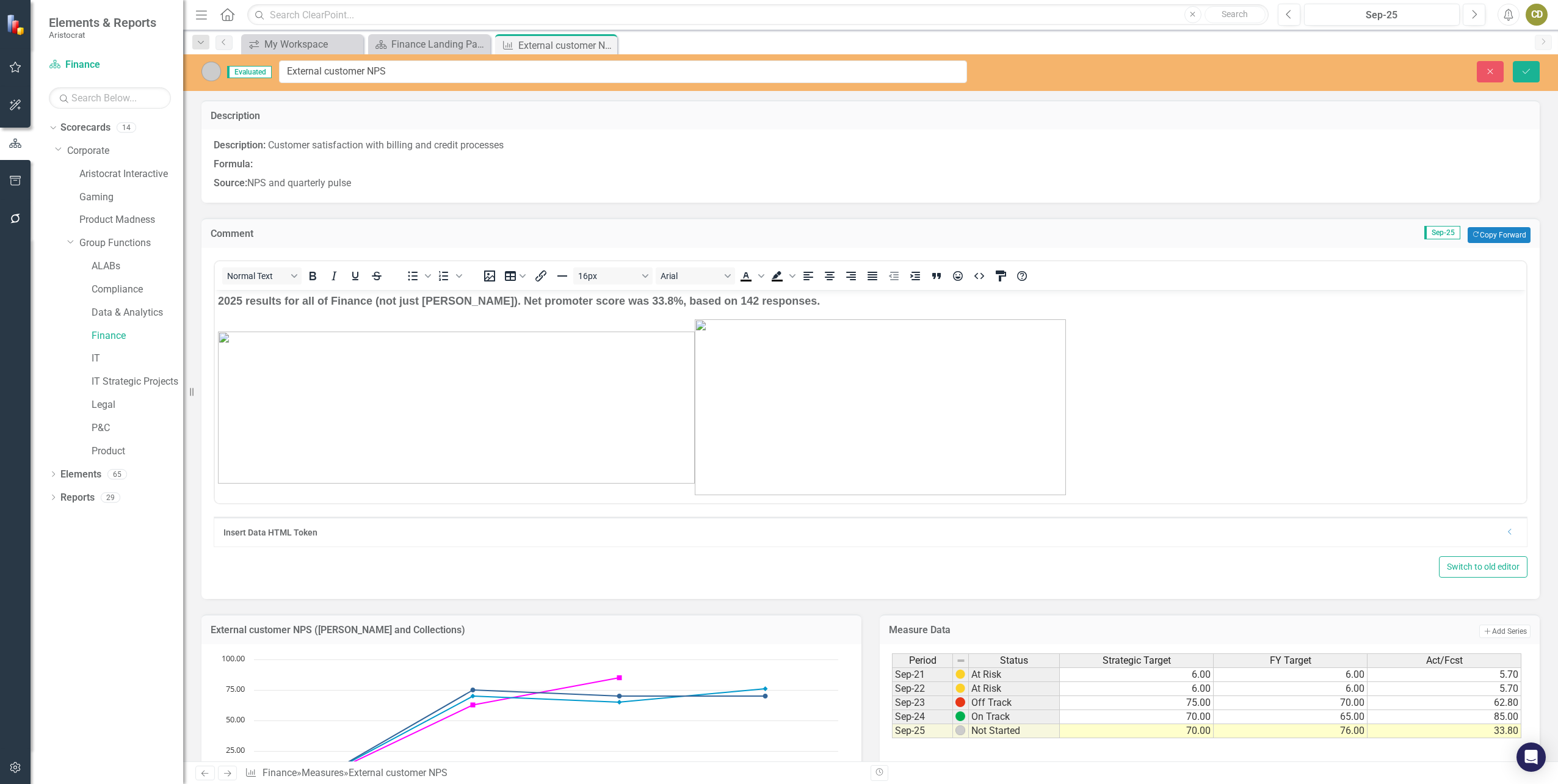
click at [232, 72] on span "Evaluated" at bounding box center [249, 72] width 45 height 13
click at [216, 72] on img at bounding box center [212, 72] width 19 height 19
click at [1301, 152] on p "Description: Customer satisfaction with billing and credit processes" at bounding box center [871, 147] width 1314 height 17
click at [258, 68] on span "Evaluated" at bounding box center [249, 72] width 45 height 13
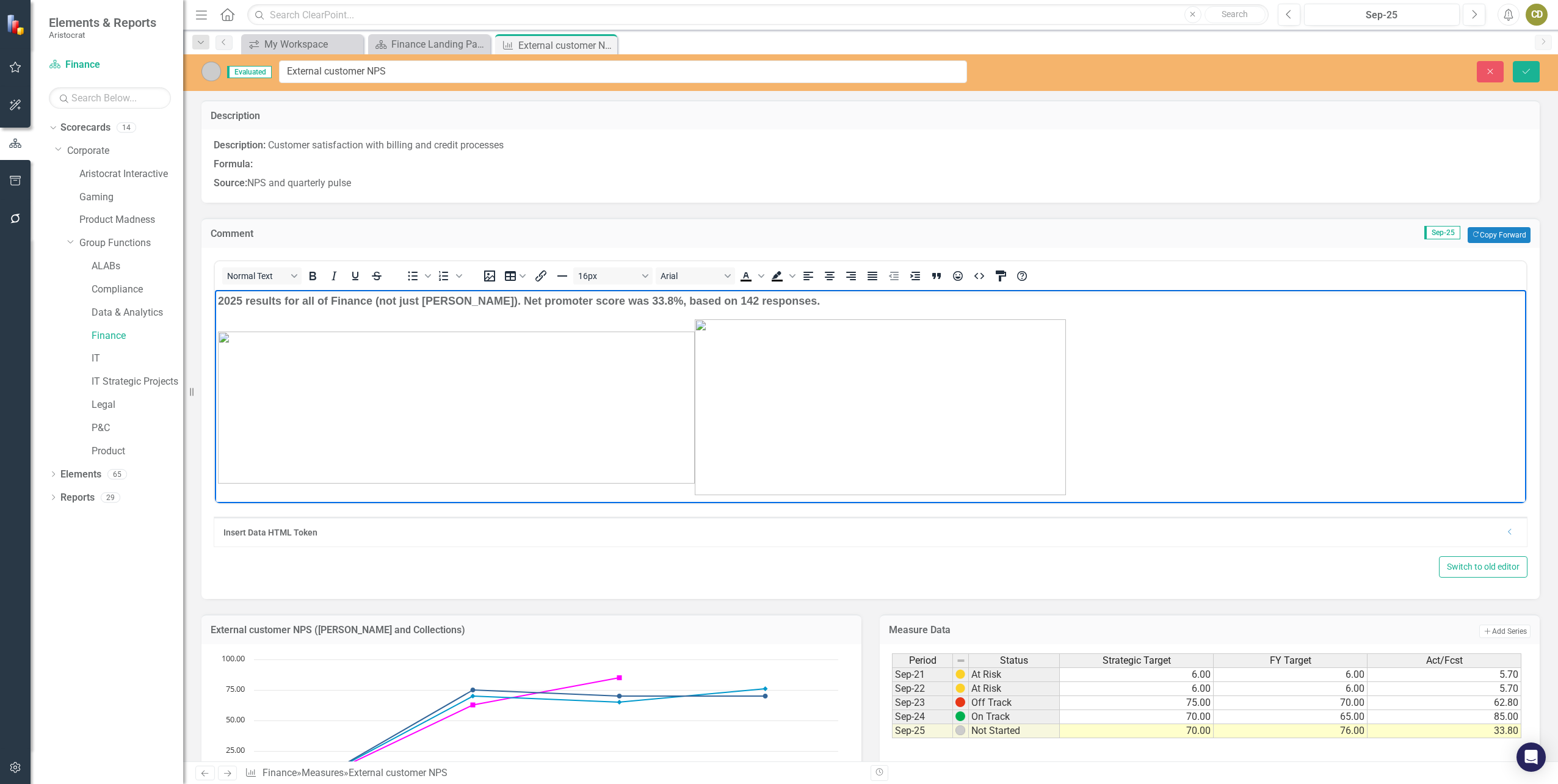
click at [1185, 368] on p "Rich Text Area. Press ALT-0 for help." at bounding box center [871, 407] width 1305 height 176
click at [1532, 72] on icon "Save" at bounding box center [1527, 72] width 11 height 8
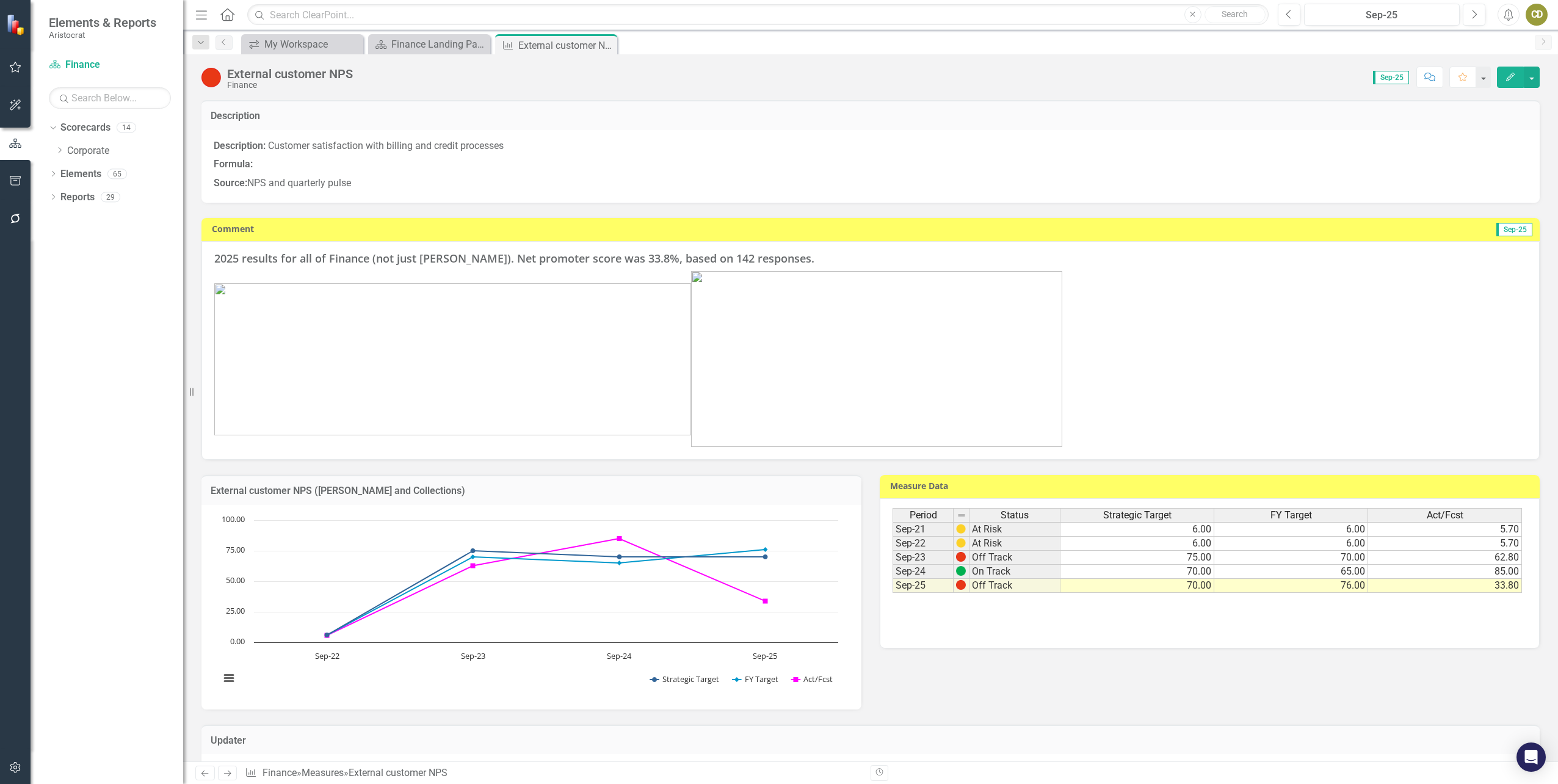
click at [1503, 83] on button "Edit" at bounding box center [1511, 77] width 27 height 22
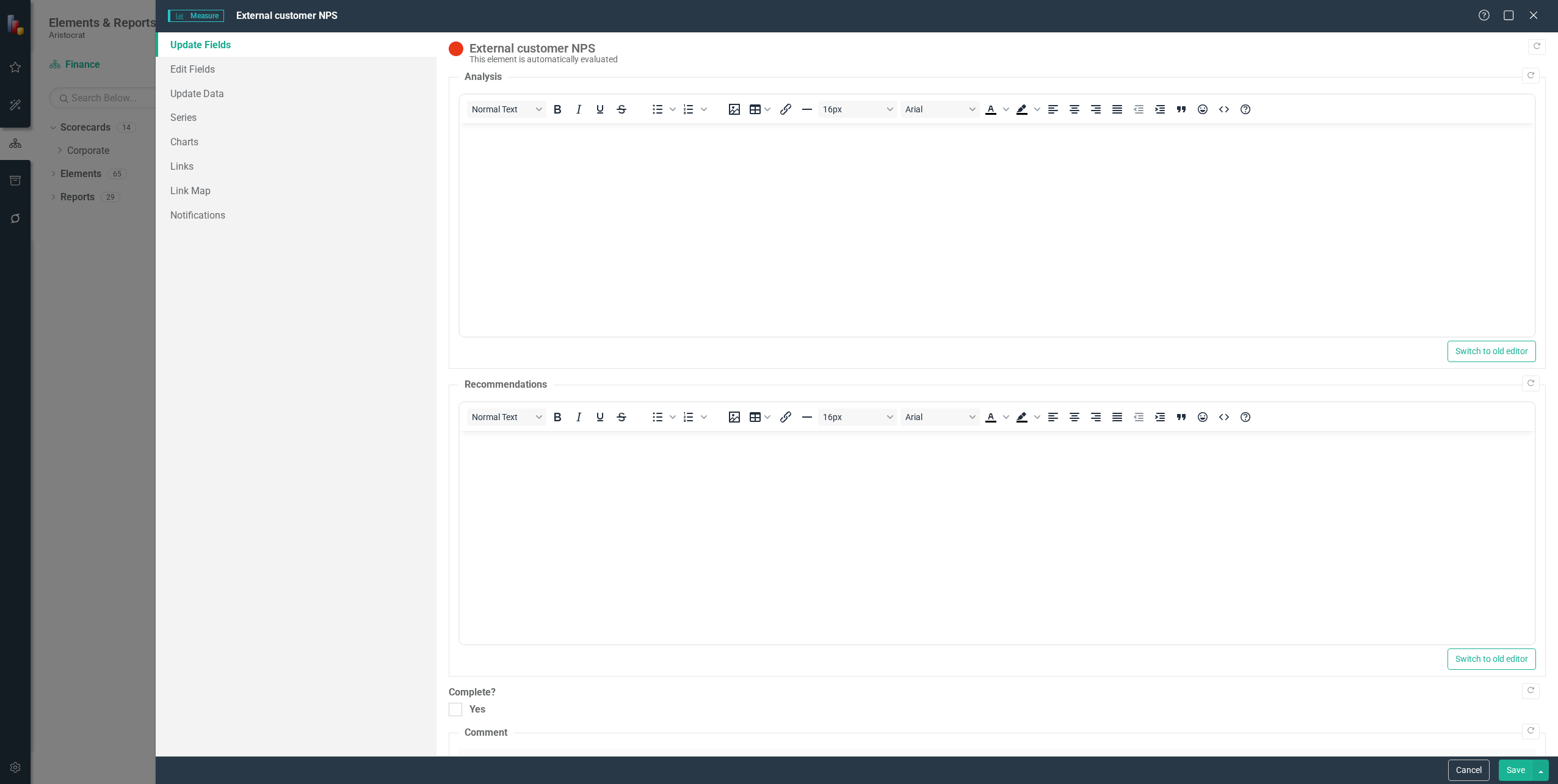
scroll to position [225, 0]
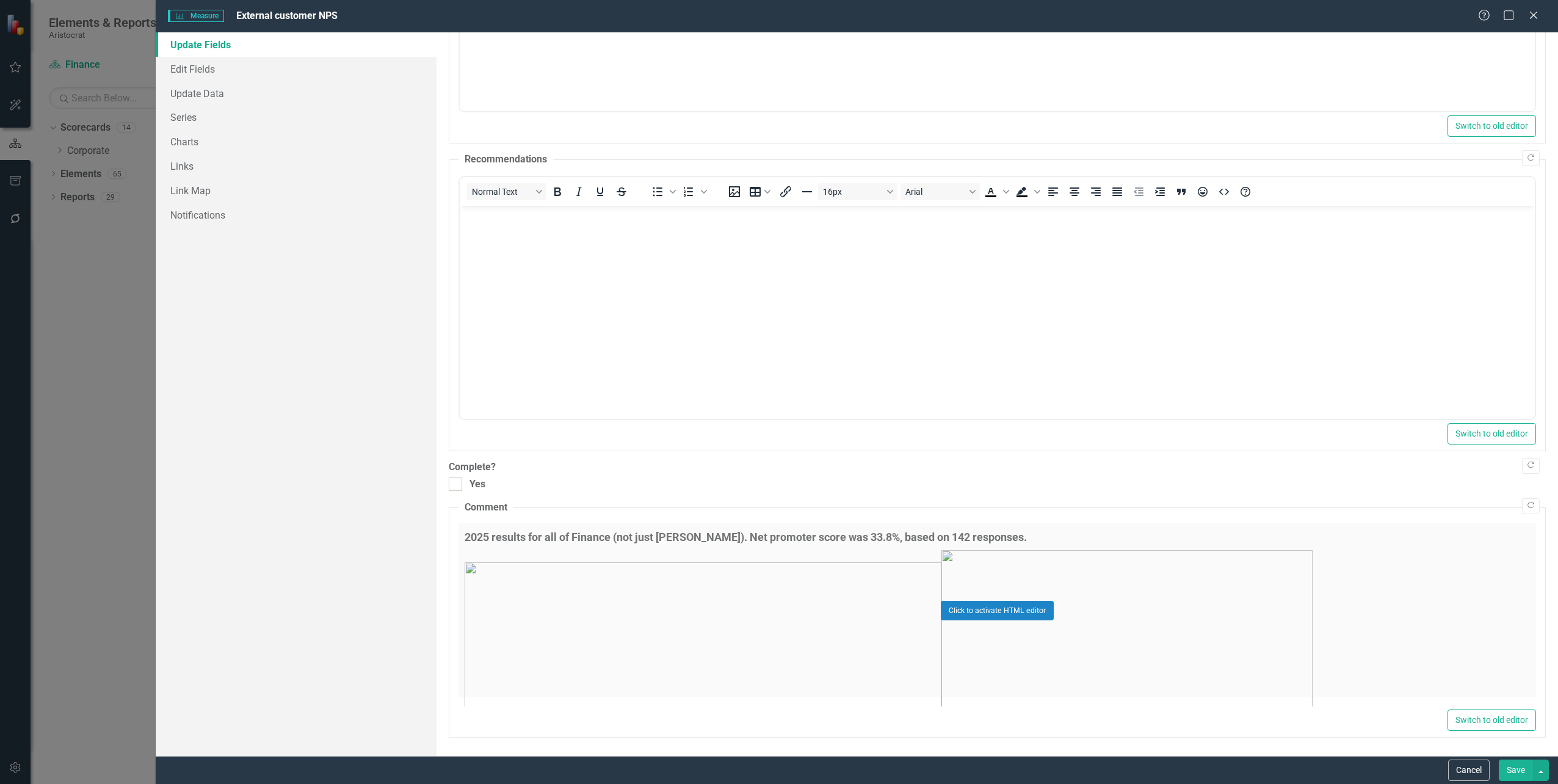
click at [1530, 771] on button "Save" at bounding box center [1516, 770] width 34 height 22
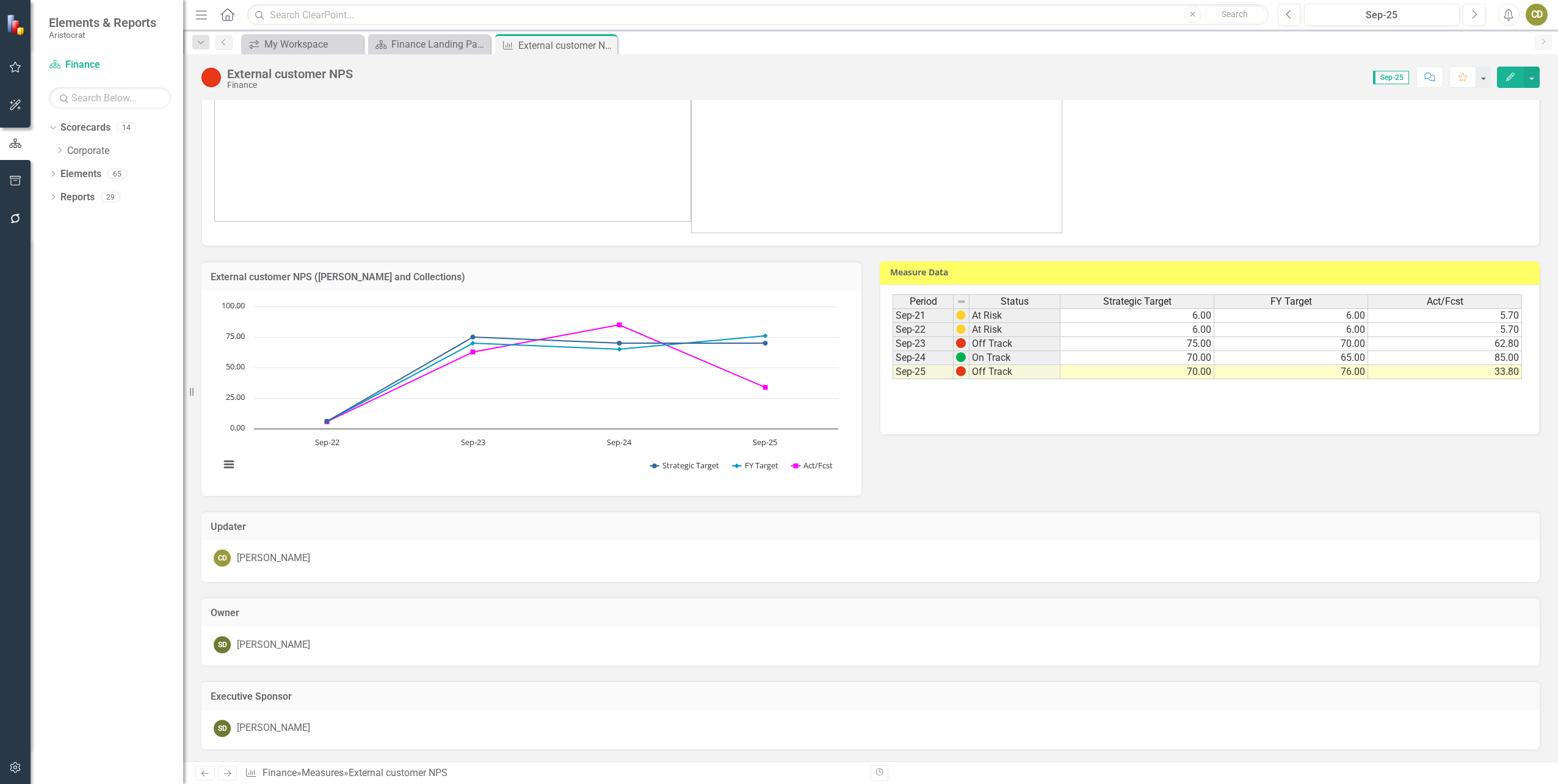
scroll to position [0, 0]
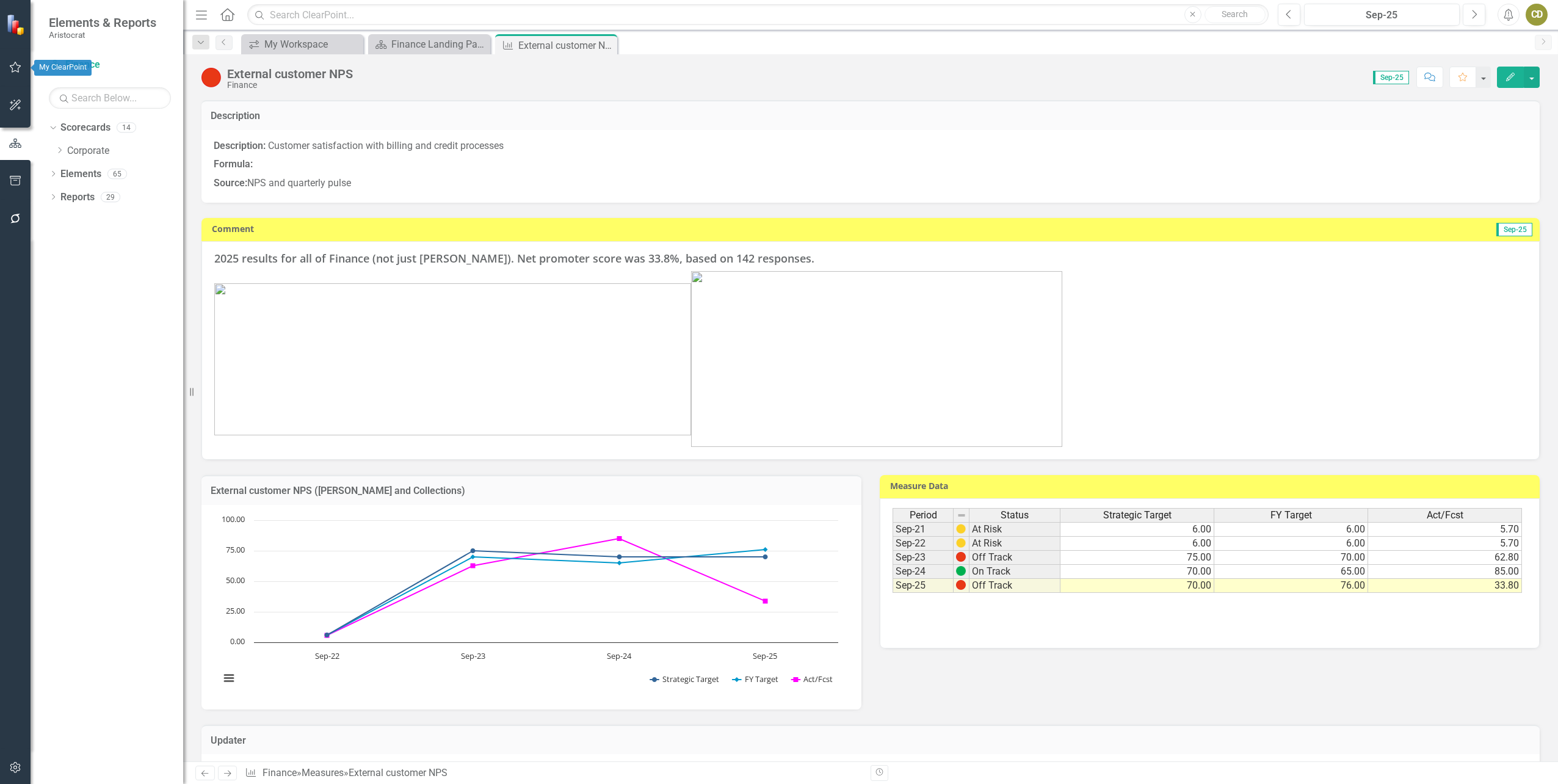
click at [14, 64] on icon "button" at bounding box center [15, 67] width 12 height 11
click at [83, 83] on link "My Workspace" at bounding box center [109, 85] width 122 height 14
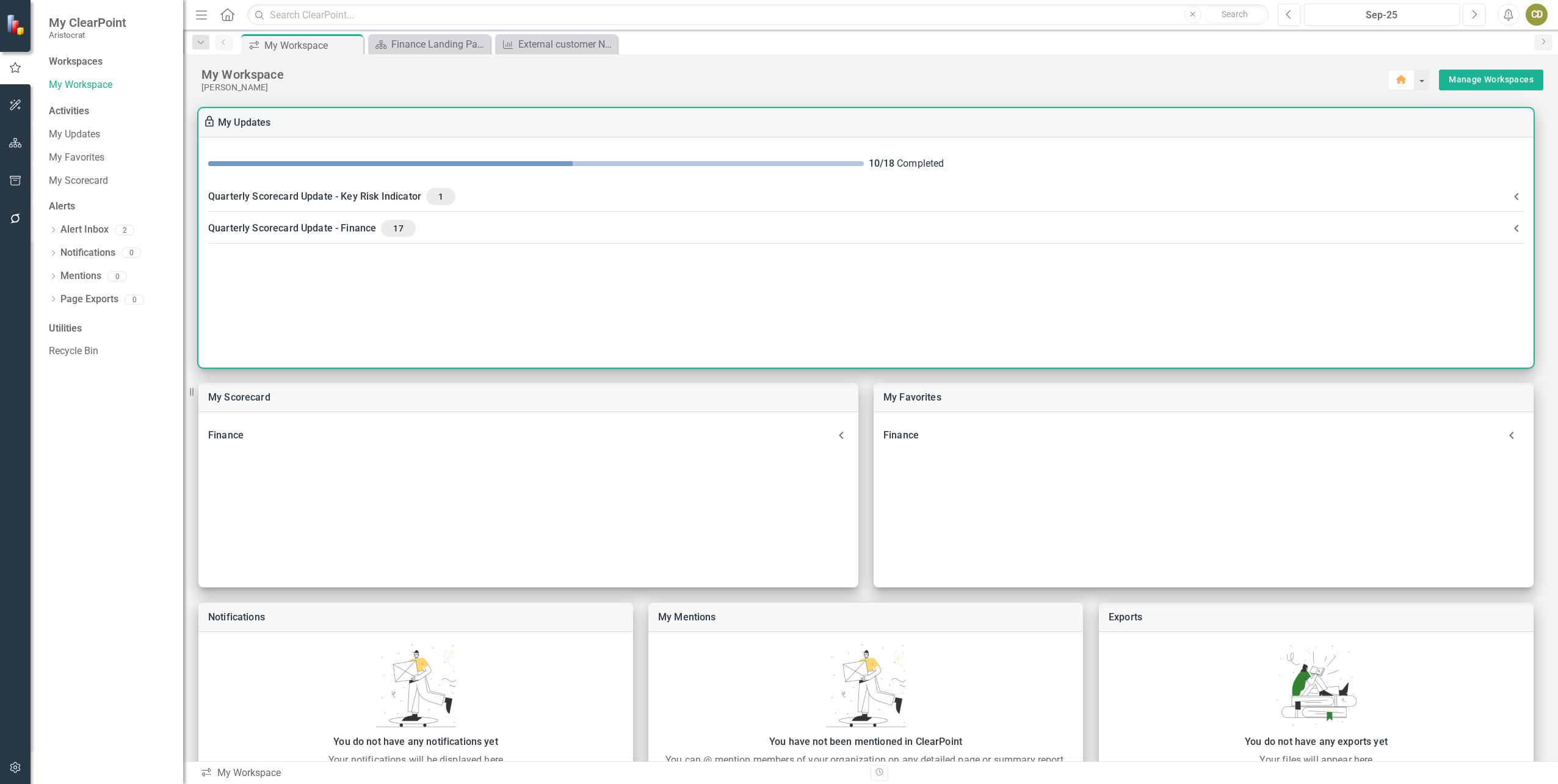
click at [285, 230] on div "Quarterly Scorecard Update - Finance 17" at bounding box center [859, 228] width 1301 height 17
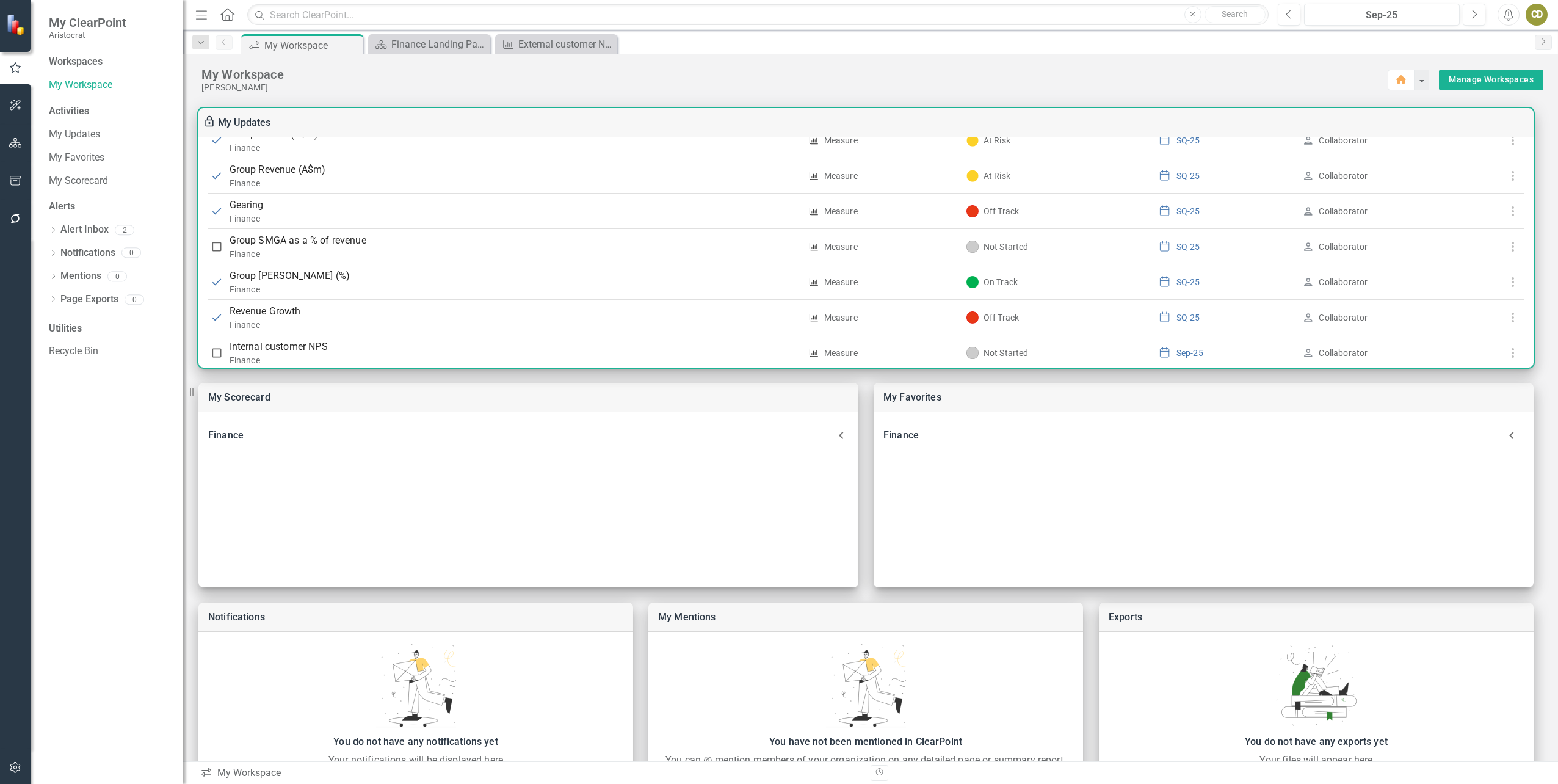
scroll to position [673, 0]
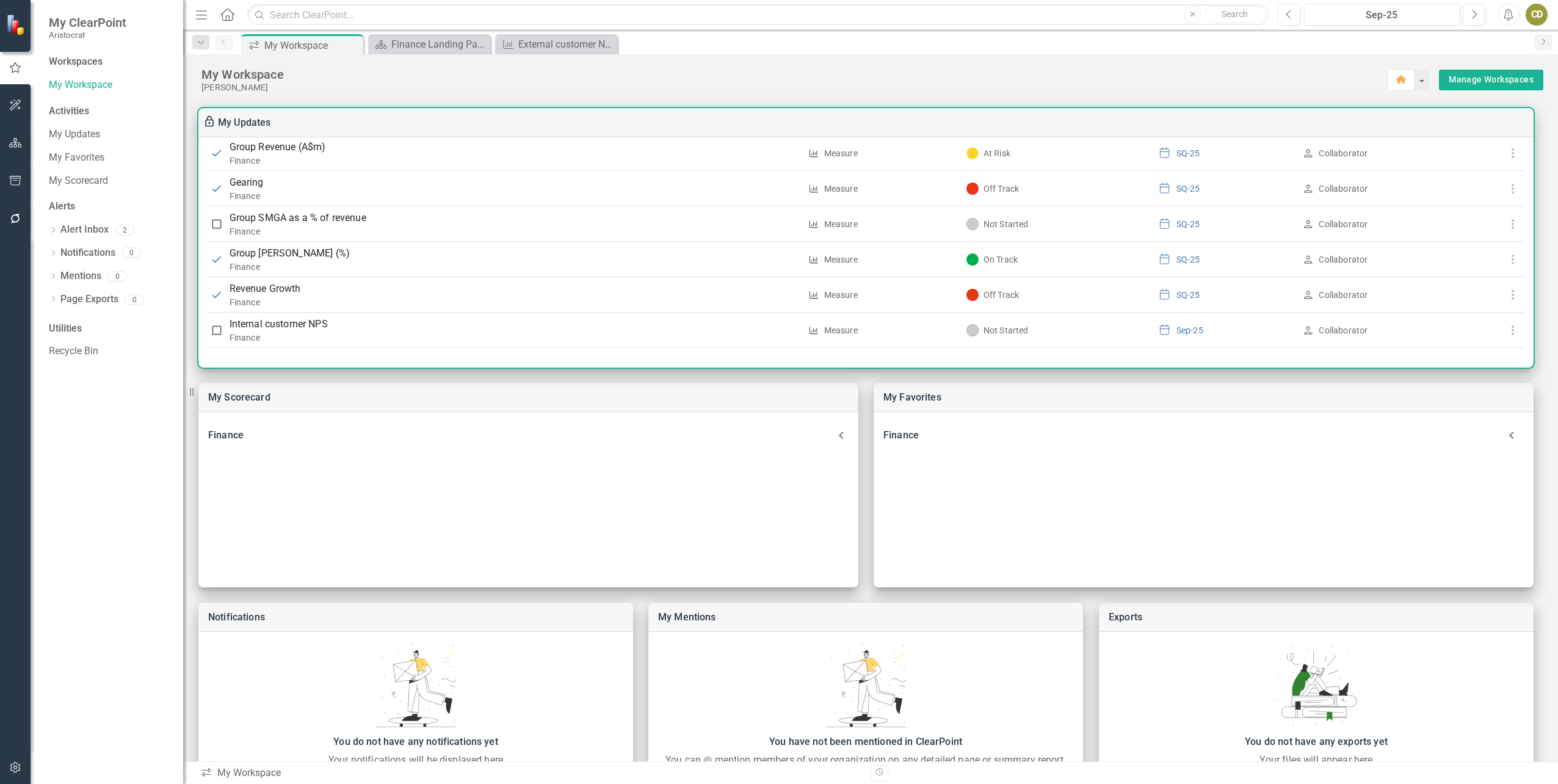
drag, startPoint x: 1528, startPoint y: 320, endPoint x: 1527, endPoint y: 288, distance: 32.0
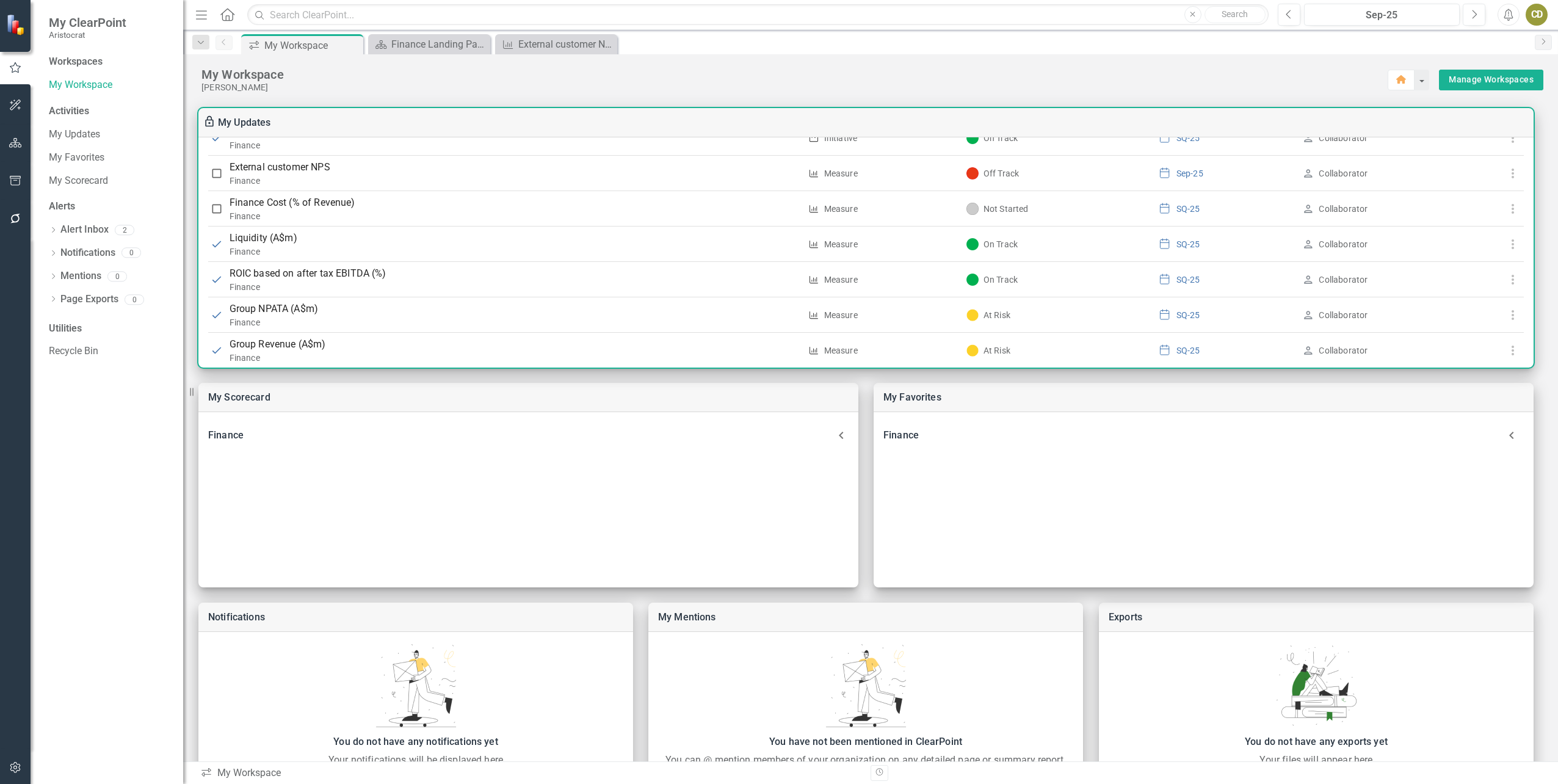
scroll to position [472, 0]
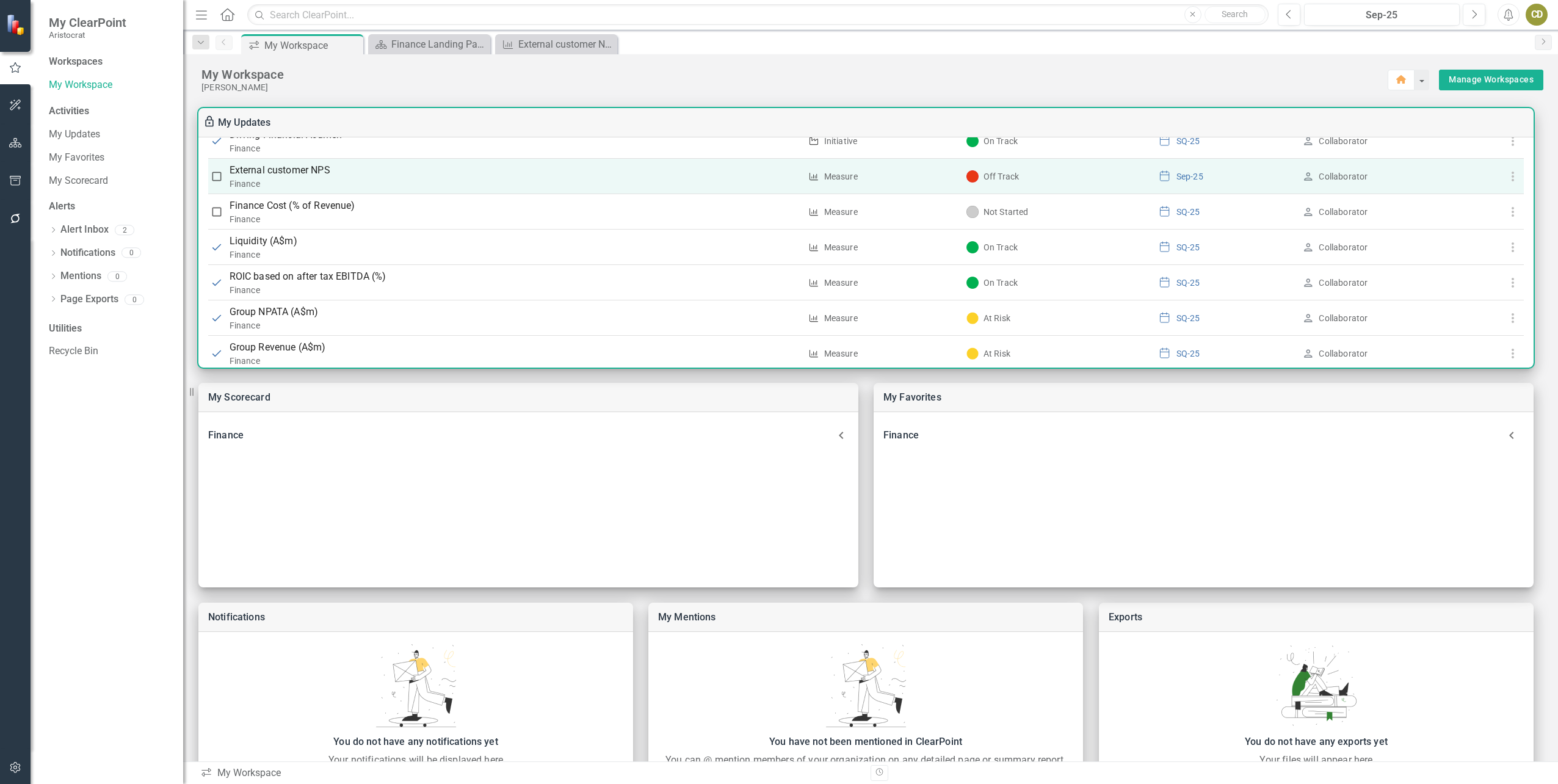
click at [299, 181] on div "Finance" at bounding box center [515, 184] width 571 height 13
click at [1506, 179] on icon "button" at bounding box center [1513, 176] width 15 height 15
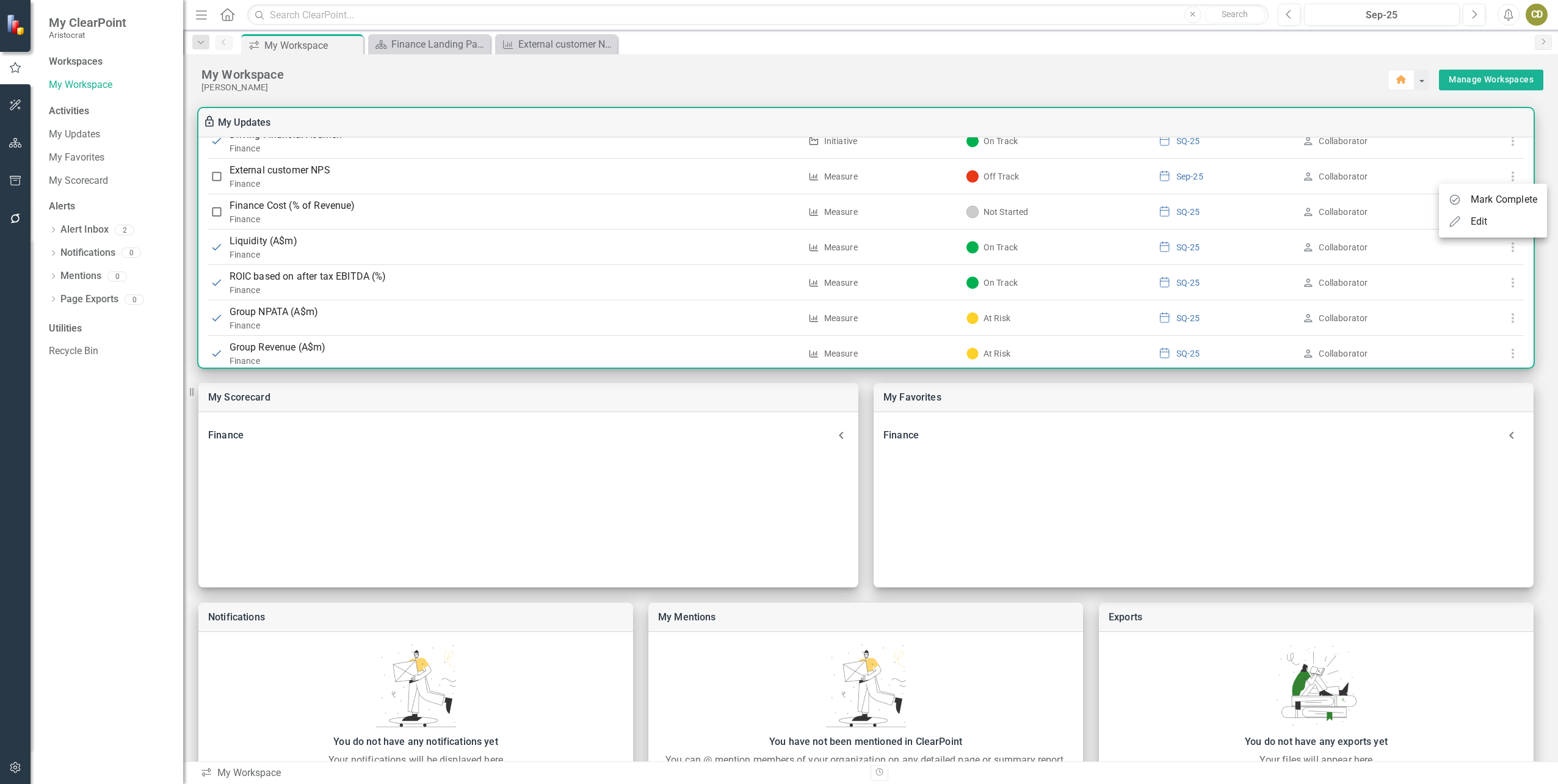
click at [1482, 199] on div "Mark Complete" at bounding box center [1504, 199] width 67 height 15
checkbox input "true"
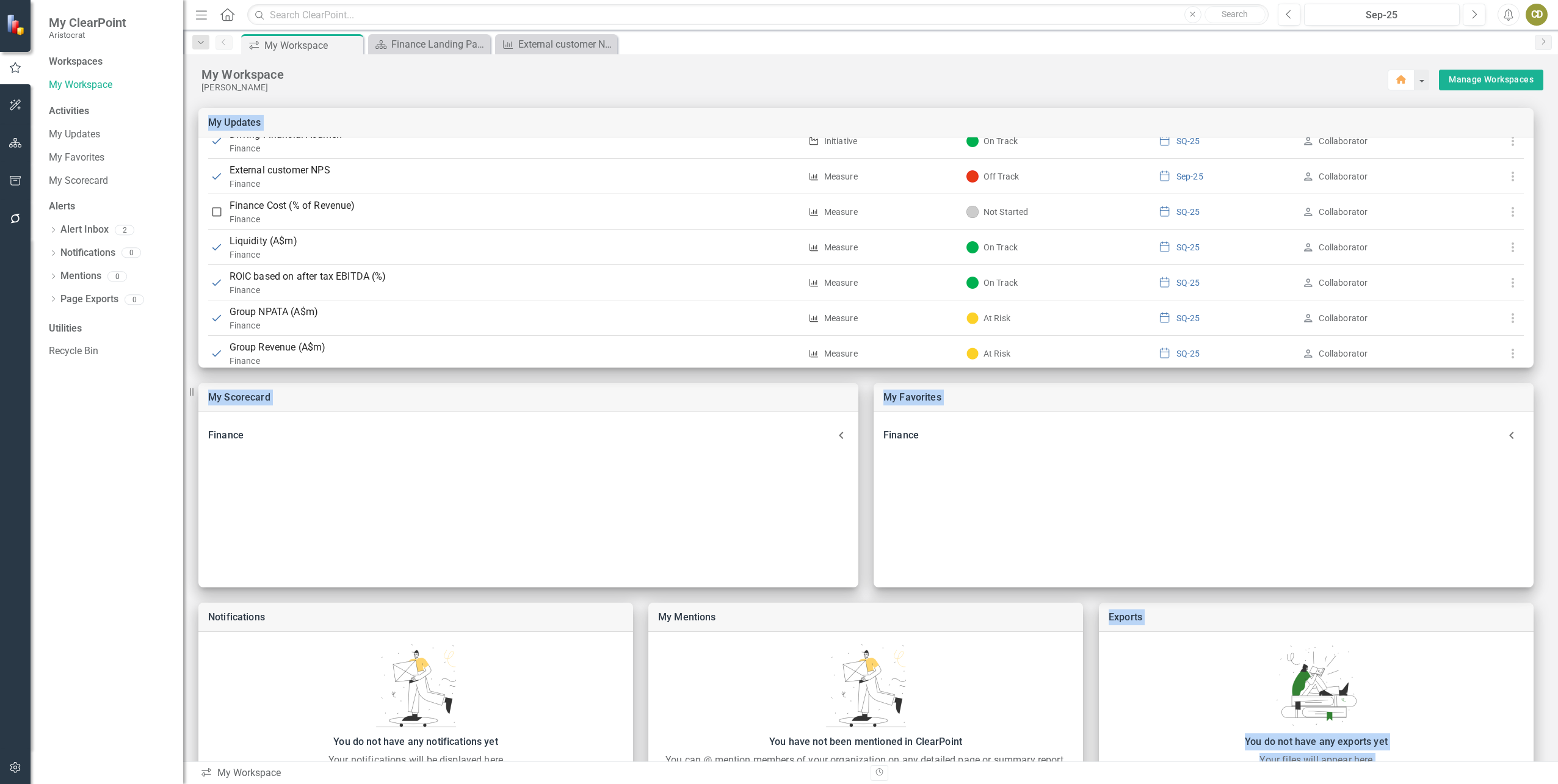
drag, startPoint x: 1529, startPoint y: 283, endPoint x: 1555, endPoint y: 366, distance: 87.0
click at [1555, 366] on div at bounding box center [871, 408] width 1375 height 707
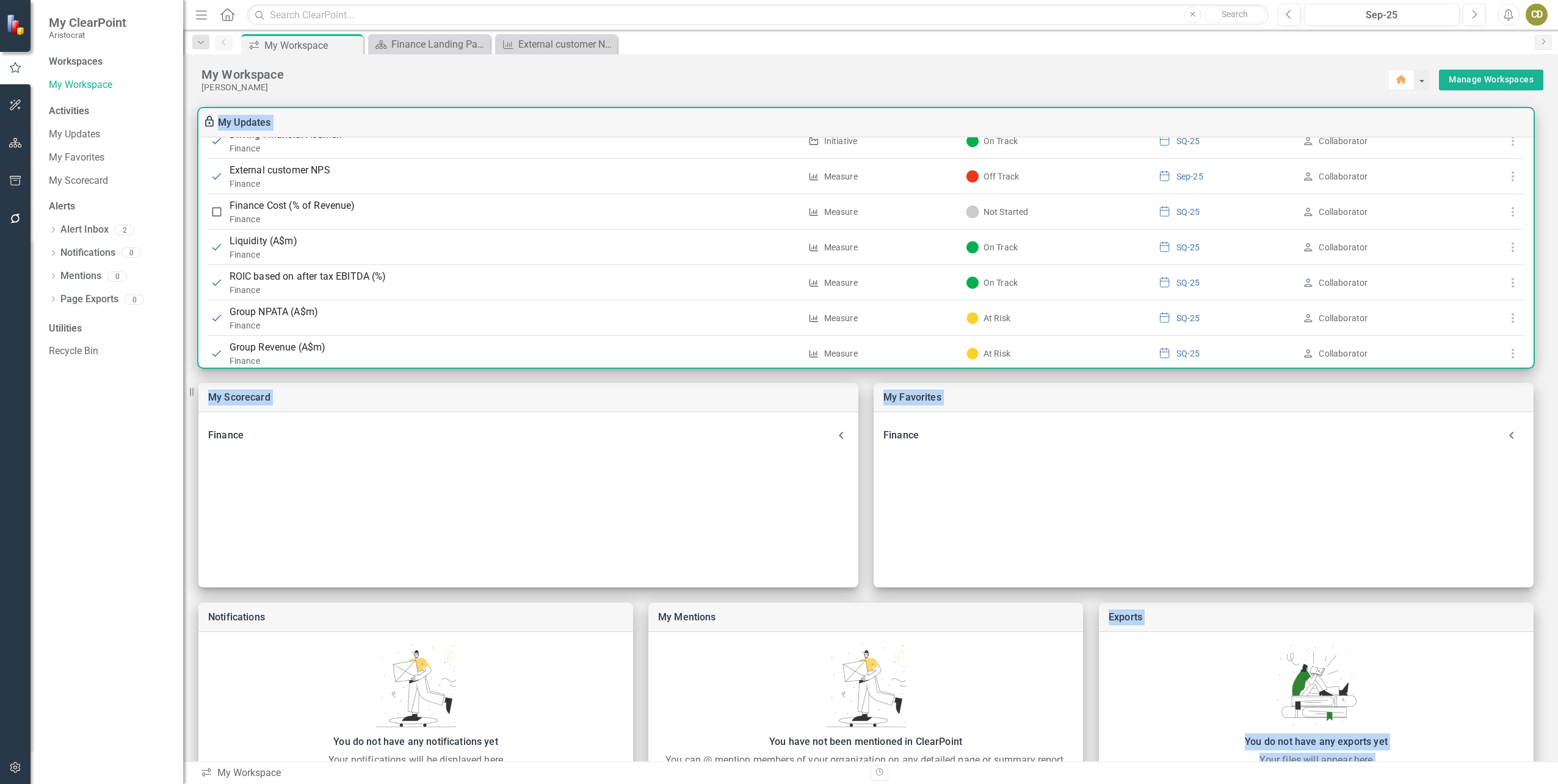
click at [1214, 127] on div "My Updates" at bounding box center [866, 122] width 1335 height 29
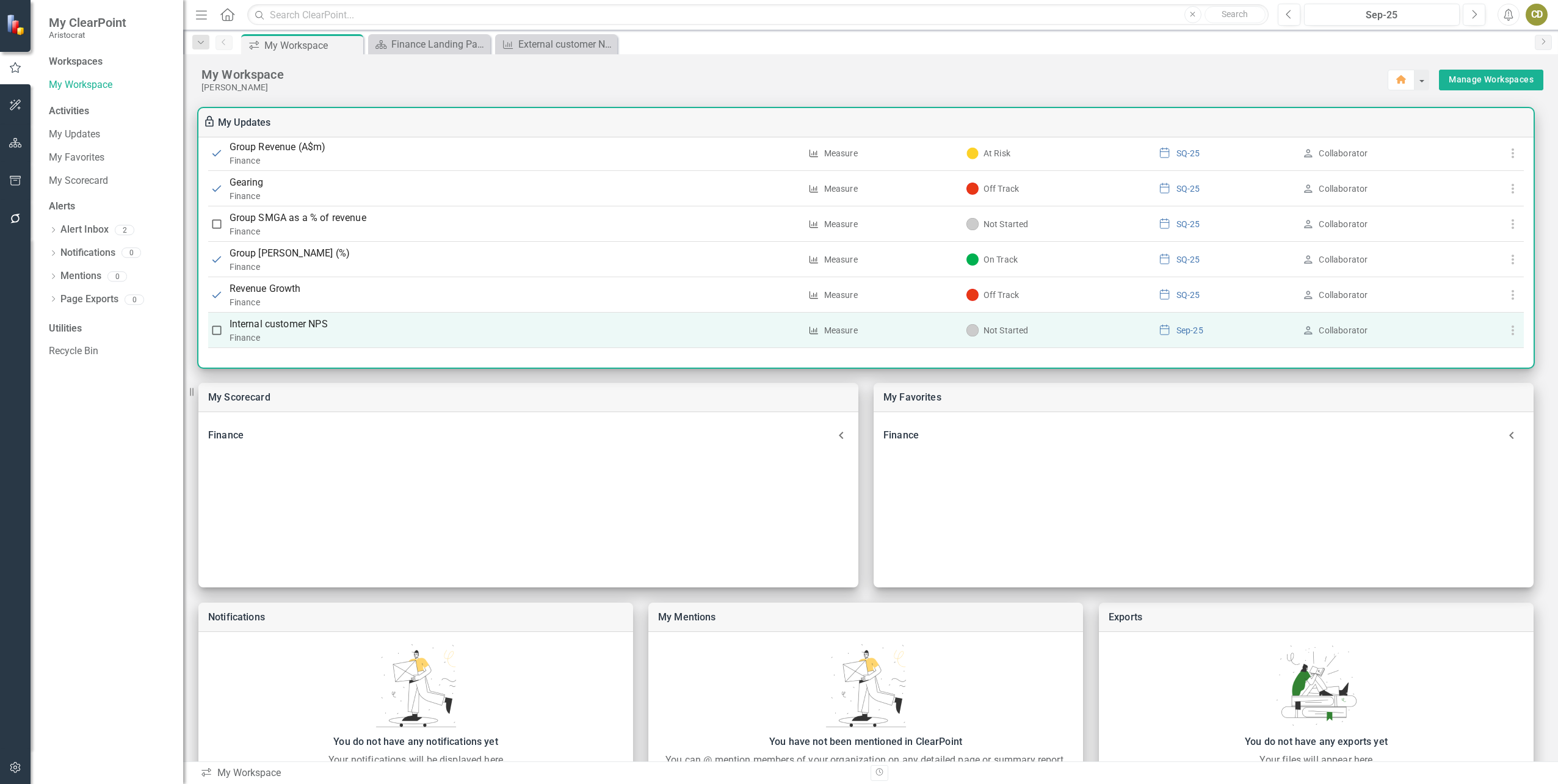
click at [1512, 330] on use "button" at bounding box center [1513, 330] width 3 height 10
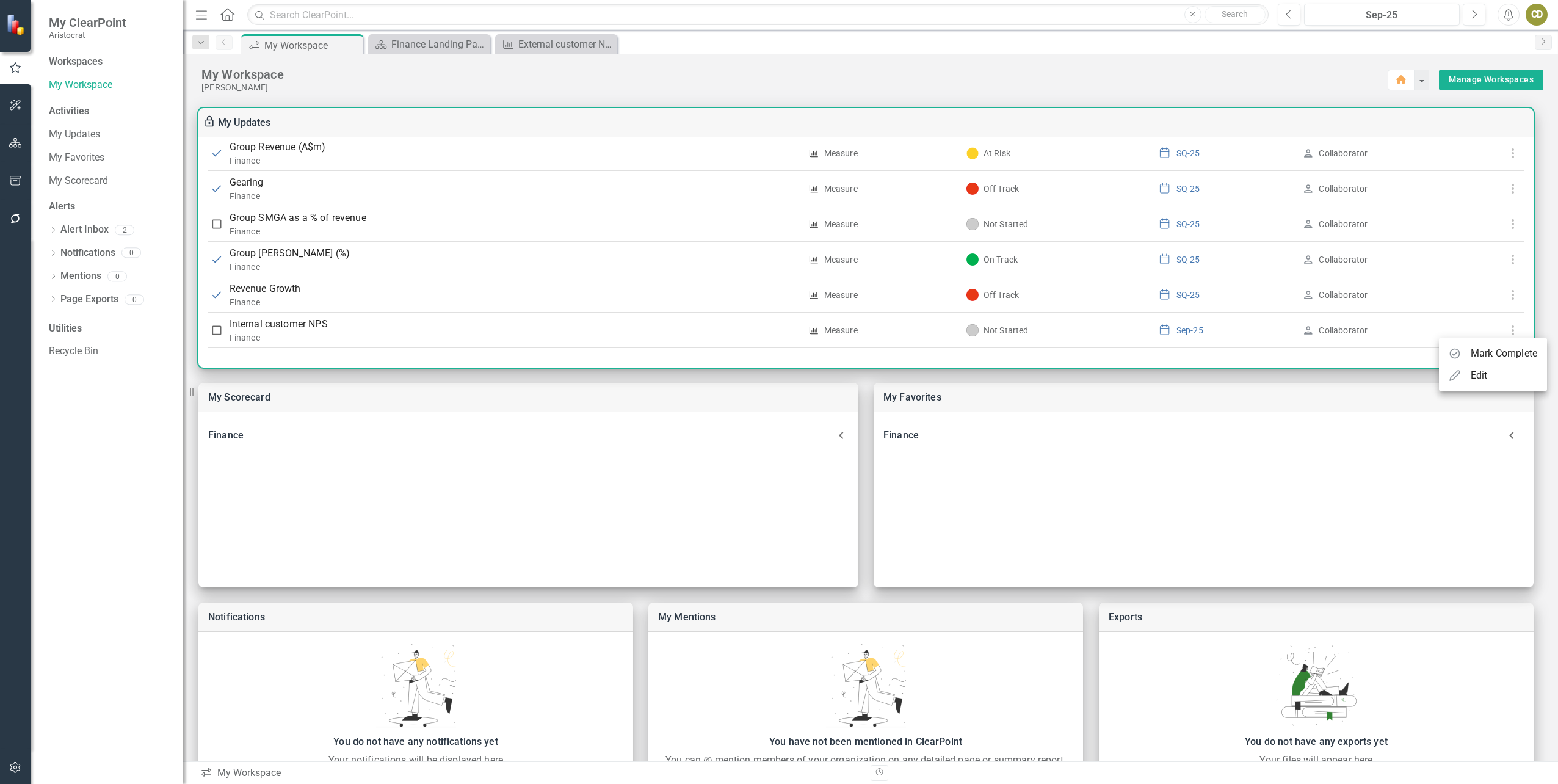
click at [1406, 362] on div at bounding box center [779, 392] width 1558 height 784
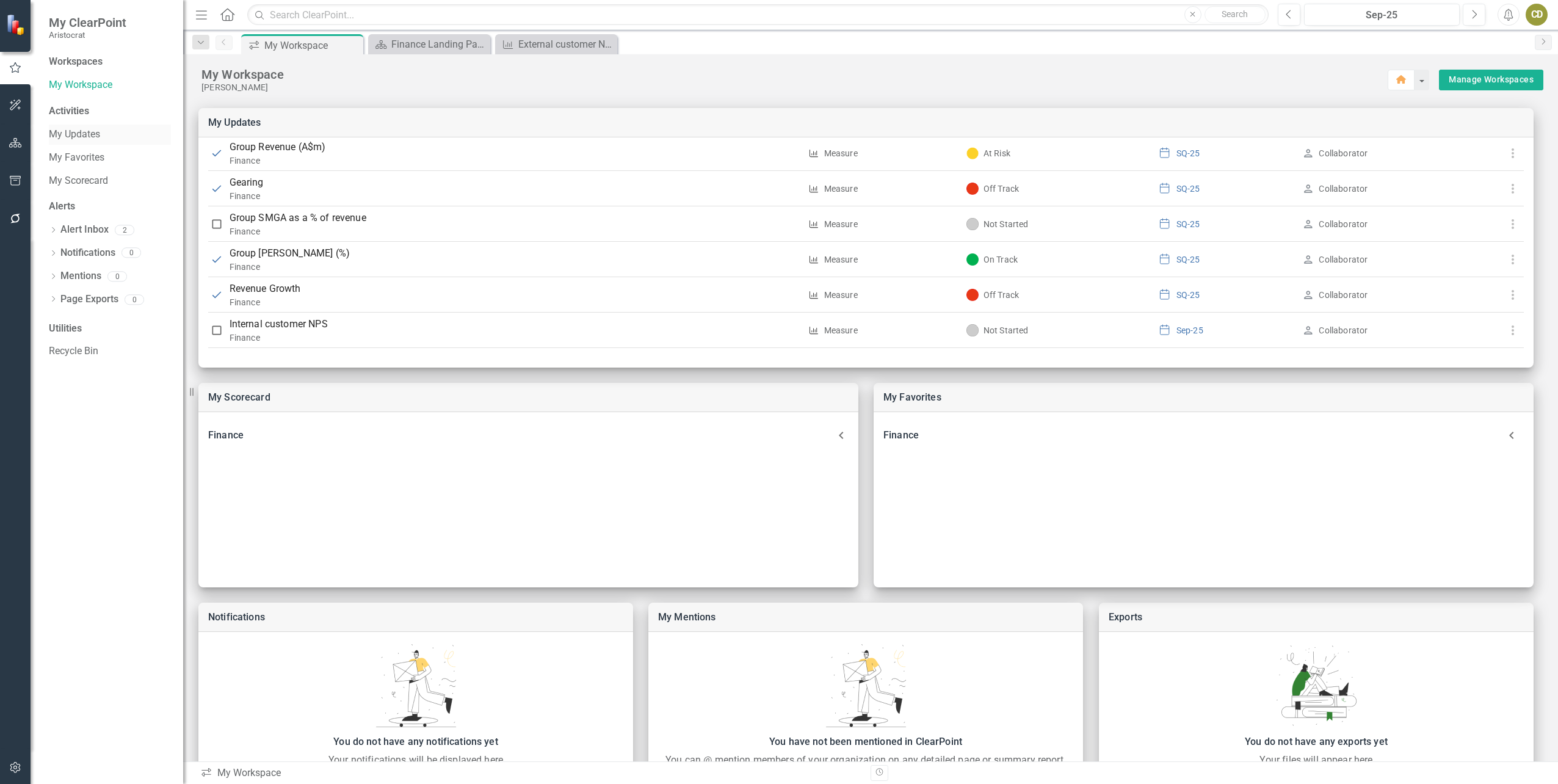
click at [72, 132] on link "My Updates" at bounding box center [109, 134] width 122 height 14
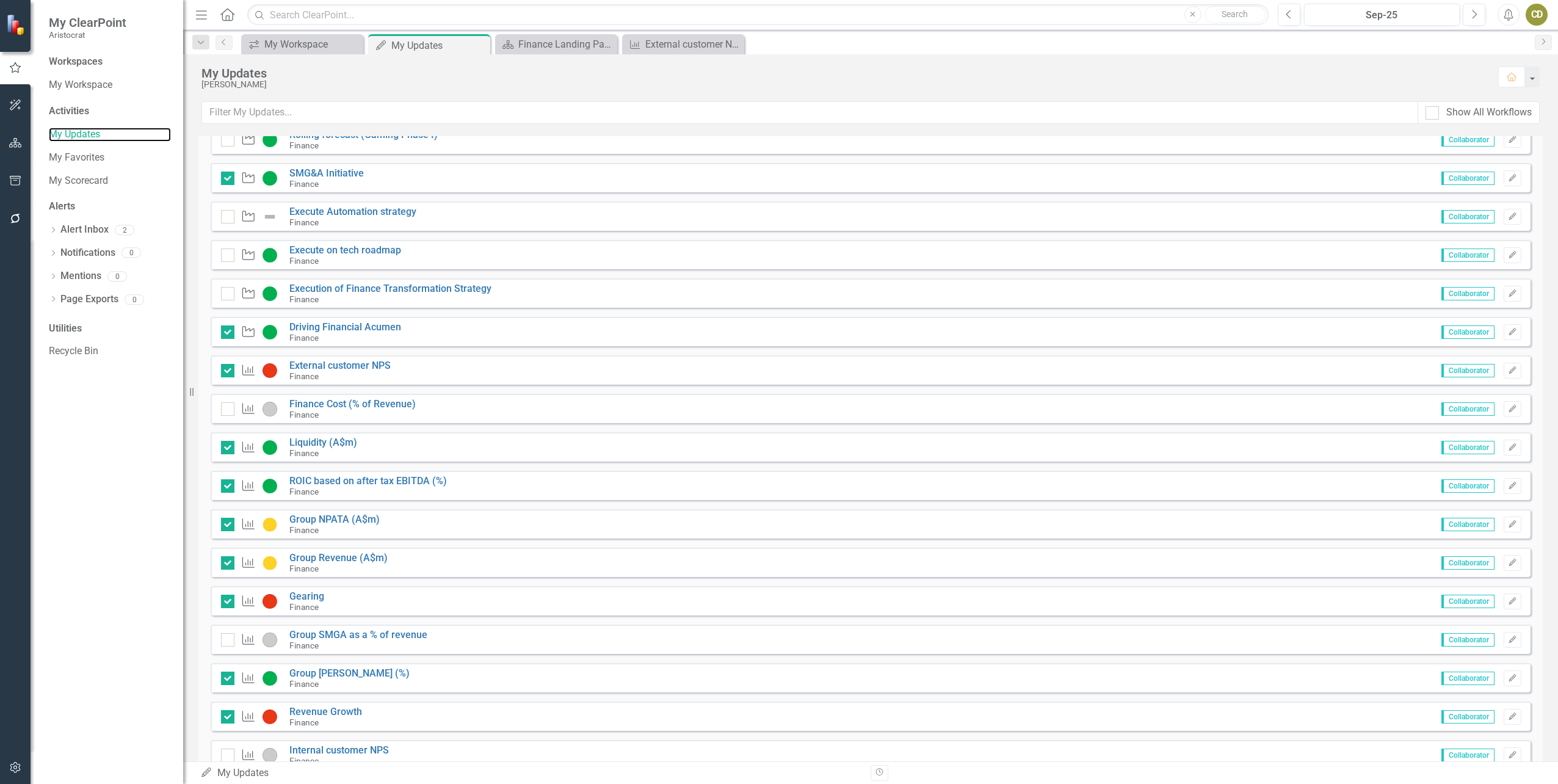
scroll to position [580, 0]
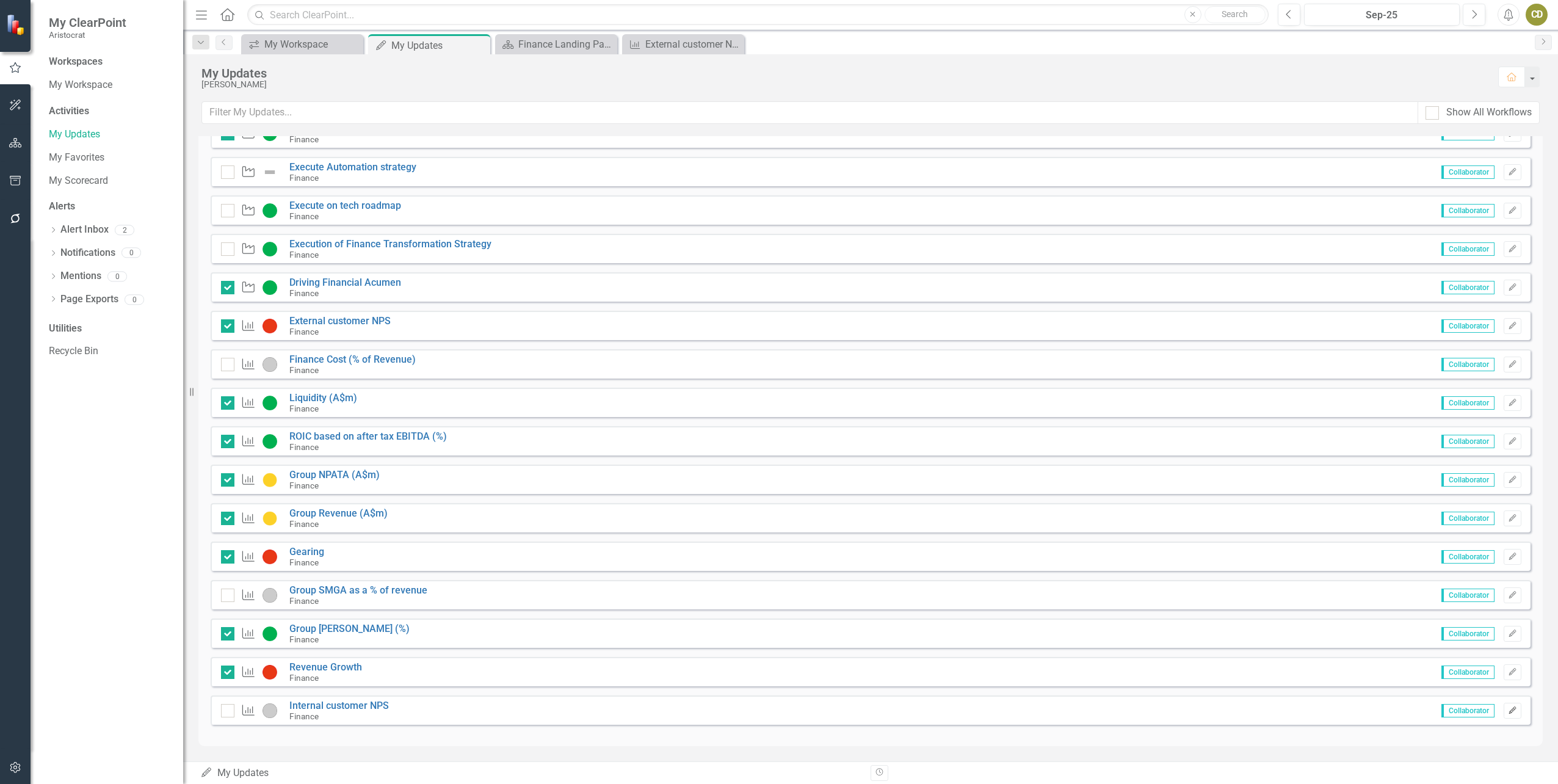
click at [1509, 710] on icon "button" at bounding box center [1512, 710] width 8 height 8
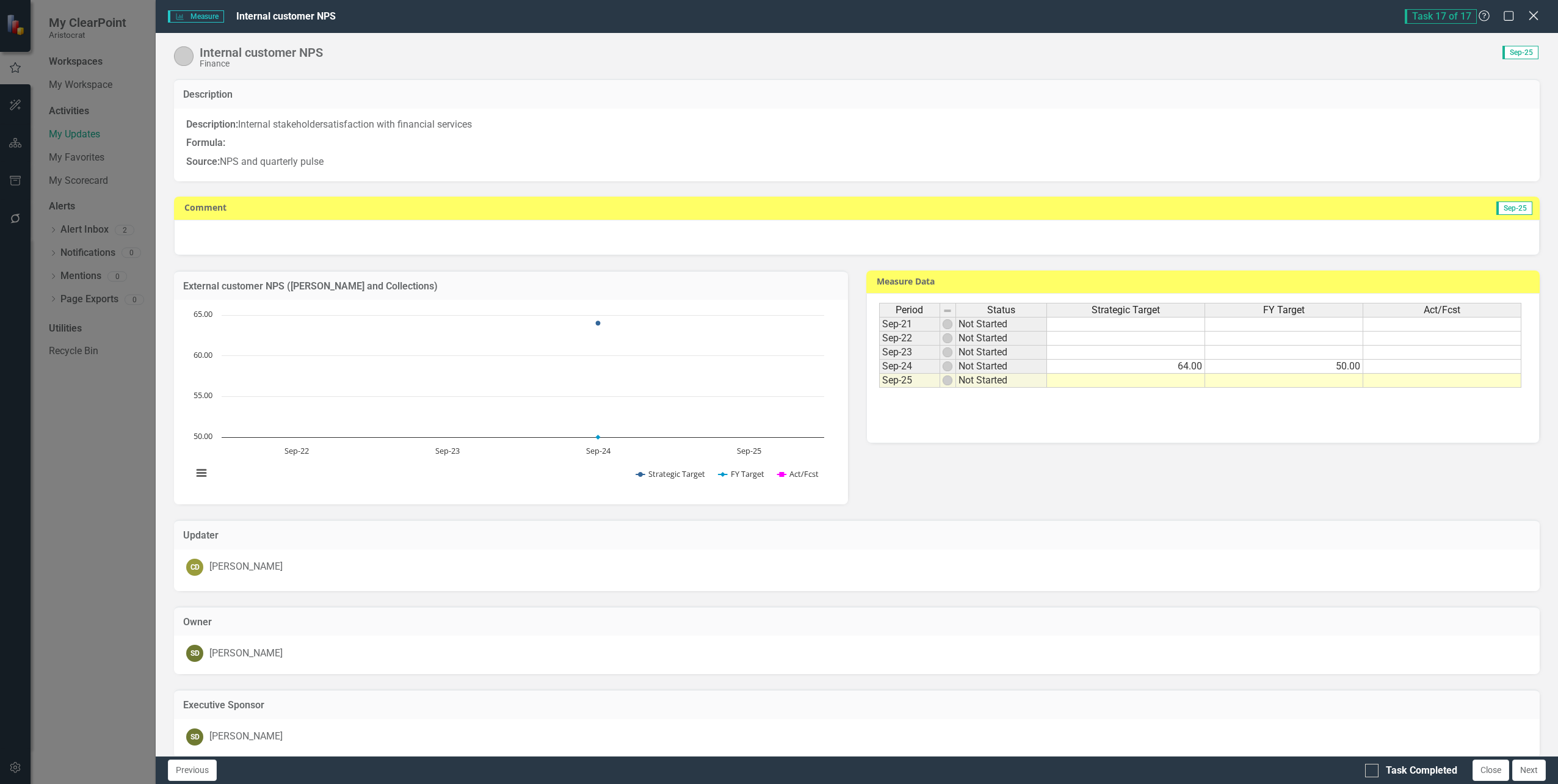
click at [1532, 16] on icon "Close" at bounding box center [1534, 15] width 15 height 12
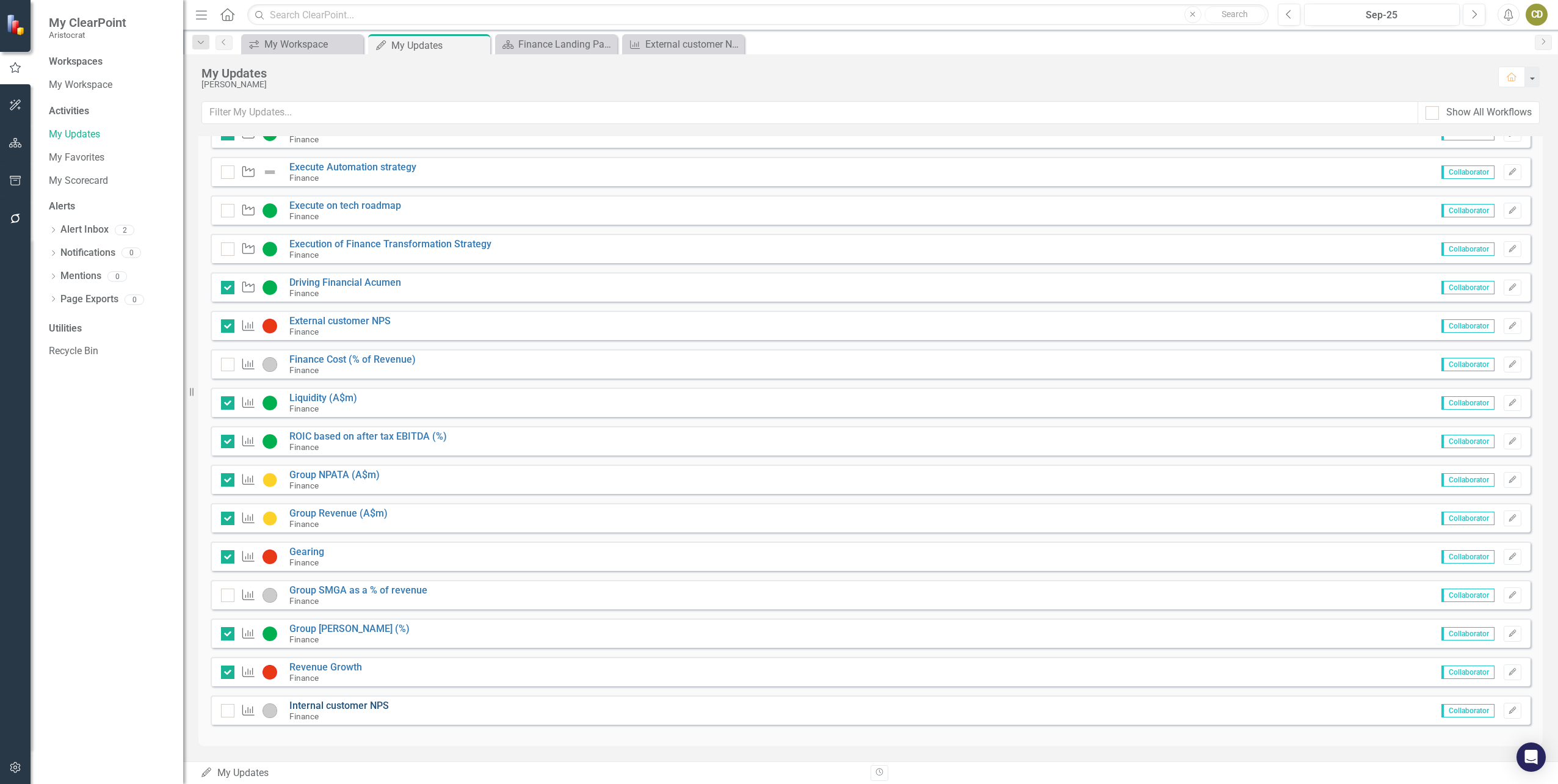
click at [353, 708] on link "Internal customer NPS" at bounding box center [339, 705] width 100 height 12
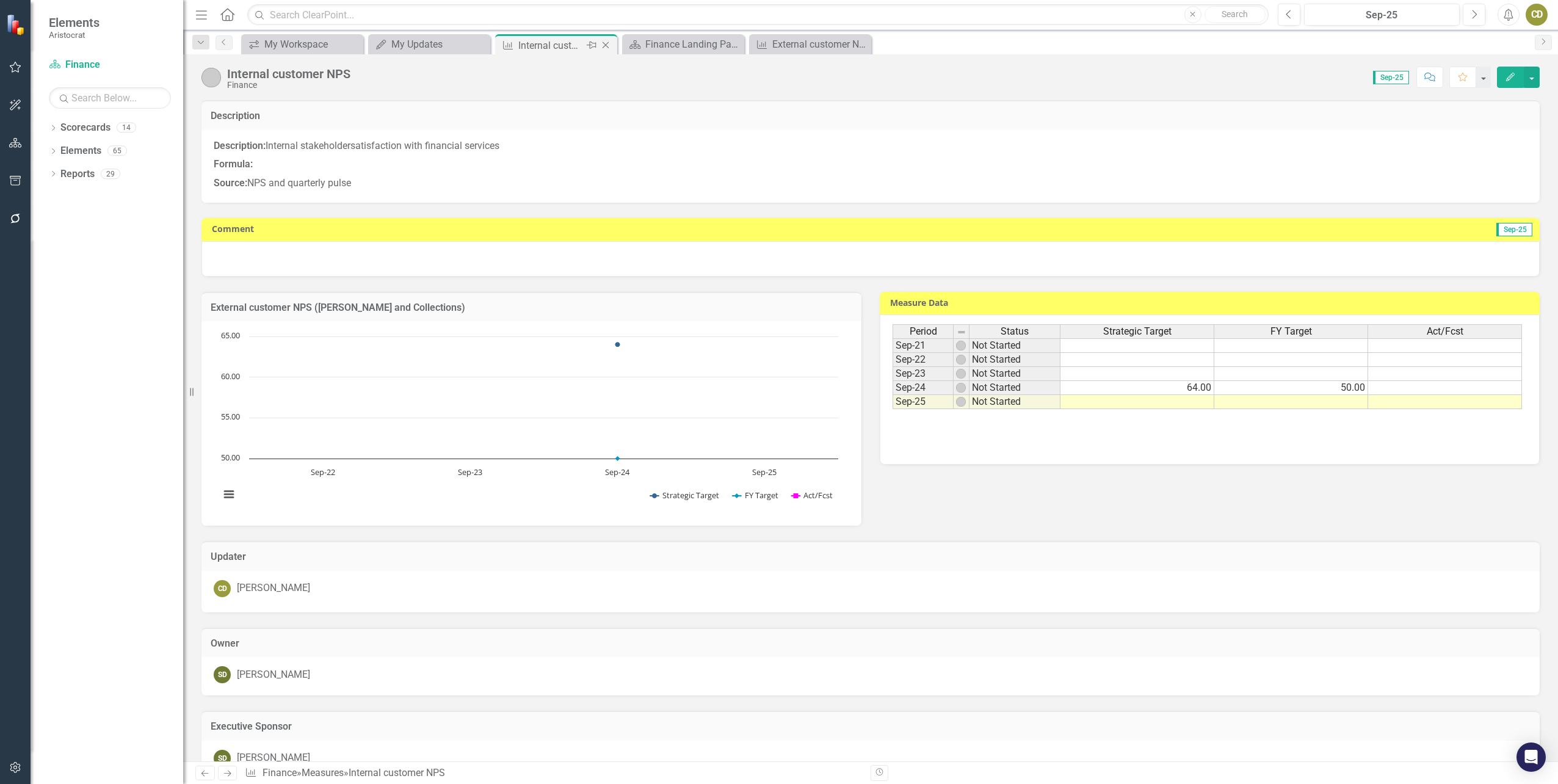
click at [602, 42] on icon "Close" at bounding box center [606, 45] width 13 height 10
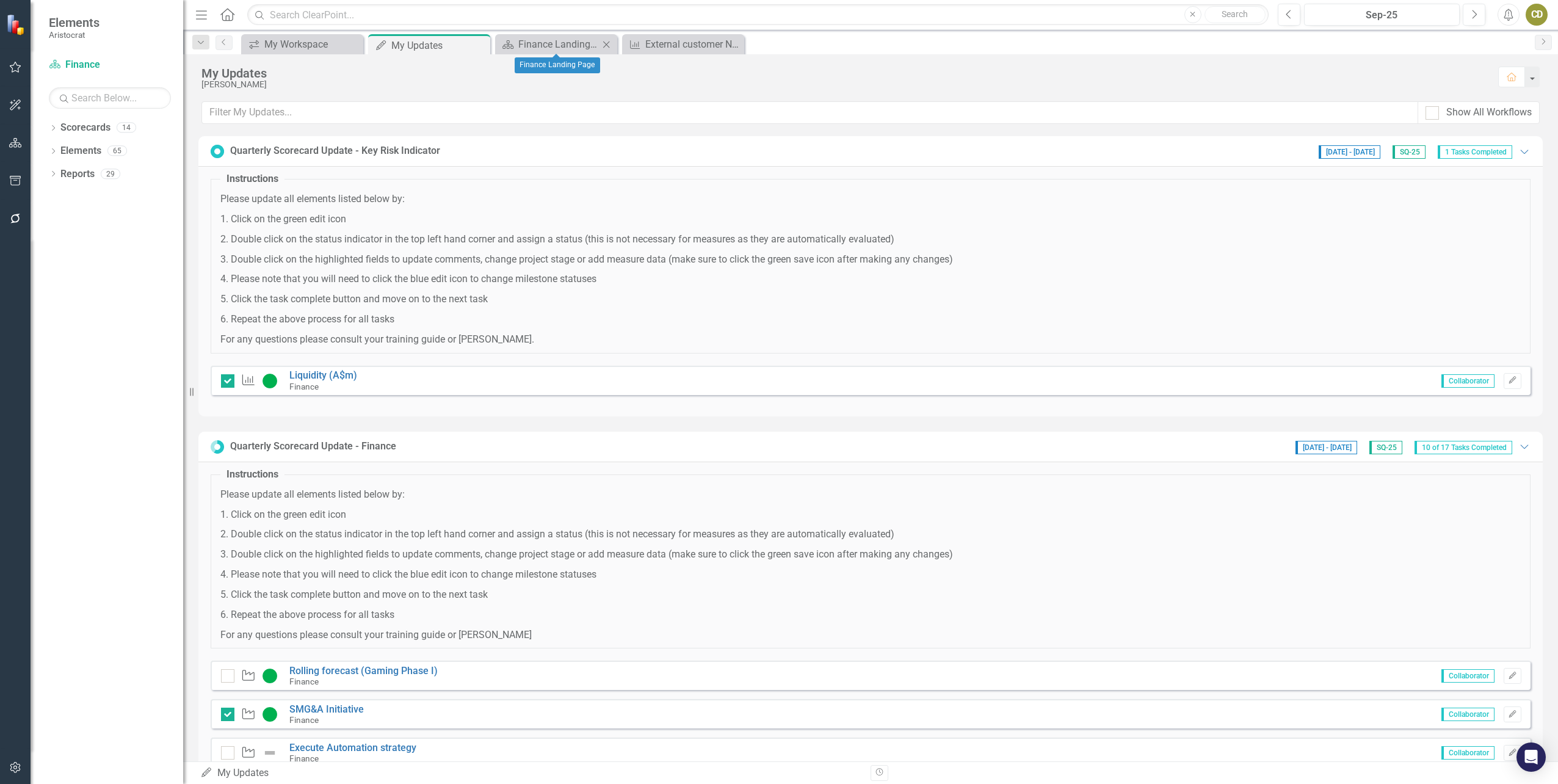
click at [604, 43] on icon "Close" at bounding box center [607, 45] width 13 height 10
click at [606, 42] on icon "Close" at bounding box center [607, 45] width 13 height 10
click at [294, 44] on div "My Workspace" at bounding box center [305, 45] width 81 height 15
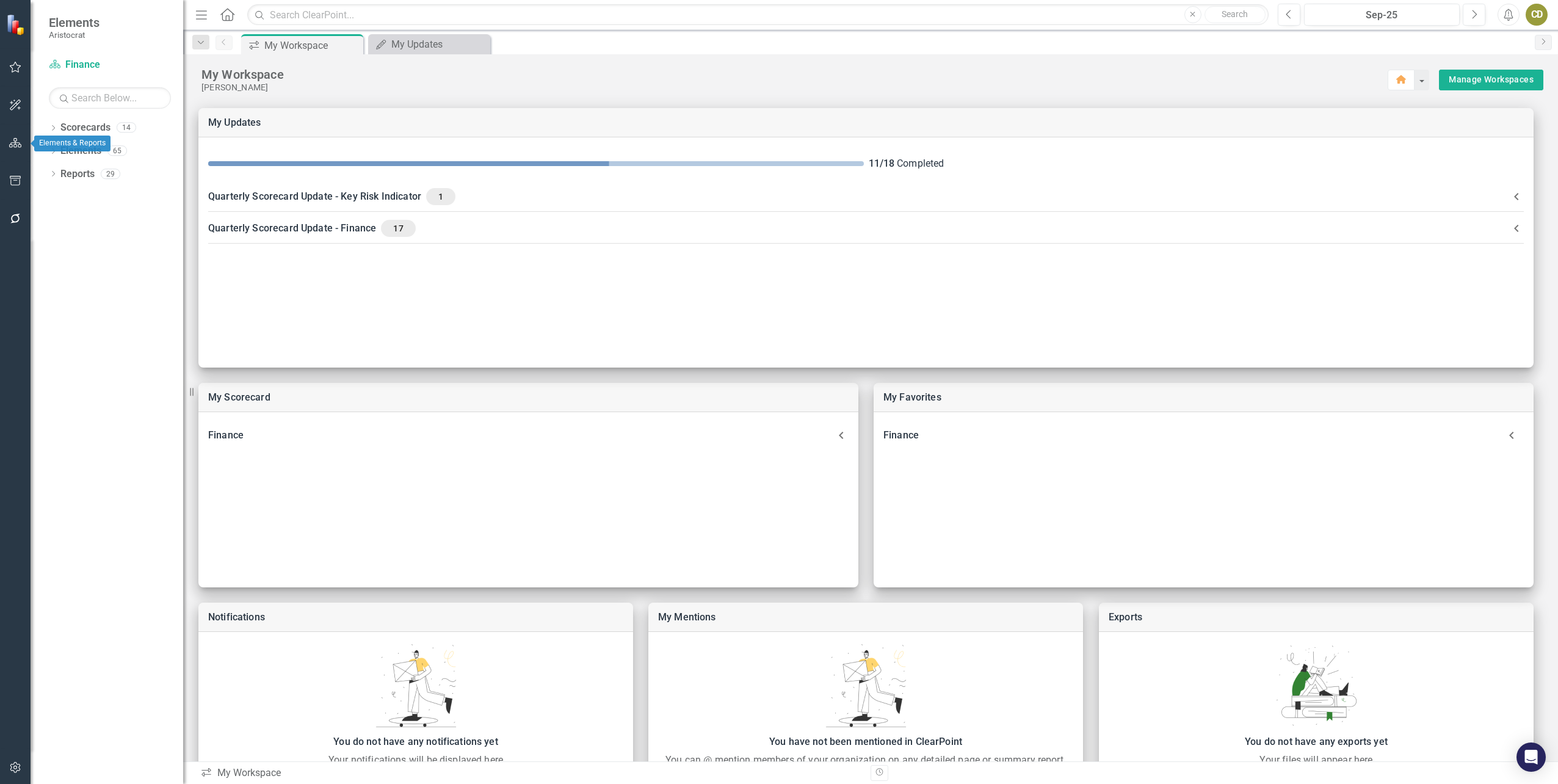
click at [15, 138] on icon "button" at bounding box center [15, 143] width 13 height 10
click at [52, 128] on icon "Dropdown" at bounding box center [53, 129] width 8 height 7
click at [62, 153] on icon "Dropdown" at bounding box center [59, 150] width 9 height 8
click at [70, 243] on icon "Dropdown" at bounding box center [72, 243] width 9 height 8
click at [101, 337] on link "Finance" at bounding box center [138, 336] width 92 height 14
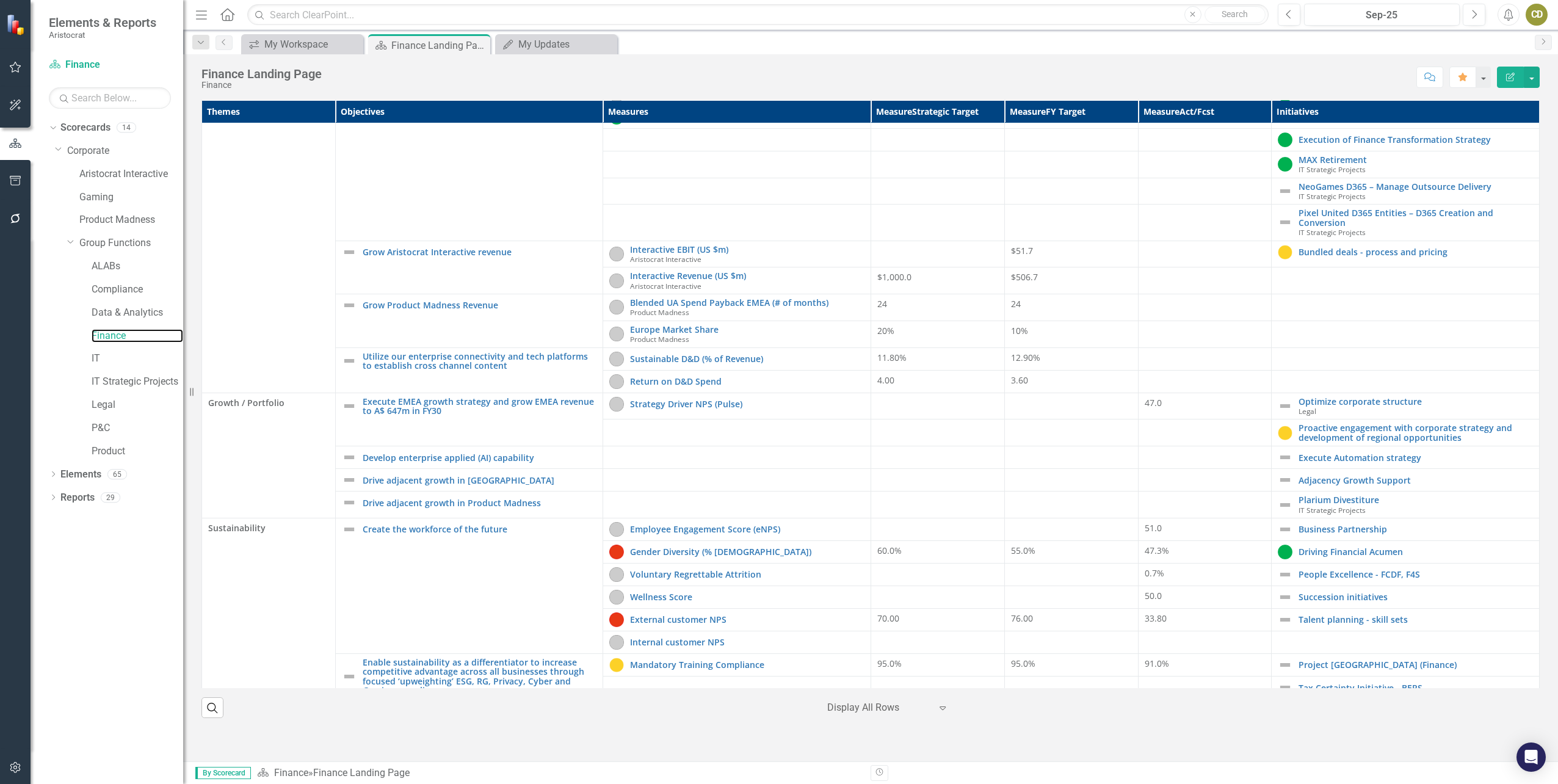
scroll to position [282, 0]
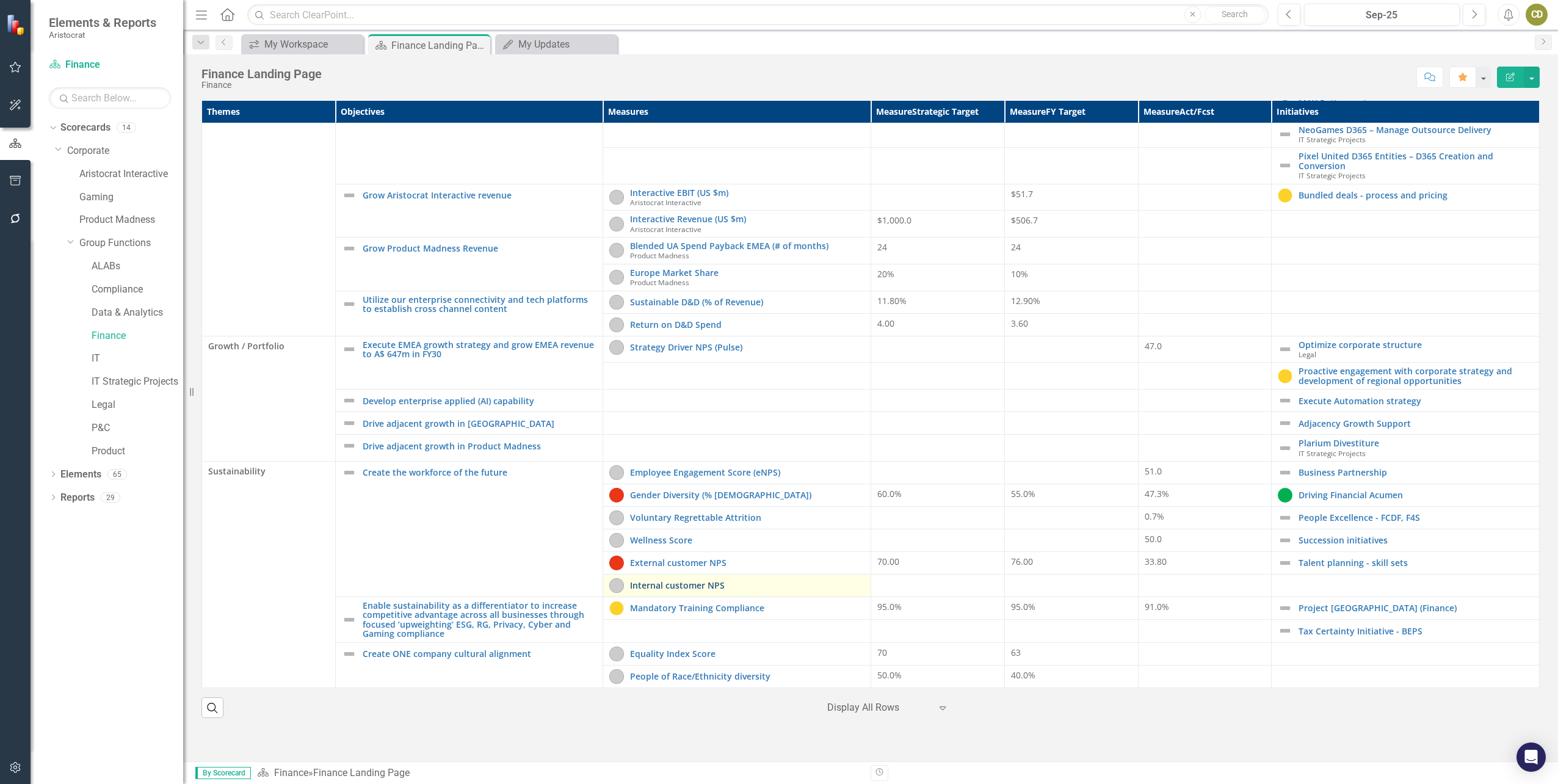
click at [799, 584] on link "Internal customer NPS" at bounding box center [747, 584] width 235 height 9
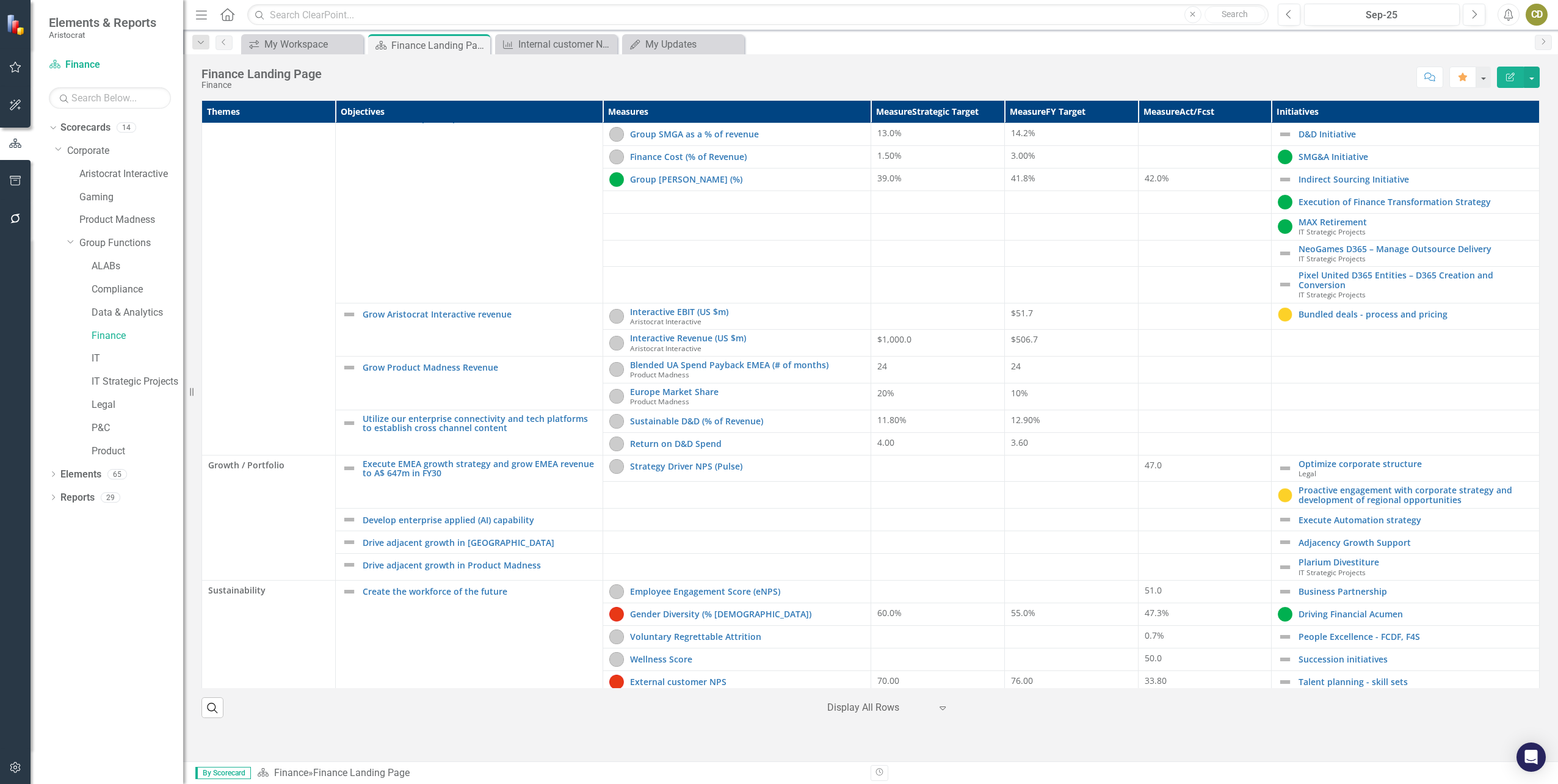
scroll to position [282, 0]
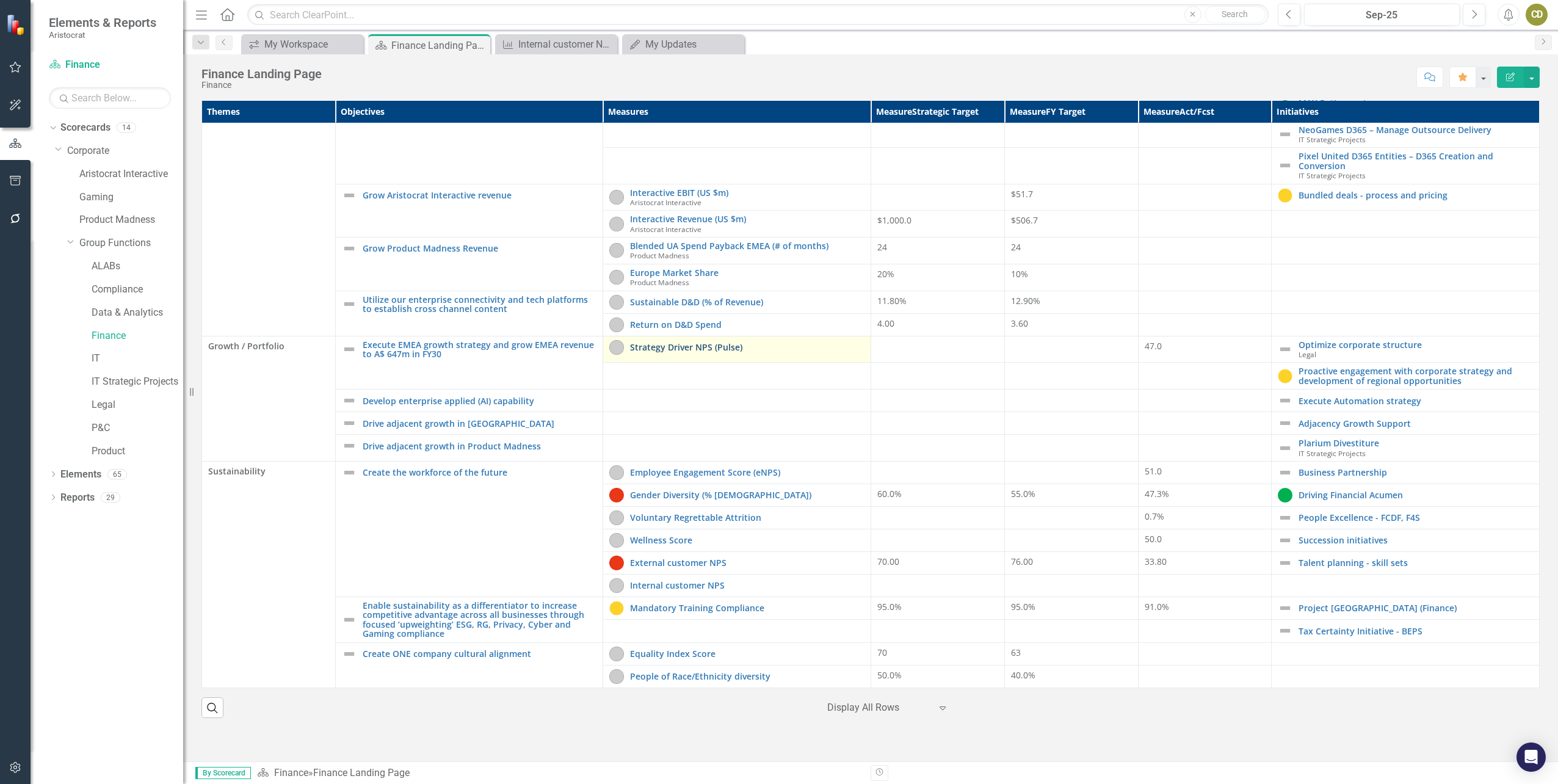
click at [761, 346] on link "Strategy Driver NPS (Pulse)" at bounding box center [747, 346] width 235 height 9
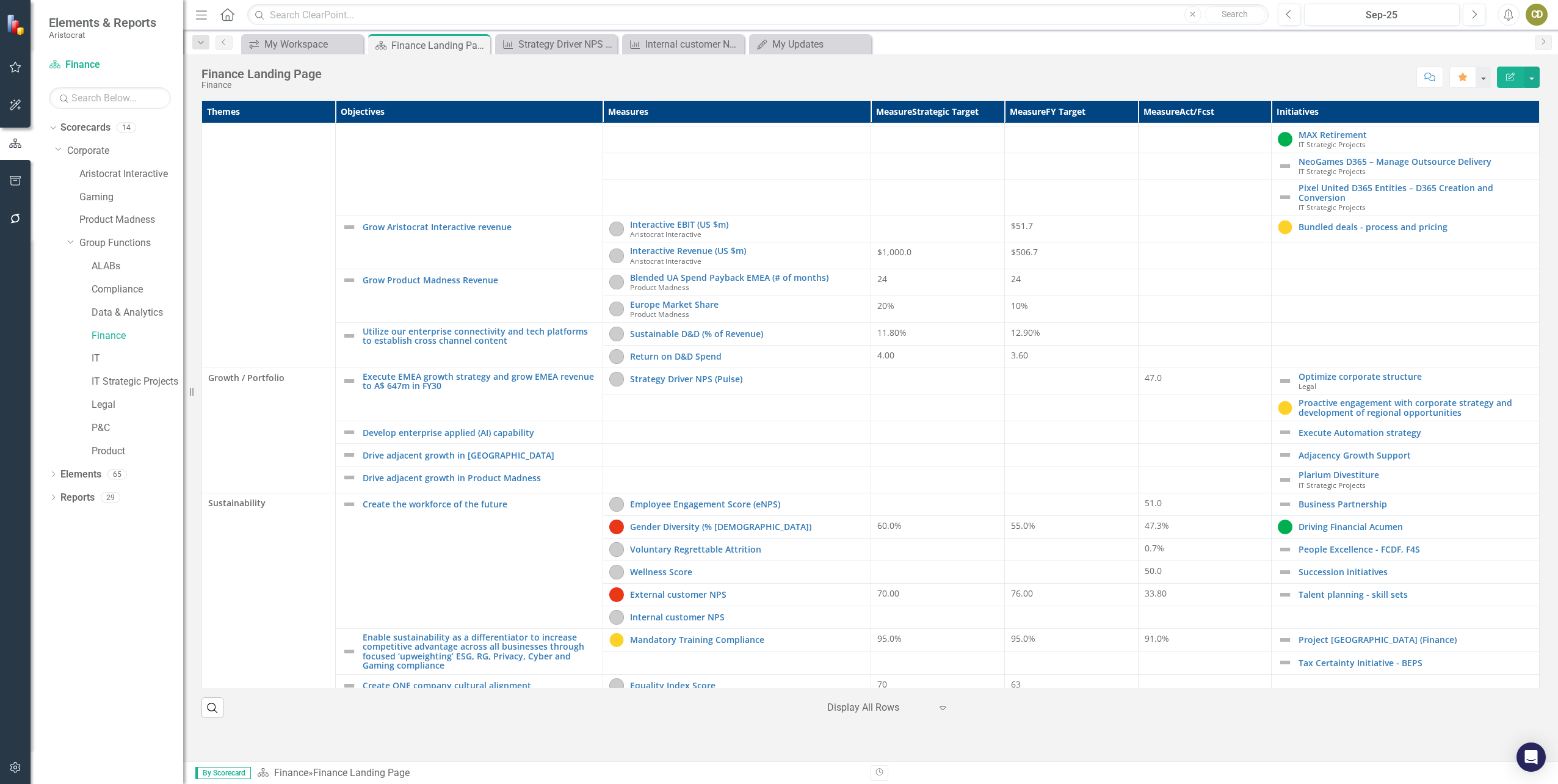
scroll to position [282, 0]
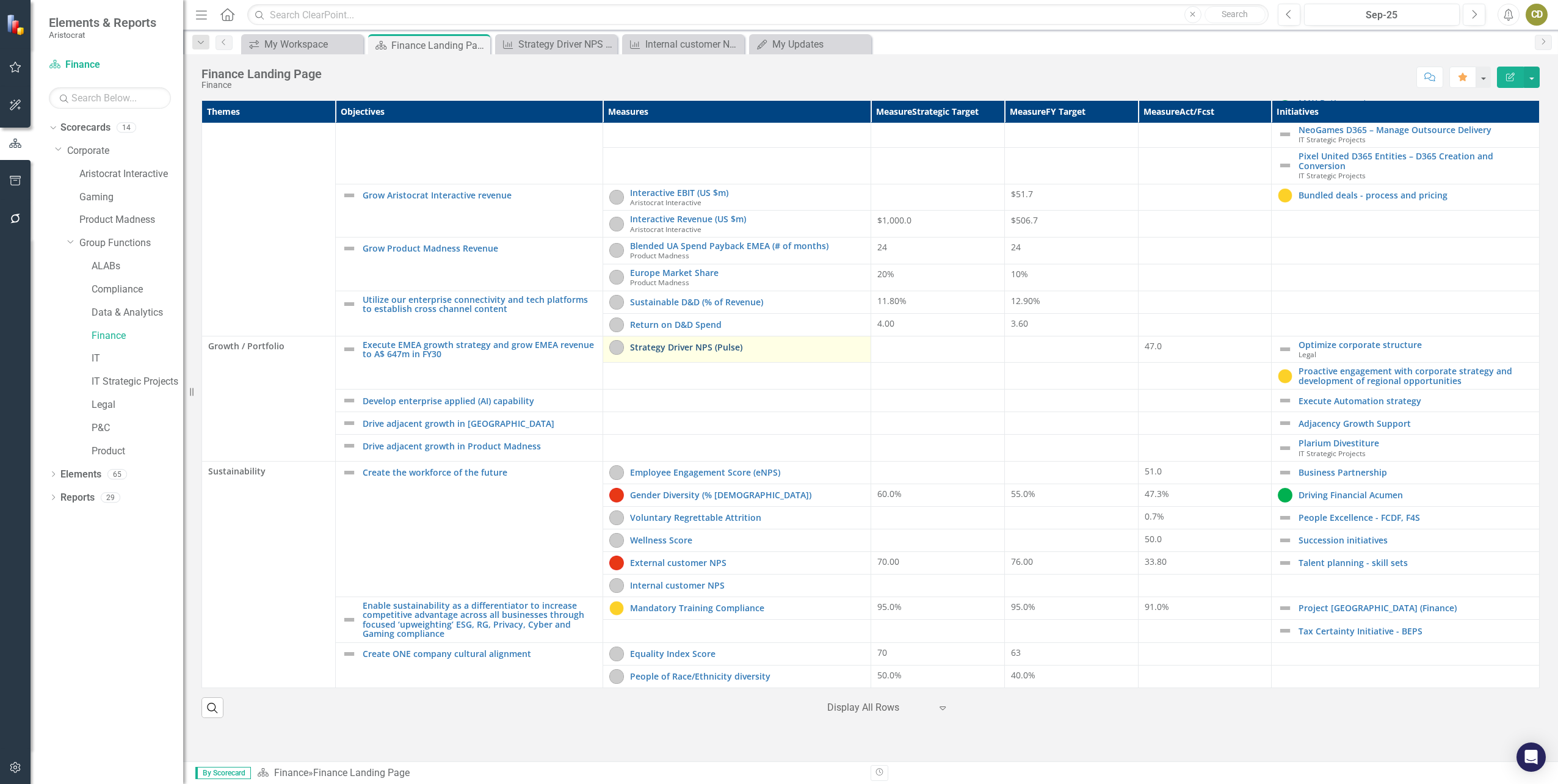
click at [685, 350] on link "Strategy Driver NPS (Pulse)" at bounding box center [747, 346] width 235 height 9
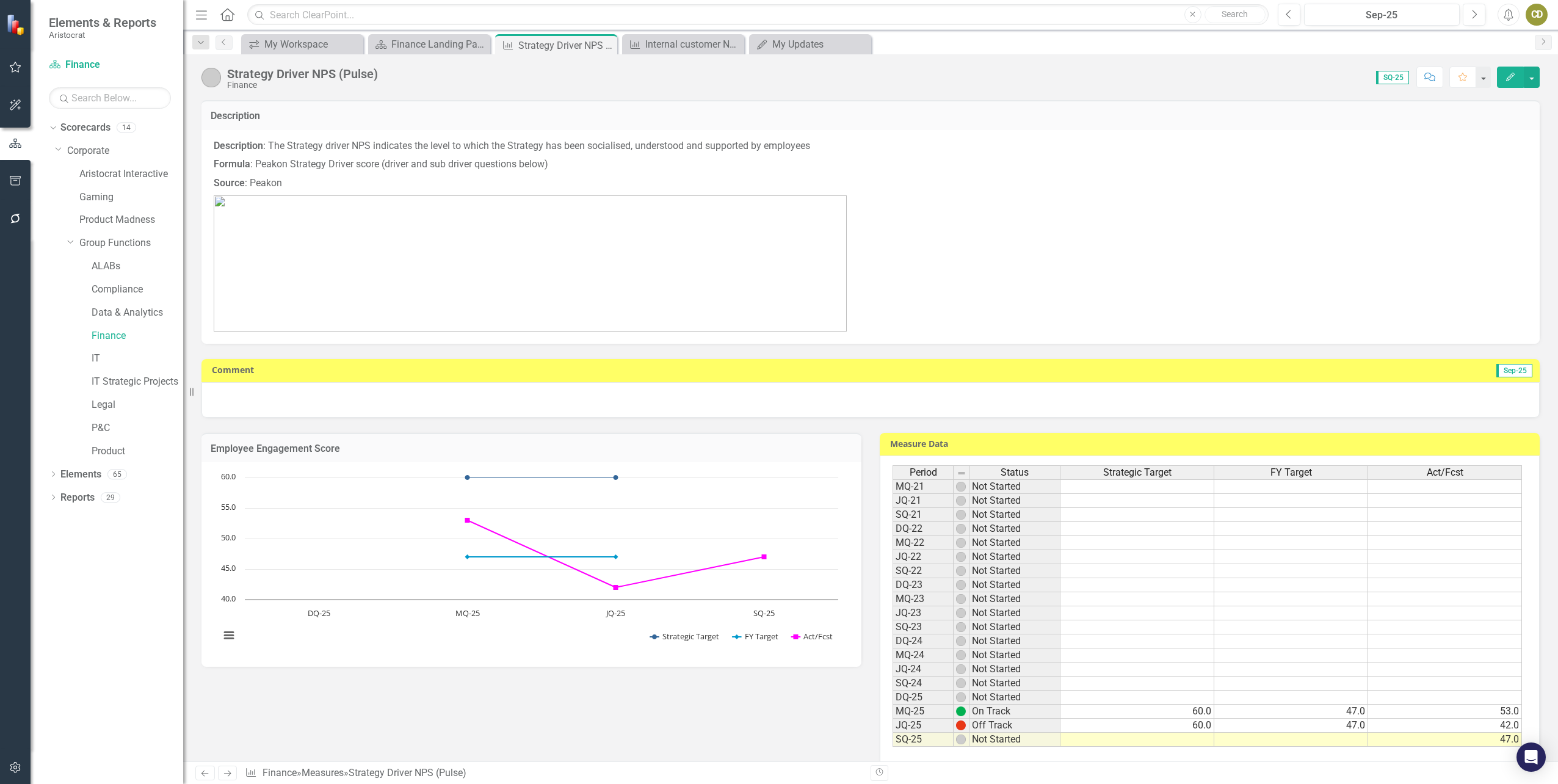
click at [1190, 740] on td at bounding box center [1137, 739] width 154 height 14
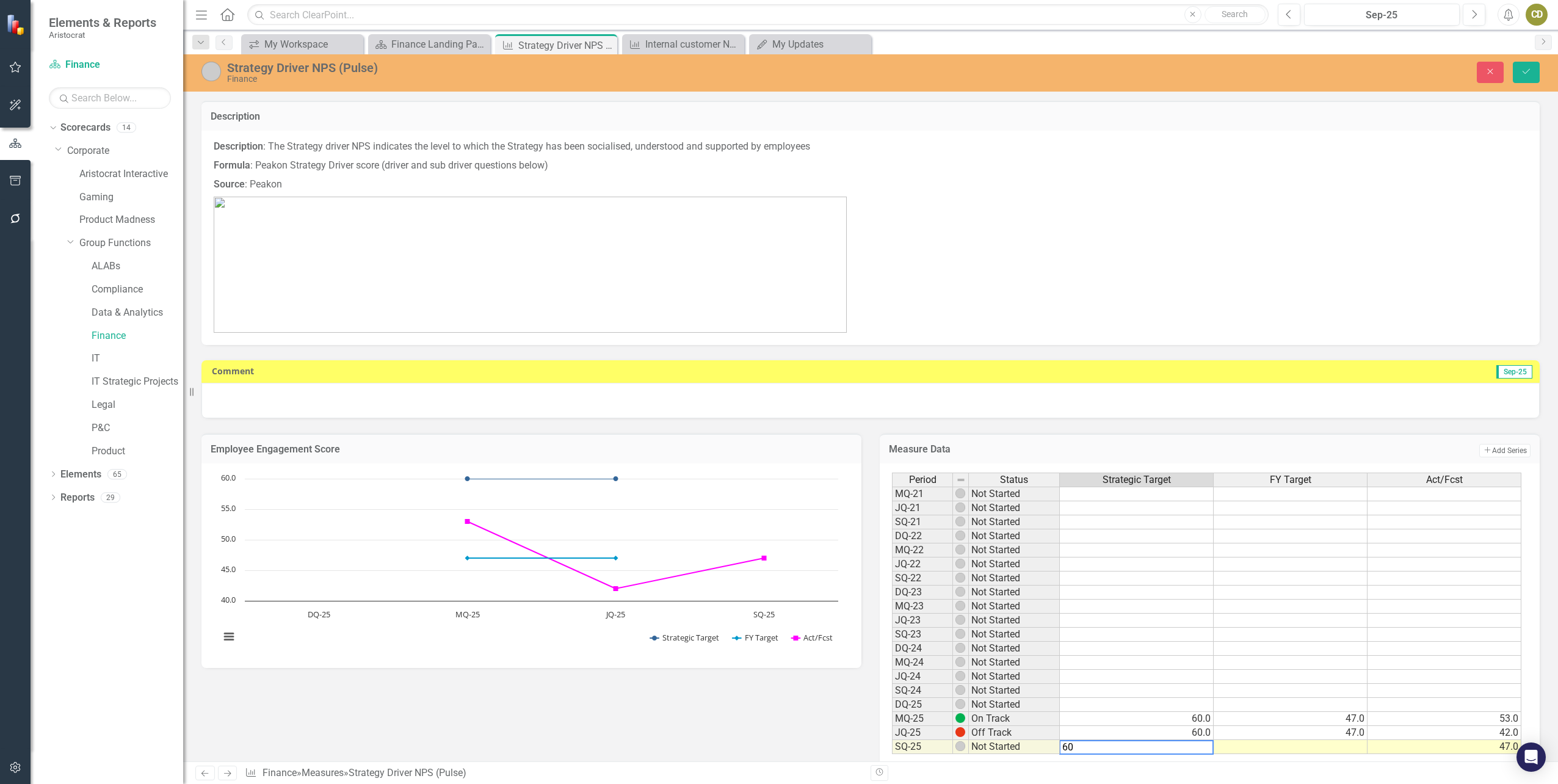
type textarea "60"
click at [1289, 746] on td at bounding box center [1290, 746] width 154 height 14
type textarea "47"
click at [1390, 751] on td "47.0" at bounding box center [1444, 746] width 154 height 14
click at [1520, 73] on button "Save" at bounding box center [1526, 72] width 27 height 22
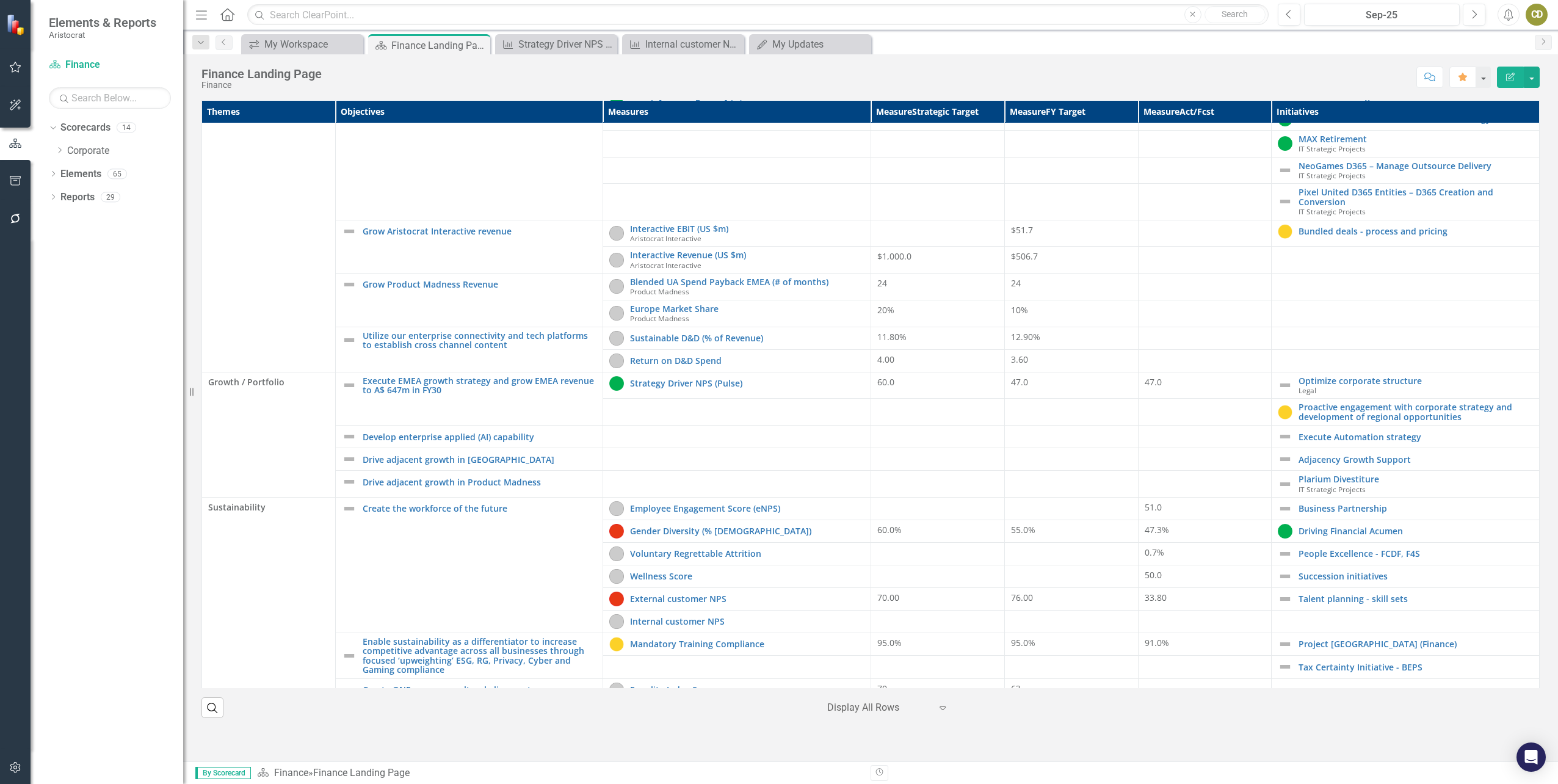
scroll to position [282, 0]
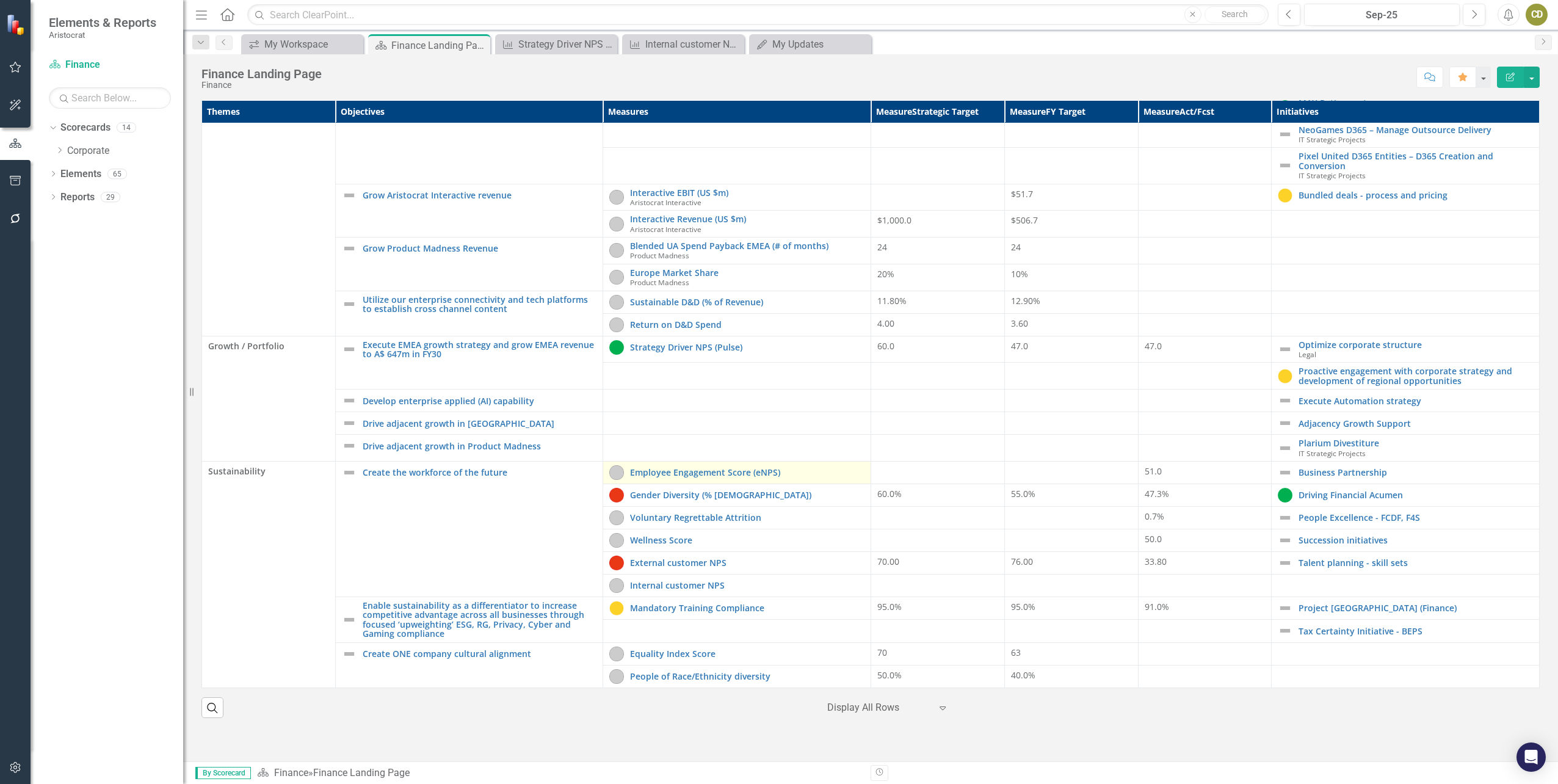
click at [796, 479] on div "Employee Engagement Score (eNPS)" at bounding box center [737, 472] width 255 height 15
click at [749, 475] on link "Employee Engagement Score (eNPS)" at bounding box center [747, 472] width 235 height 9
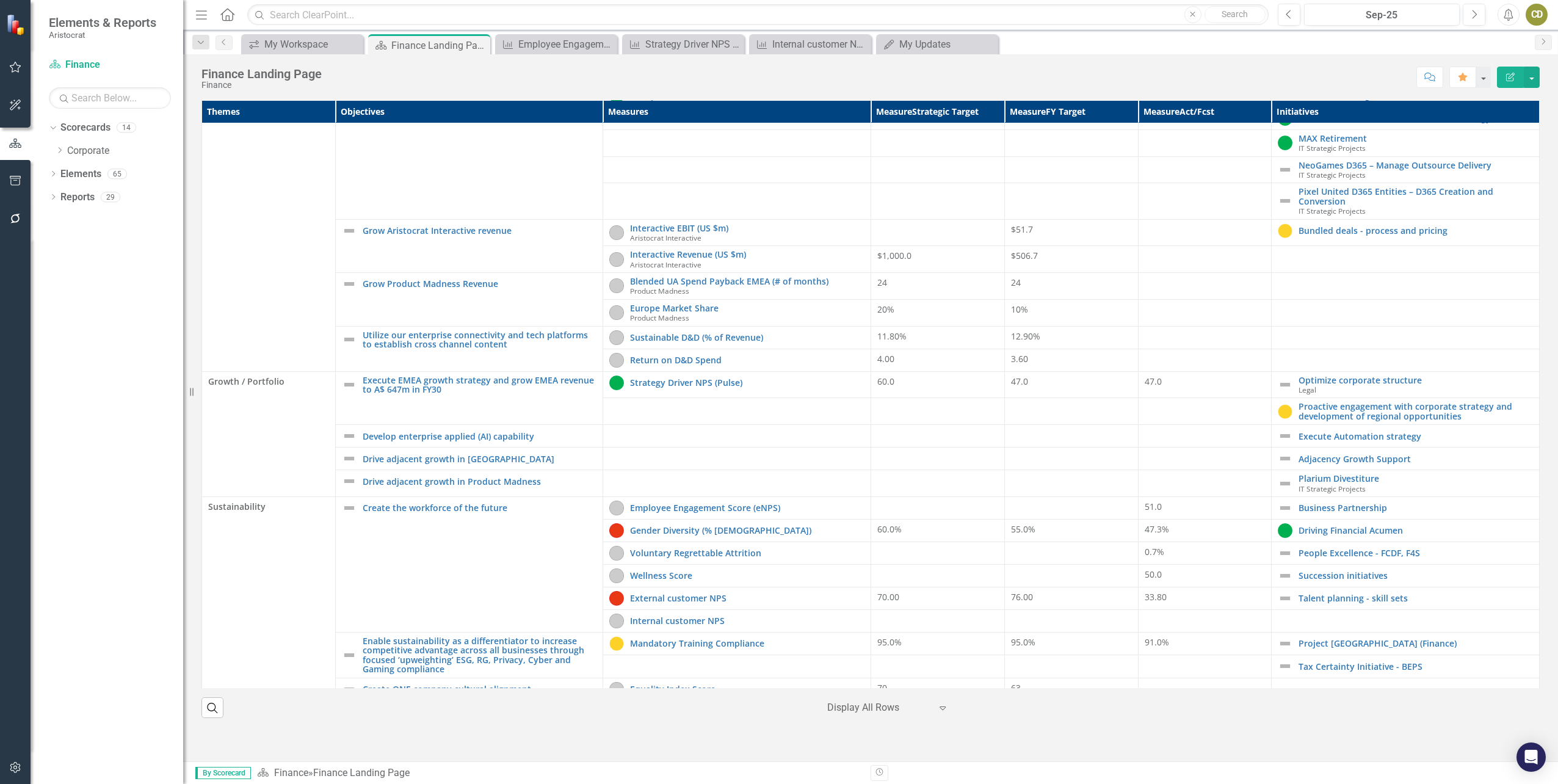
scroll to position [282, 0]
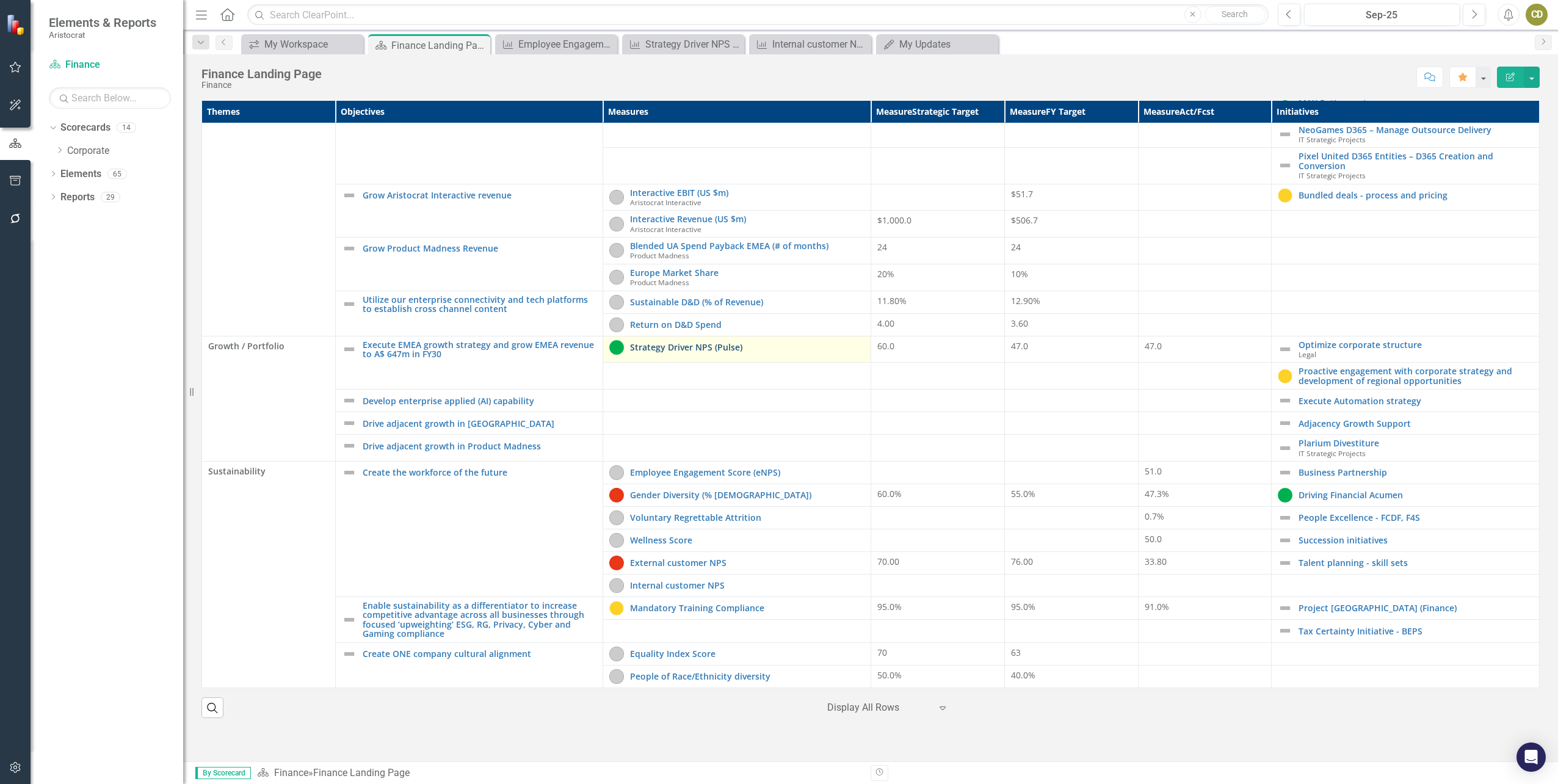
click at [763, 349] on link "Strategy Driver NPS (Pulse)" at bounding box center [747, 346] width 235 height 9
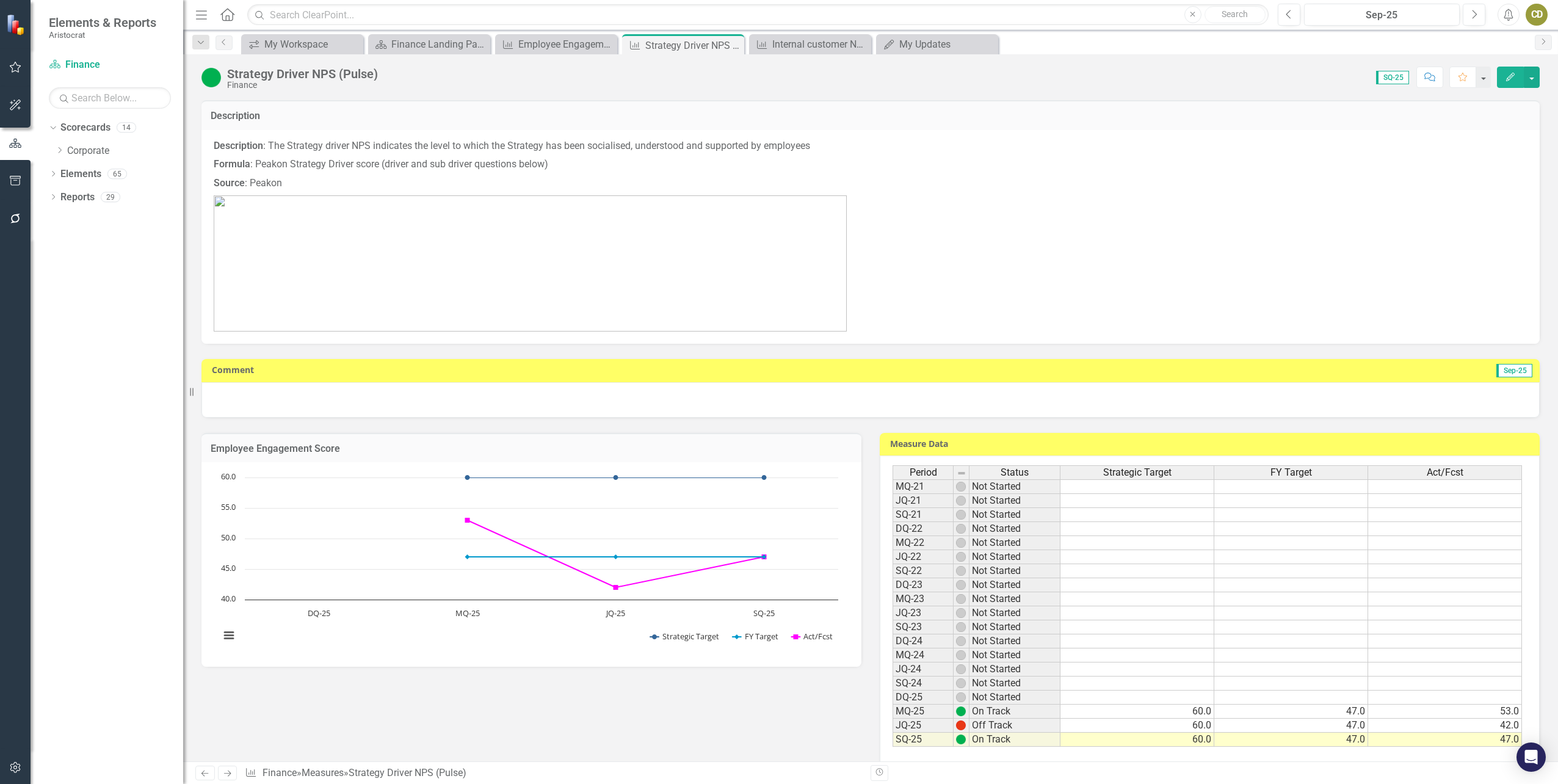
click at [1326, 739] on td "47.0" at bounding box center [1291, 739] width 154 height 14
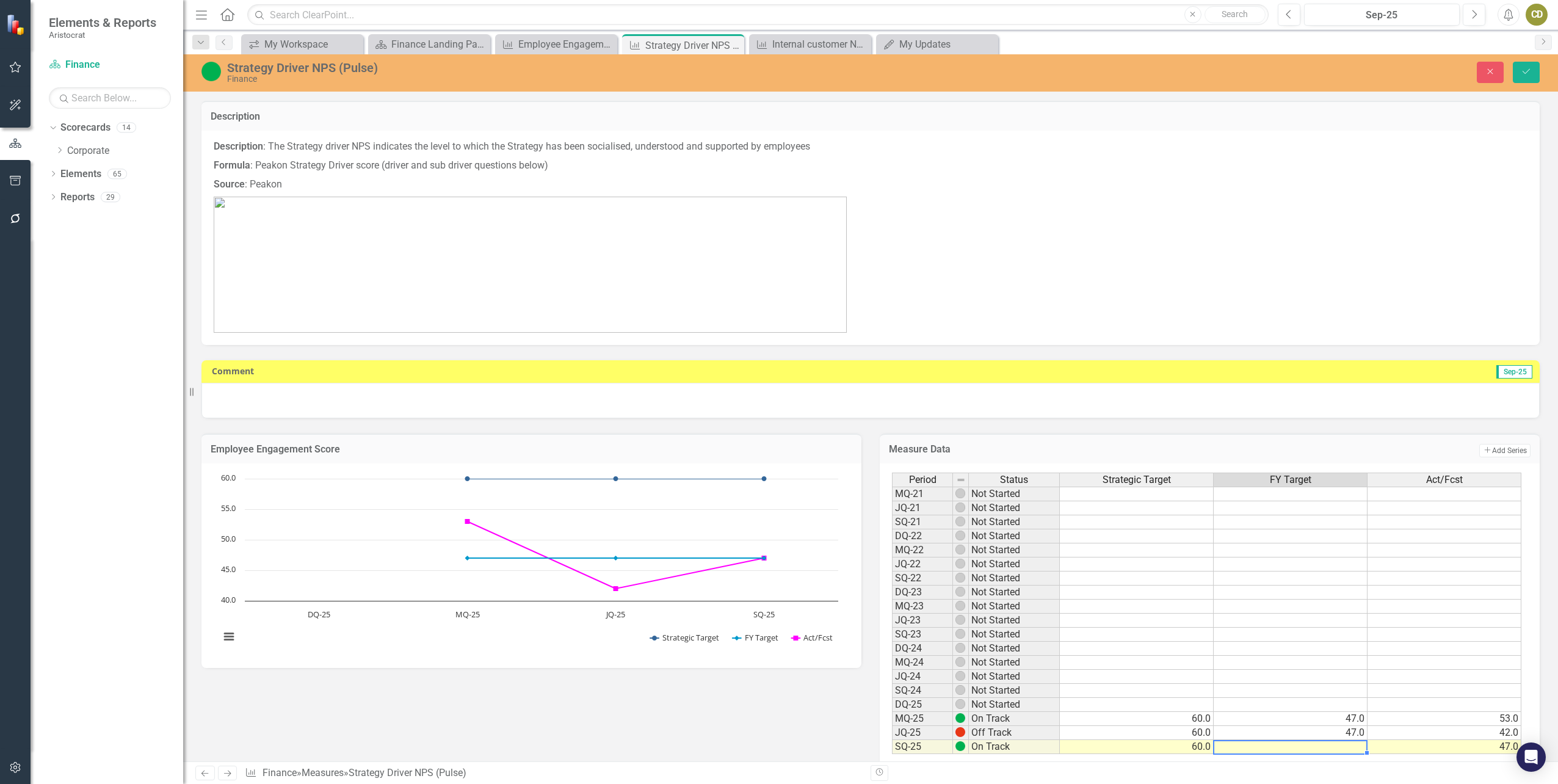
click at [1189, 748] on td "60.0" at bounding box center [1136, 746] width 154 height 14
click at [1530, 67] on button "Save" at bounding box center [1526, 72] width 27 height 22
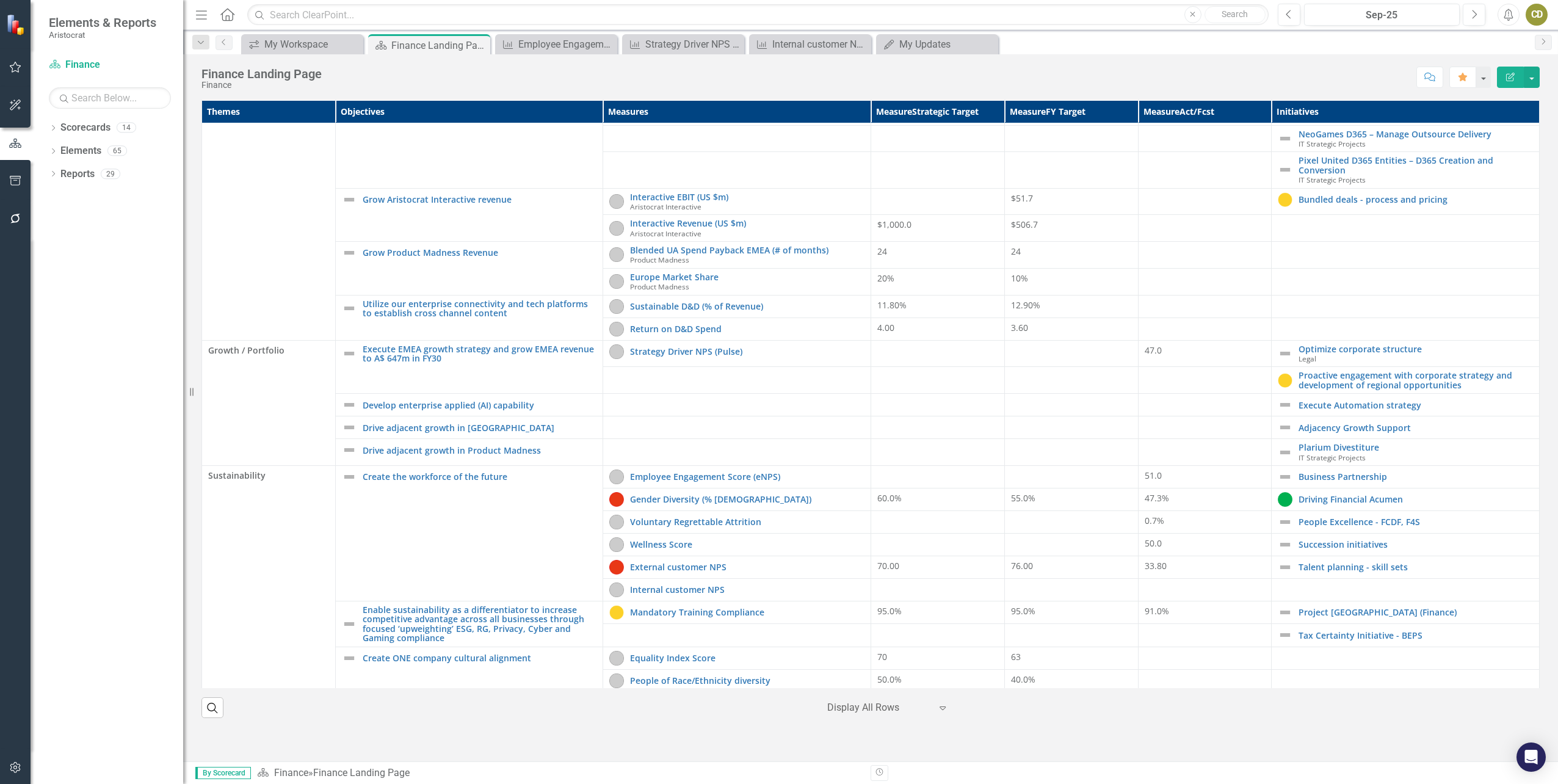
scroll to position [282, 0]
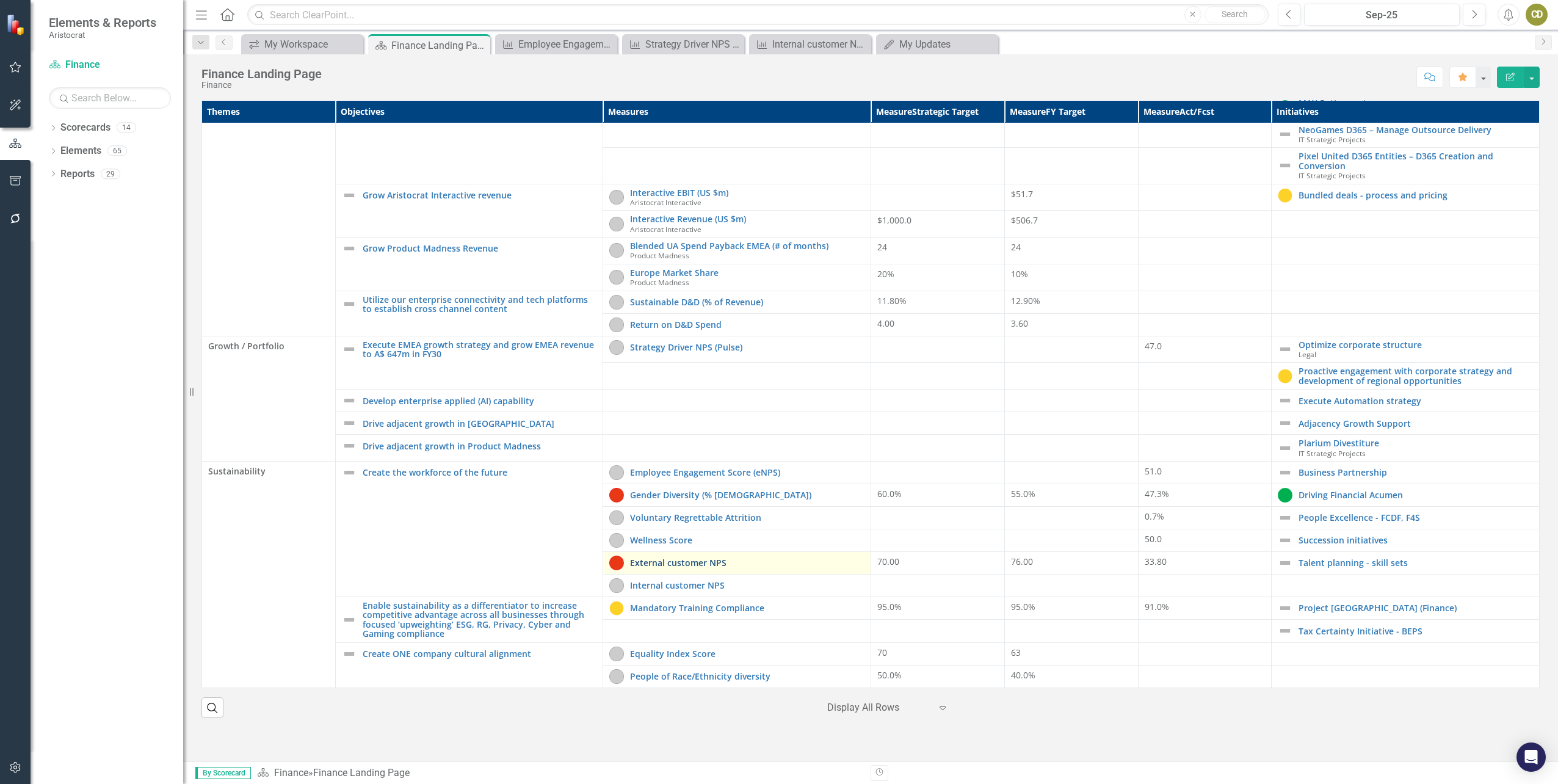
click at [749, 558] on link "External customer NPS" at bounding box center [747, 562] width 235 height 9
